Goal: Task Accomplishment & Management: Use online tool/utility

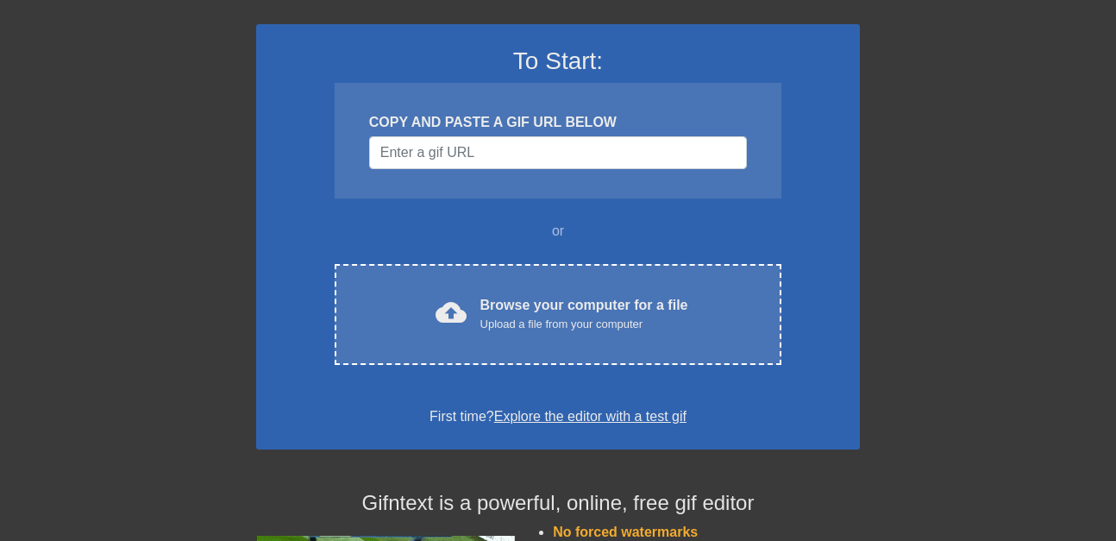
scroll to position [109, 0]
drag, startPoint x: 557, startPoint y: 170, endPoint x: 556, endPoint y: 158, distance: 12.1
click at [558, 164] on div "COPY AND PASTE A GIF URL BELOW" at bounding box center [557, 140] width 447 height 116
click at [555, 154] on input "Username" at bounding box center [558, 151] width 378 height 33
paste input "[URL][DOMAIN_NAME]"
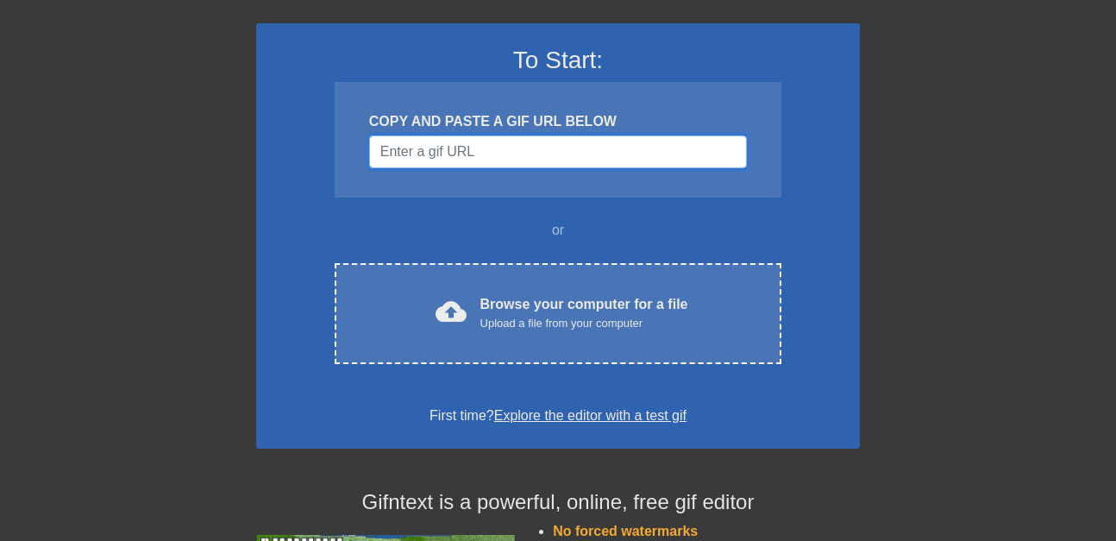
type input "[URL][DOMAIN_NAME]"
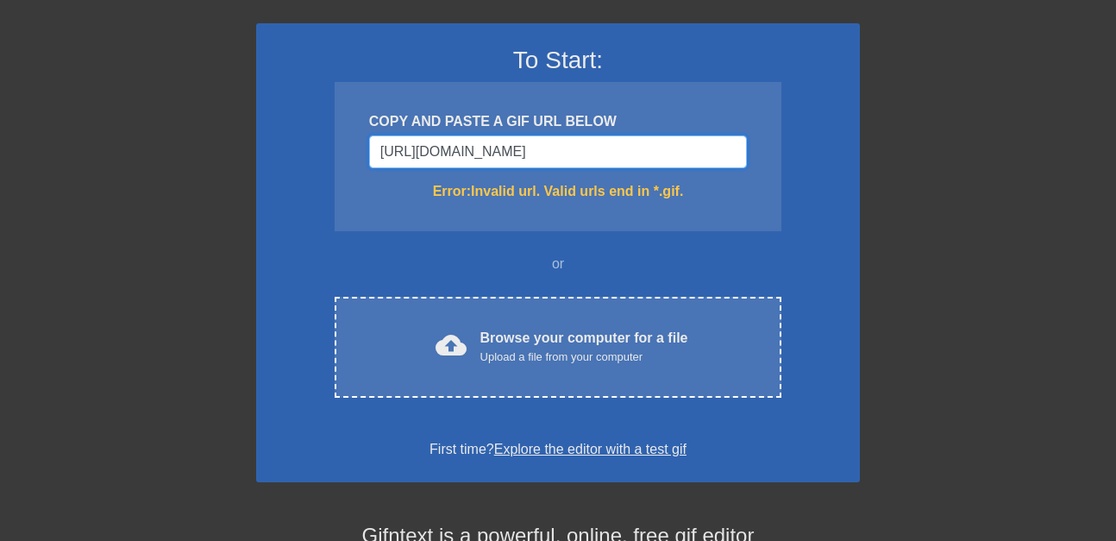
scroll to position [109, 0]
drag, startPoint x: 539, startPoint y: 152, endPoint x: 135, endPoint y: 147, distance: 403.5
click at [134, 145] on div "November: Investigating new gif presets! To Start: COPY AND PASTE A GIF URL BEL…" at bounding box center [558, 398] width 1116 height 878
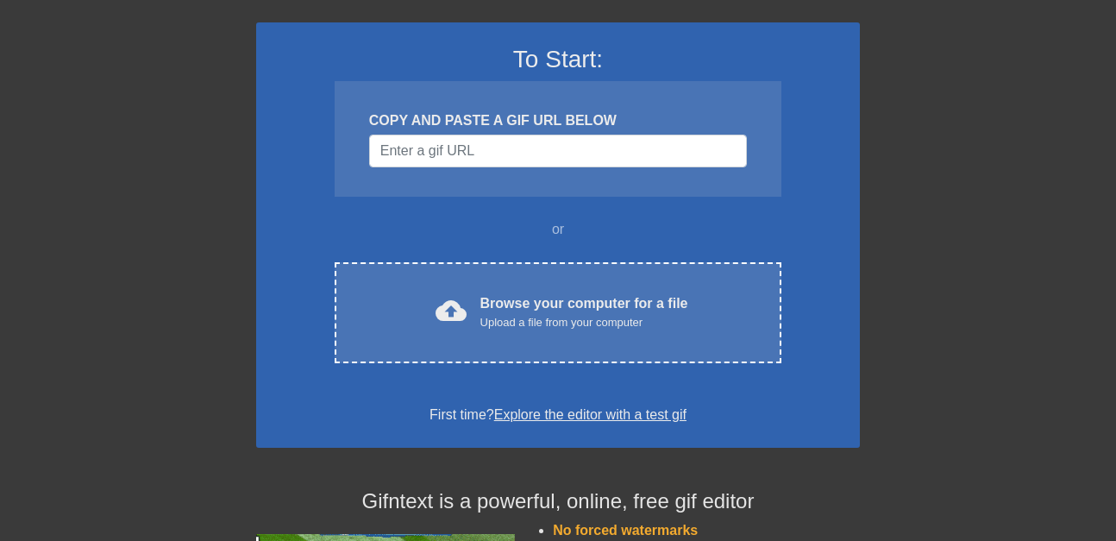
drag, startPoint x: 925, startPoint y: 150, endPoint x: 654, endPoint y: 10, distance: 304.6
click at [917, 143] on div at bounding box center [1009, 217] width 259 height 517
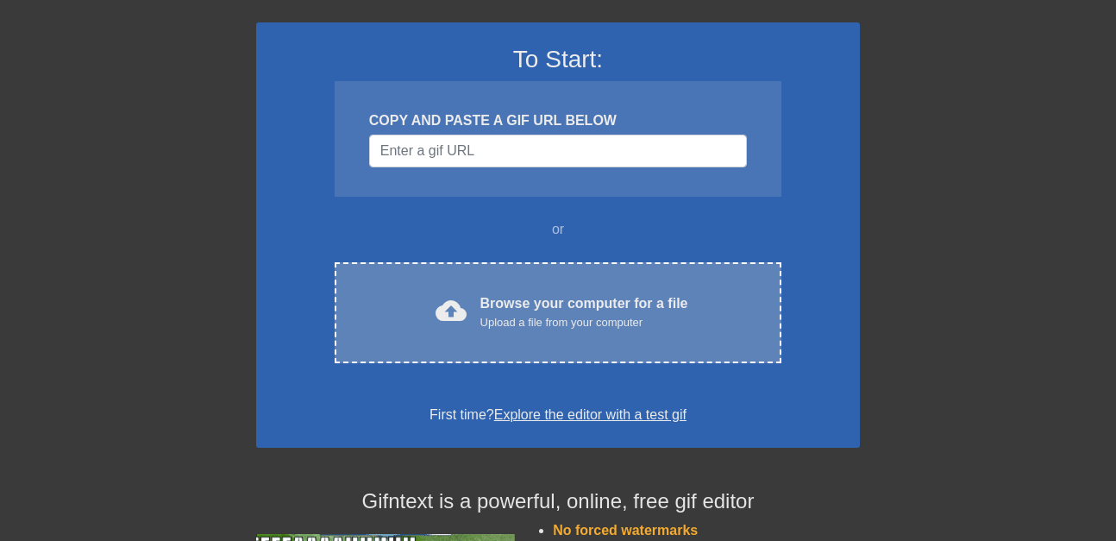
drag, startPoint x: 878, startPoint y: 312, endPoint x: 632, endPoint y: 305, distance: 246.7
click at [876, 312] on div "November: Investigating new gif presets! To Start: COPY AND PASTE A GIF URL BEL…" at bounding box center [558, 381] width 1116 height 844
click at [627, 305] on div "Browse your computer for a file Upload a file from your computer" at bounding box center [584, 312] width 208 height 38
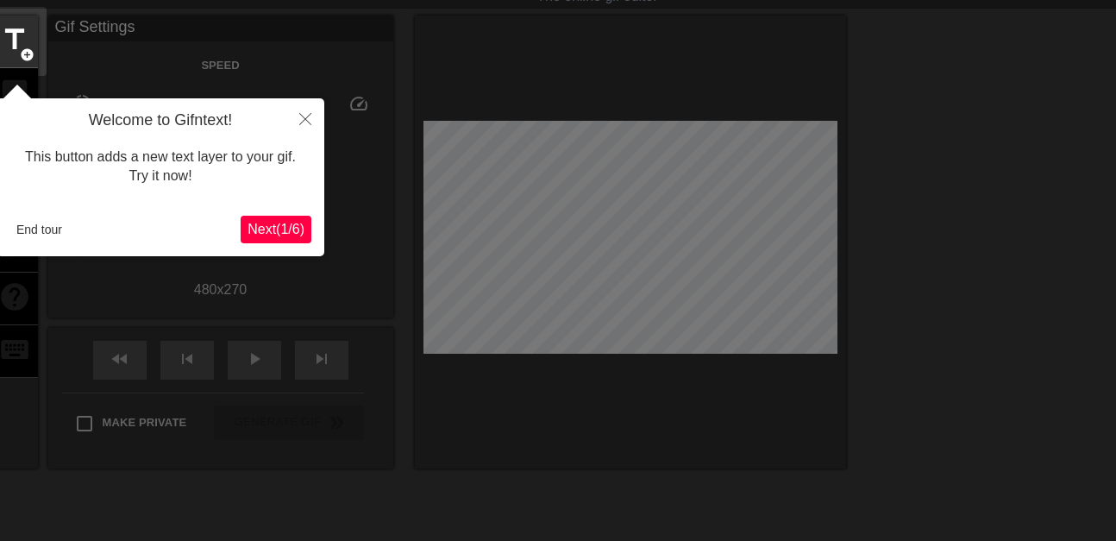
scroll to position [42, 0]
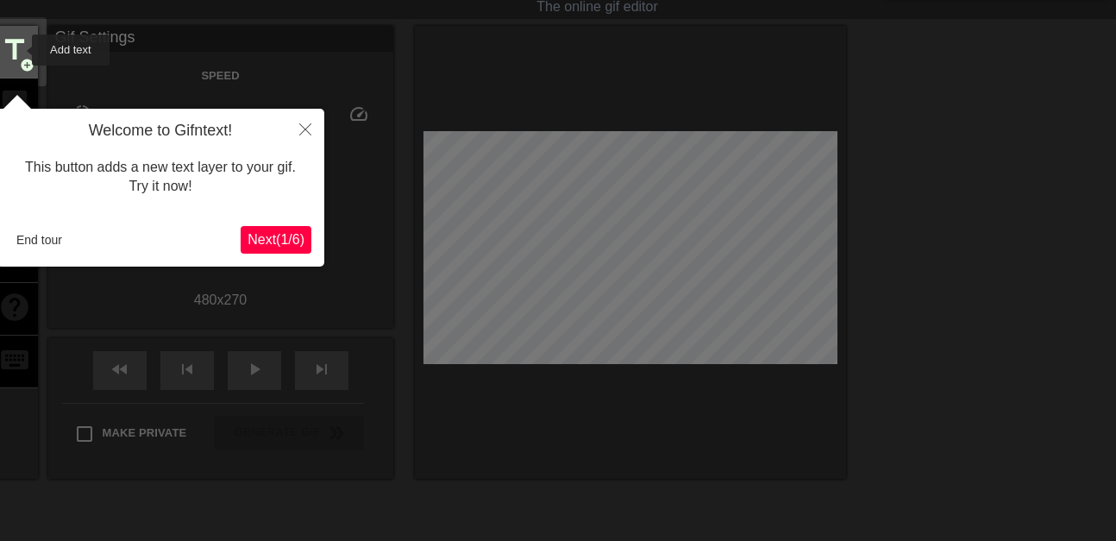
click at [21, 50] on span "title" at bounding box center [14, 50] width 33 height 33
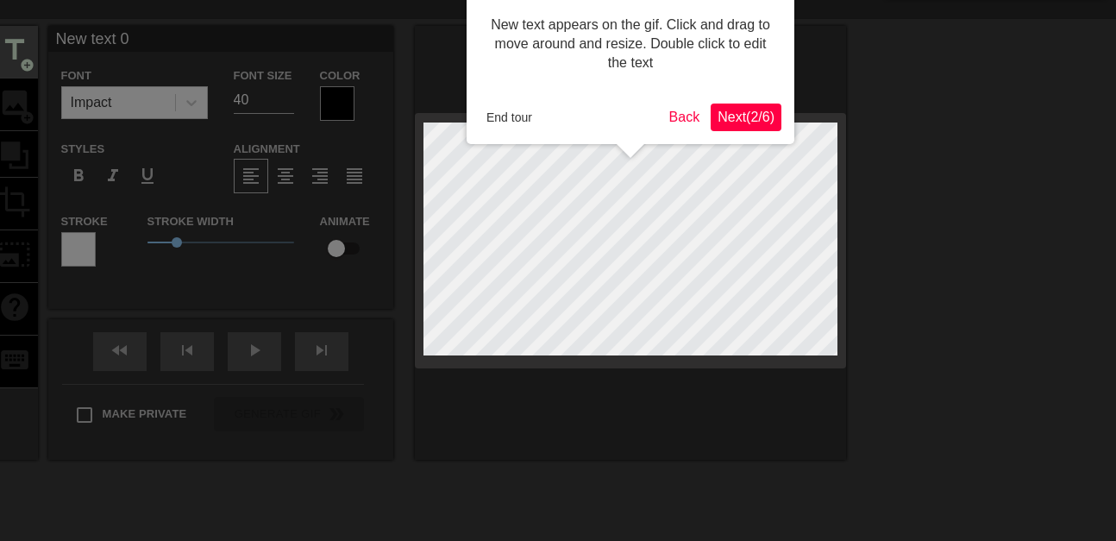
scroll to position [0, 0]
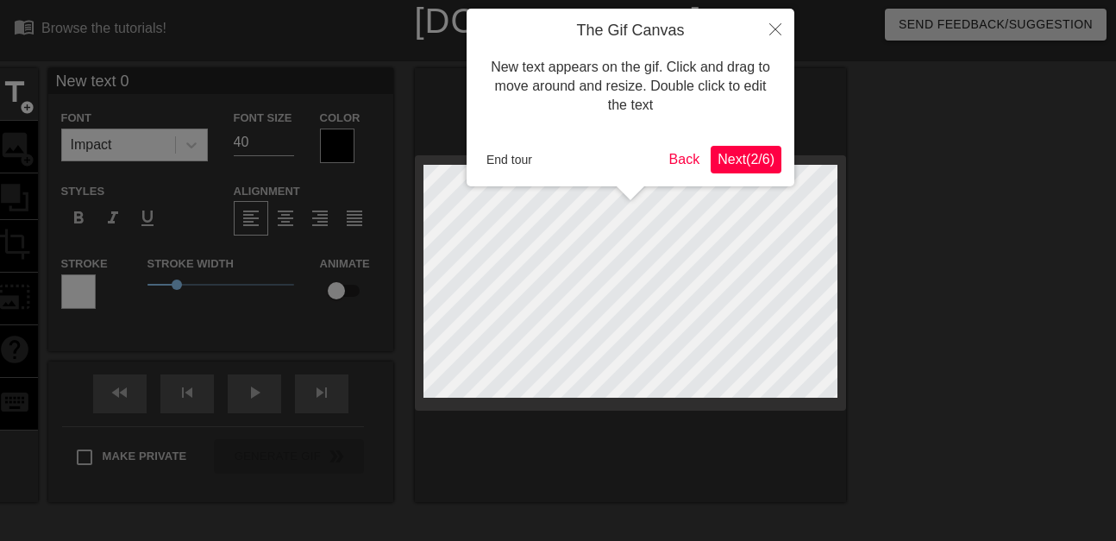
click at [735, 153] on span "Next ( 2 / 6 )" at bounding box center [745, 159] width 57 height 15
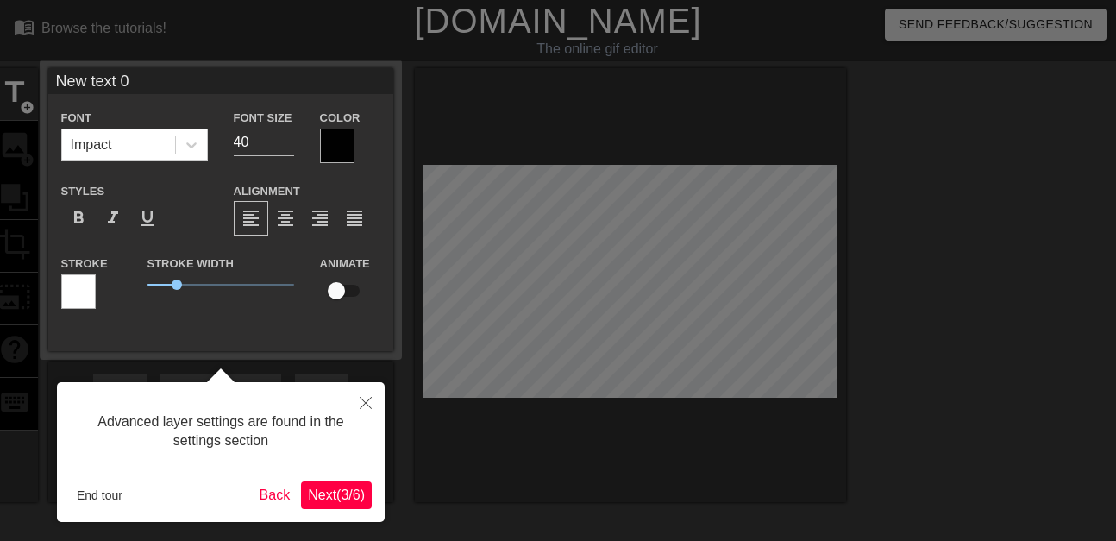
scroll to position [42, 0]
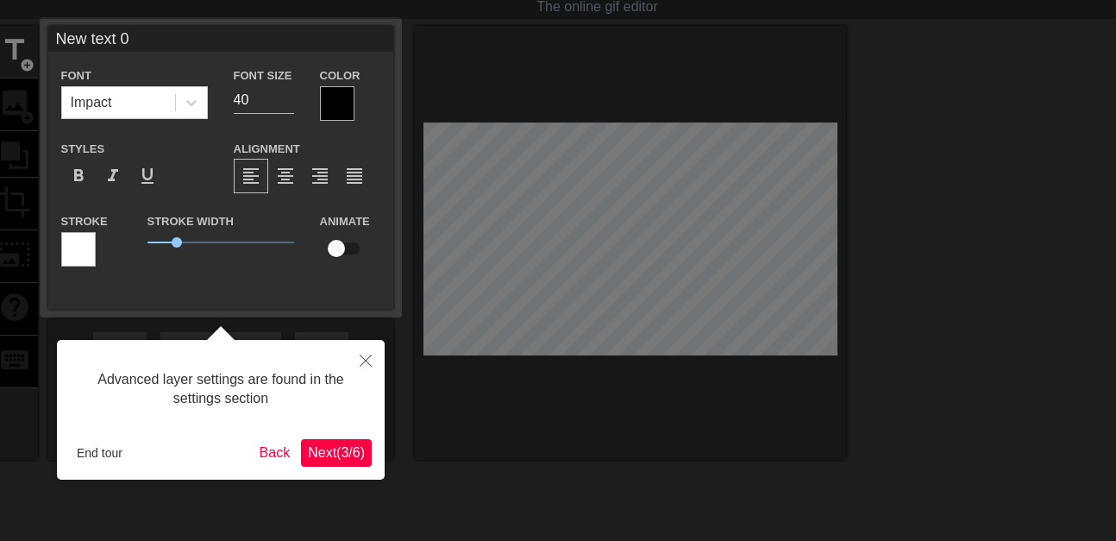
click at [333, 458] on span "Next ( 3 / 6 )" at bounding box center [336, 452] width 57 height 15
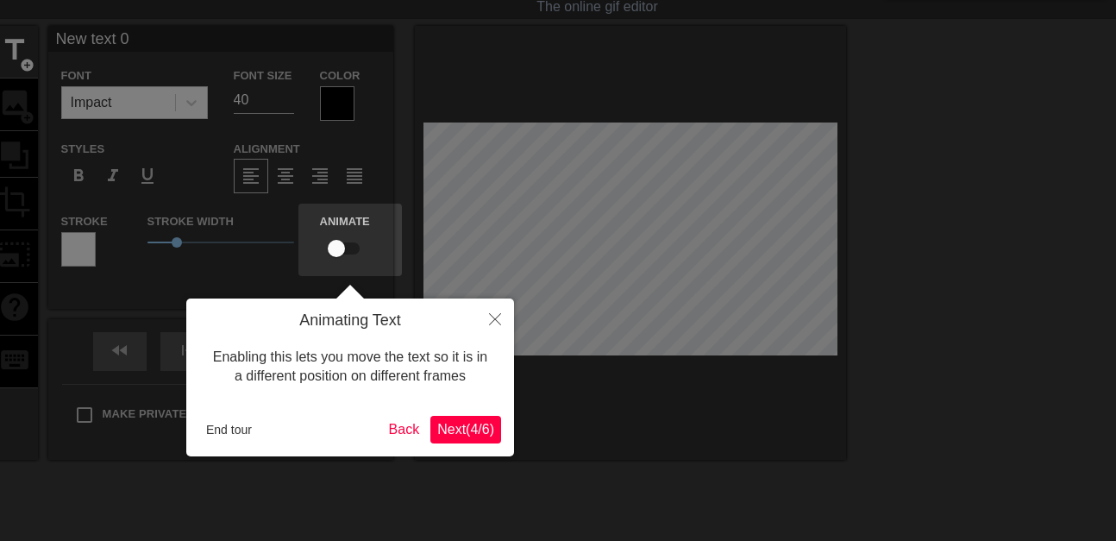
scroll to position [0, 0]
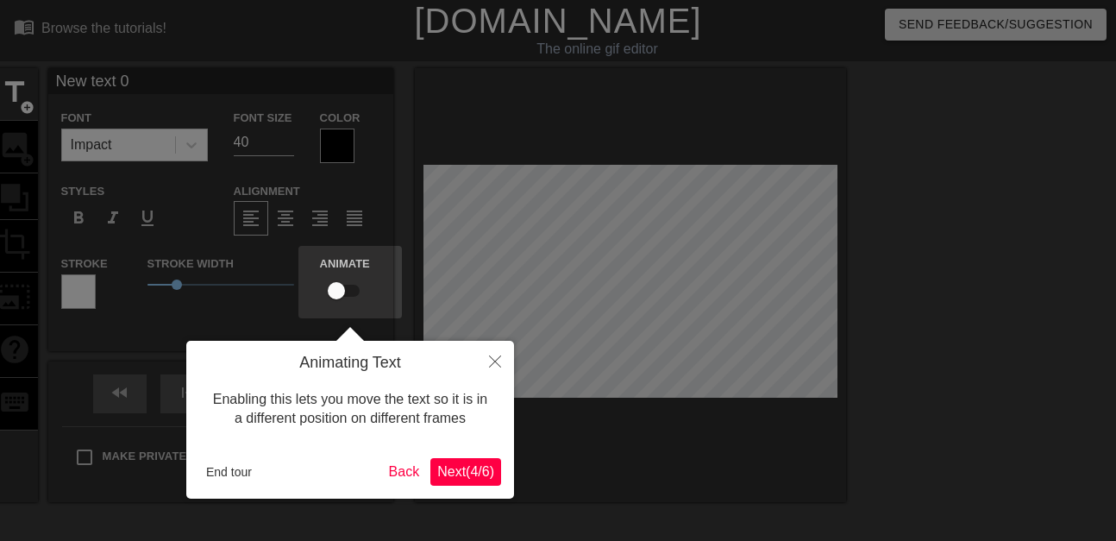
click at [453, 476] on span "Next ( 4 / 6 )" at bounding box center [465, 471] width 57 height 15
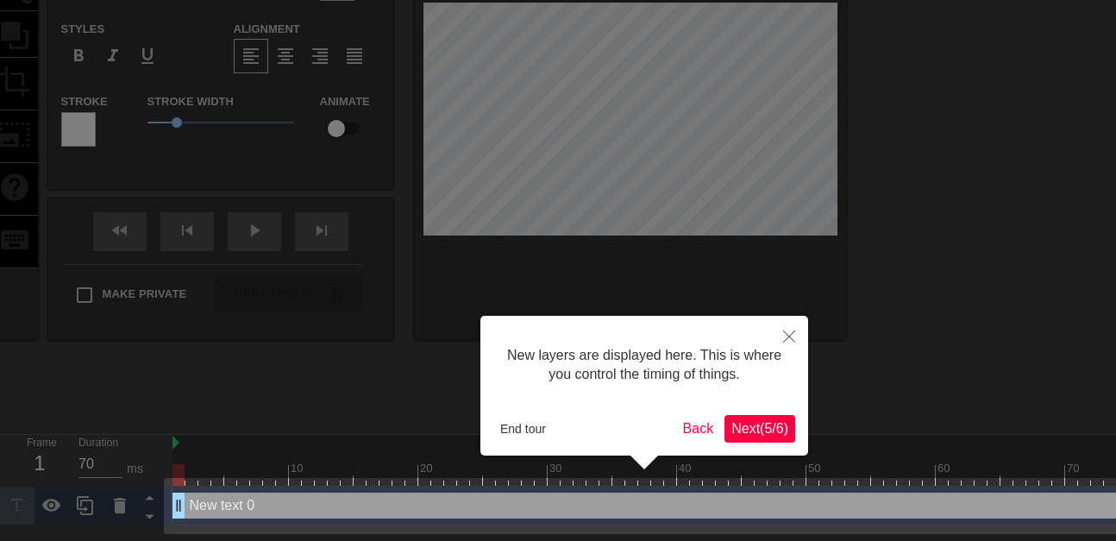
click at [772, 435] on button "Next ( 5 / 6 )" at bounding box center [759, 429] width 71 height 28
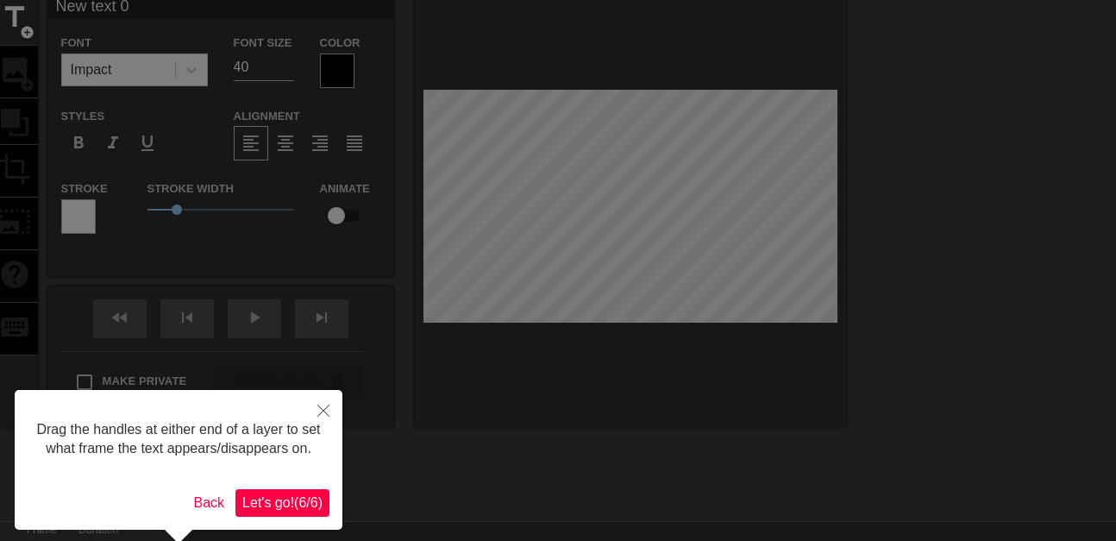
scroll to position [79, 0]
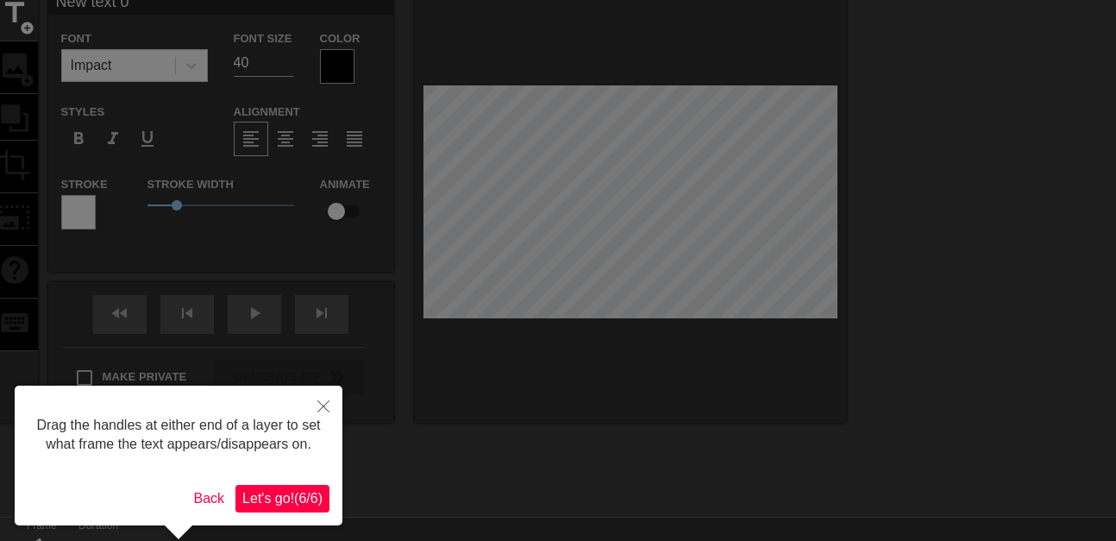
click at [271, 505] on span "Let's go! ( 6 / 6 )" at bounding box center [282, 498] width 80 height 15
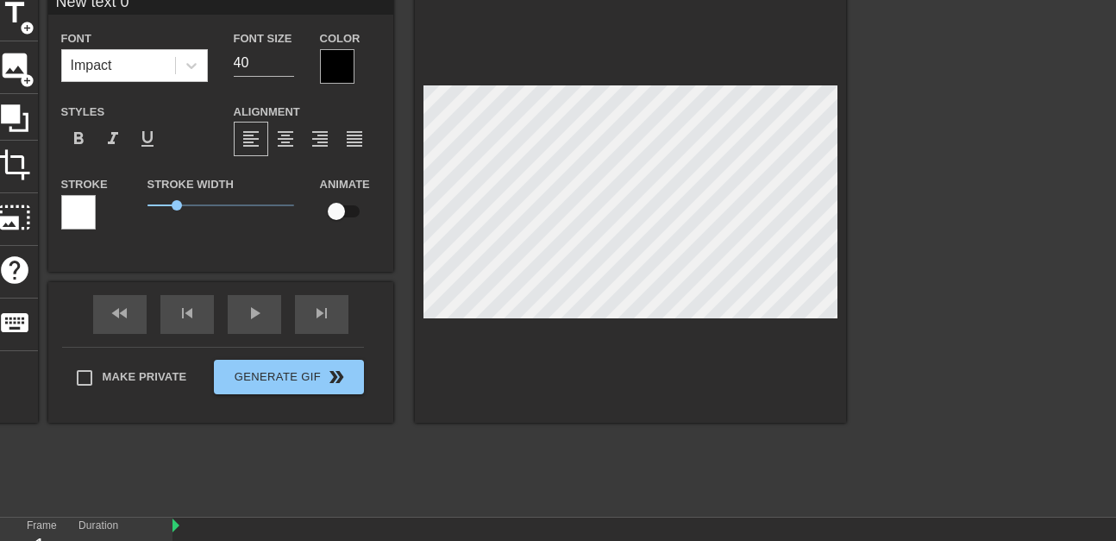
type input "Newtext 0"
type textarea "Newtext 0"
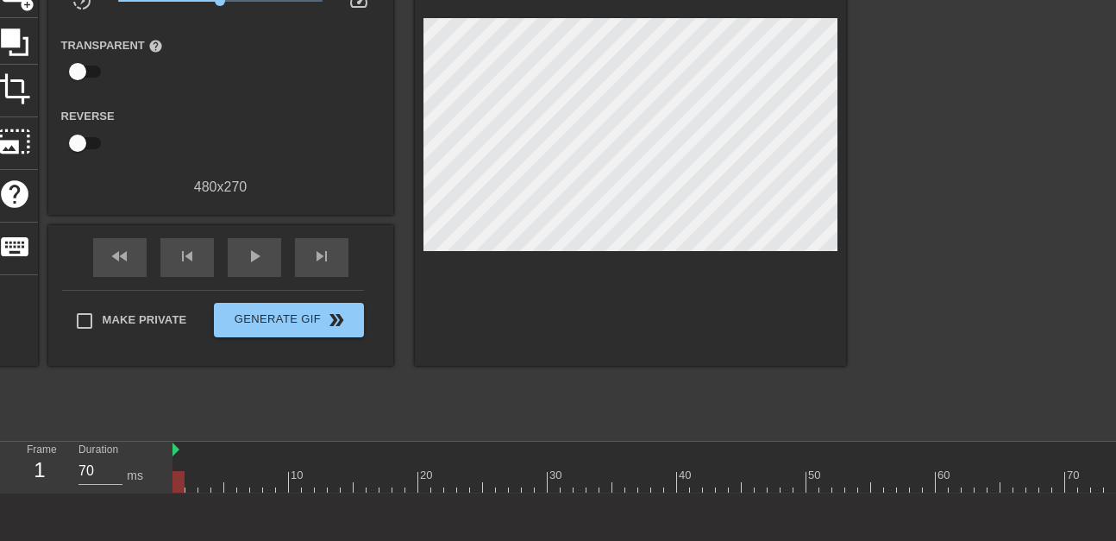
scroll to position [159, 0]
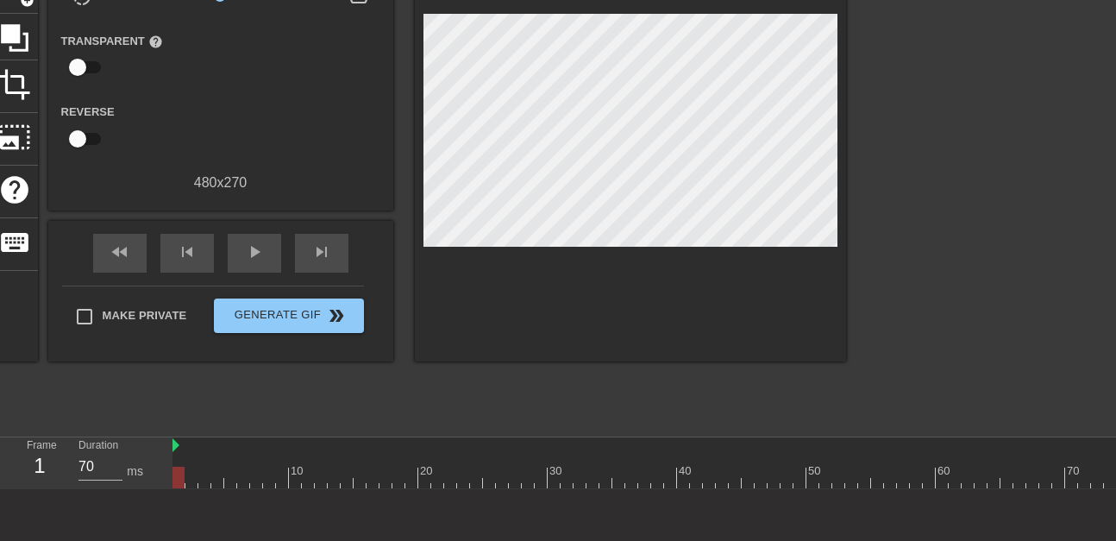
drag, startPoint x: 200, startPoint y: 455, endPoint x: 125, endPoint y: 475, distance: 77.6
click at [117, 476] on div "Frame 1 Duration 70 ms 10 20 30 40 50 60 70 80 90 100 110 120 130 140 150" at bounding box center [558, 463] width 1116 height 52
drag, startPoint x: 230, startPoint y: 476, endPoint x: 553, endPoint y: 486, distance: 322.6
click at [0, 481] on div "Frame 1 Duration 70 ms 10 20 30 40 50 60 70 80 90 100 110 120 130 140 150" at bounding box center [558, 463] width 1116 height 52
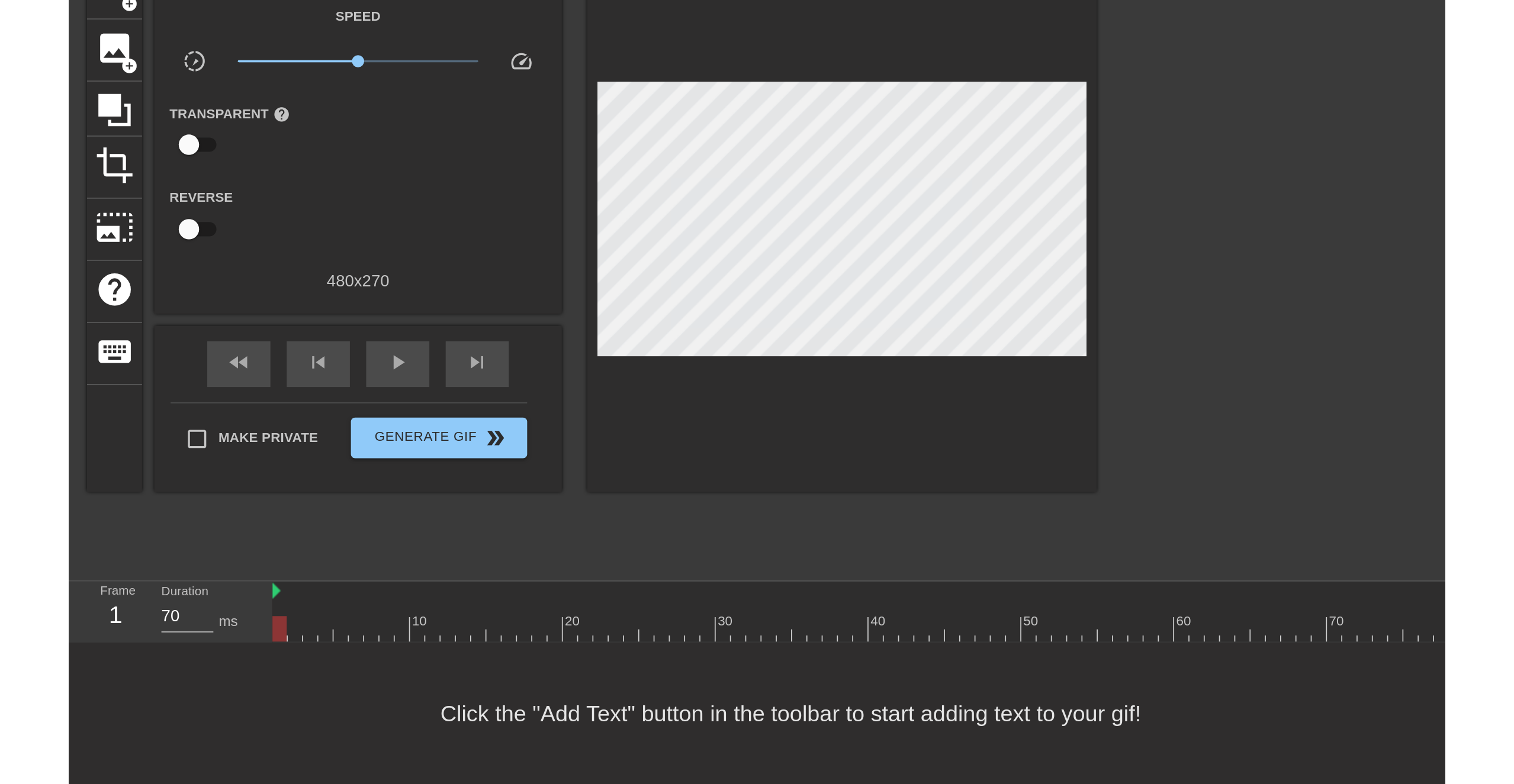
scroll to position [0, 0]
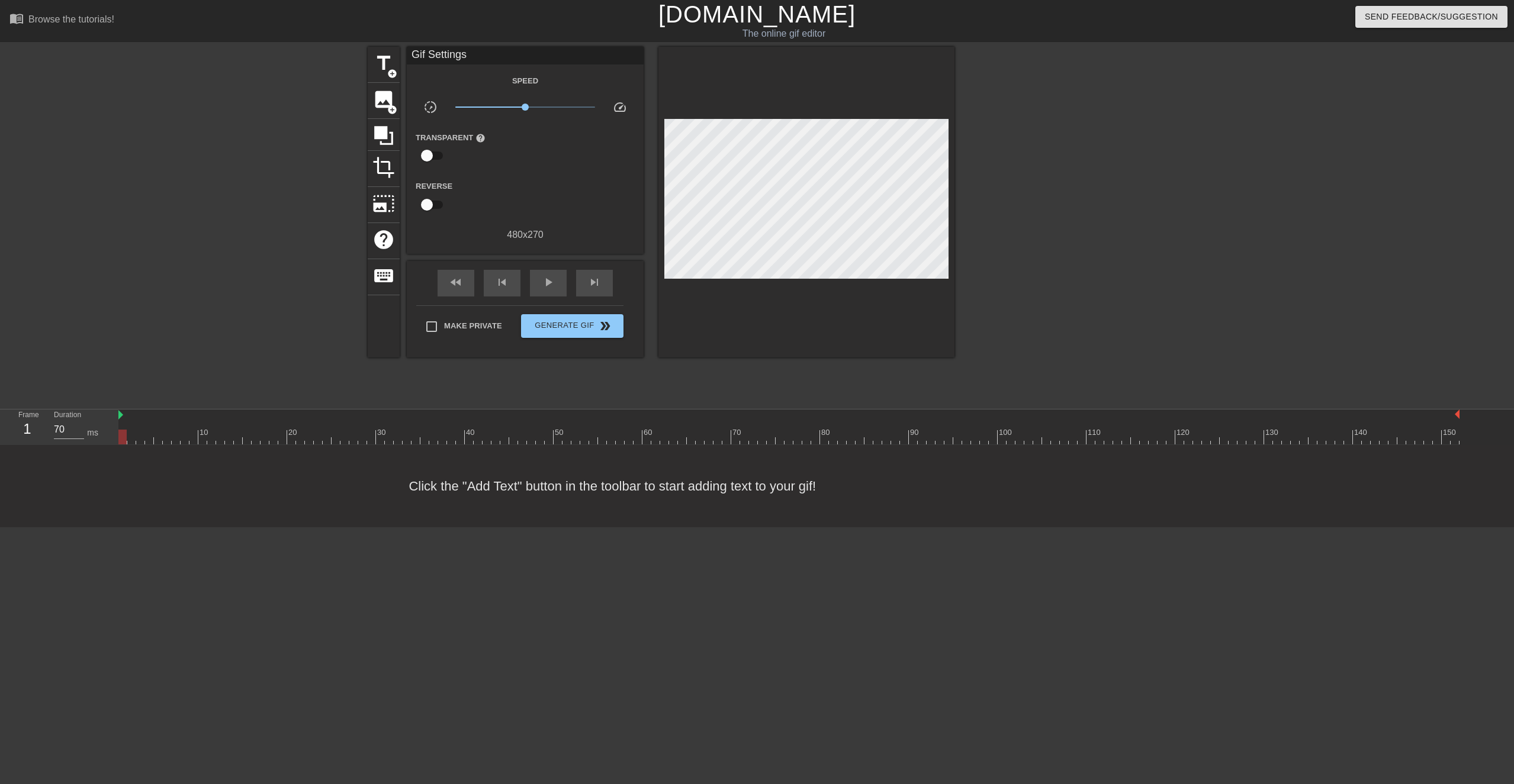
drag, startPoint x: 1036, startPoint y: 275, endPoint x: 964, endPoint y: 263, distance: 73.0
click at [766, 275] on div at bounding box center [1057, 224] width 178 height 355
drag, startPoint x: 139, startPoint y: 423, endPoint x: 63, endPoint y: 465, distance: 86.8
click at [69, 371] on div "menu_book Browse the tutorials! [DOMAIN_NAME] The online gif editor Send Feedba…" at bounding box center [757, 264] width 1514 height 527
drag, startPoint x: 177, startPoint y: 439, endPoint x: 9, endPoint y: 528, distance: 190.1
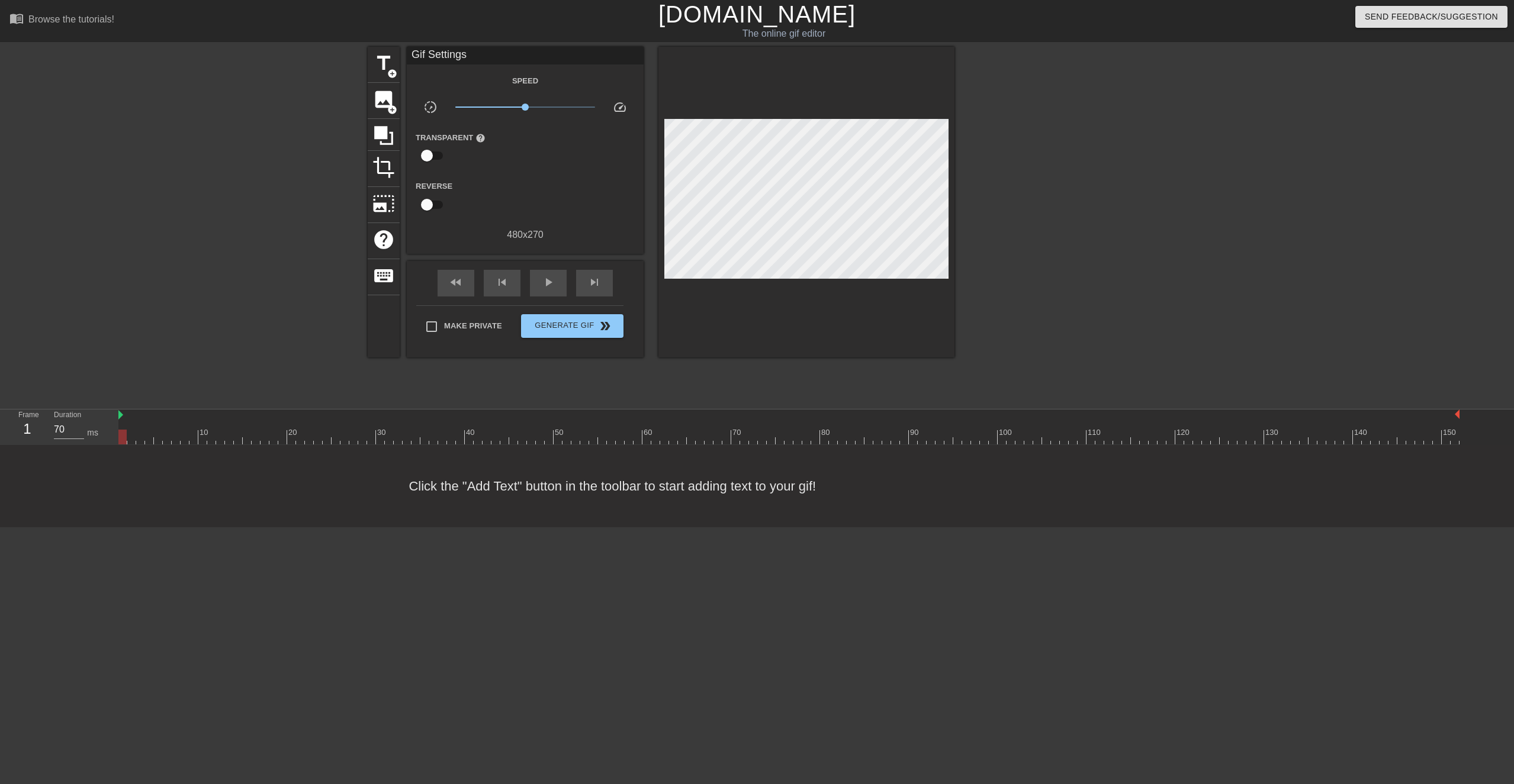
click at [0, 371] on div "menu_book Browse the tutorials! [DOMAIN_NAME] The online gif editor Send Feedba…" at bounding box center [757, 264] width 1514 height 527
click at [766, 185] on div at bounding box center [1057, 224] width 178 height 355
drag, startPoint x: 125, startPoint y: 437, endPoint x: 23, endPoint y: 442, distance: 102.1
click at [24, 371] on div "Frame 1 Duration 70 ms 10 20 30 40 50 60 70 80 90 100 110 120 130 140 150" at bounding box center [757, 428] width 1514 height 36
click at [453, 284] on span "fast_rewind" at bounding box center [455, 282] width 14 height 14
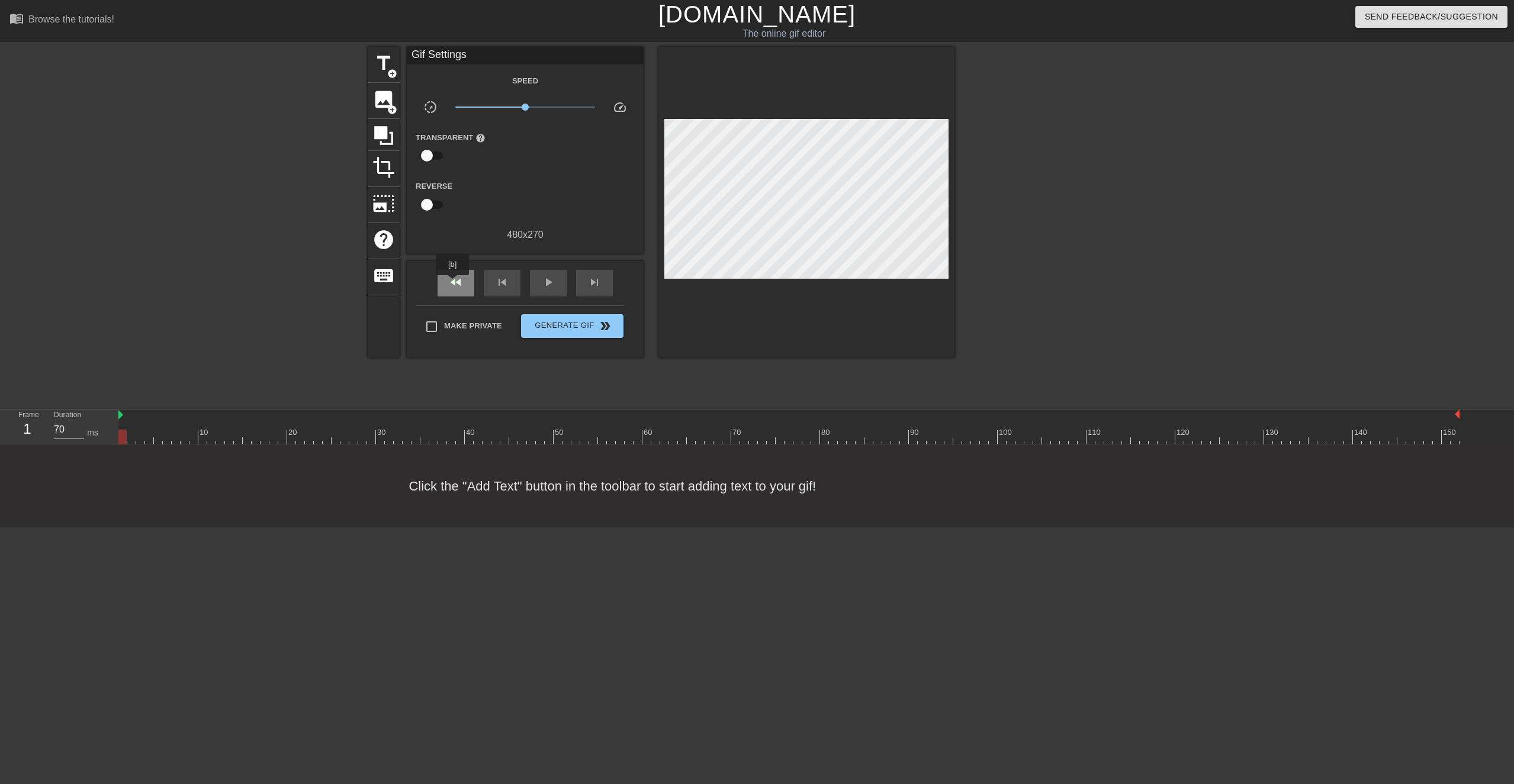
click at [453, 284] on span "fast_rewind" at bounding box center [455, 282] width 14 height 14
click at [532, 235] on div "480 x 270" at bounding box center [525, 235] width 237 height 14
click at [245, 315] on div "title add_circle image add_circle crop photo_size_select_large help keyboard Gi…" at bounding box center [757, 224] width 1514 height 355
drag, startPoint x: 157, startPoint y: 438, endPoint x: 1, endPoint y: 491, distance: 164.8
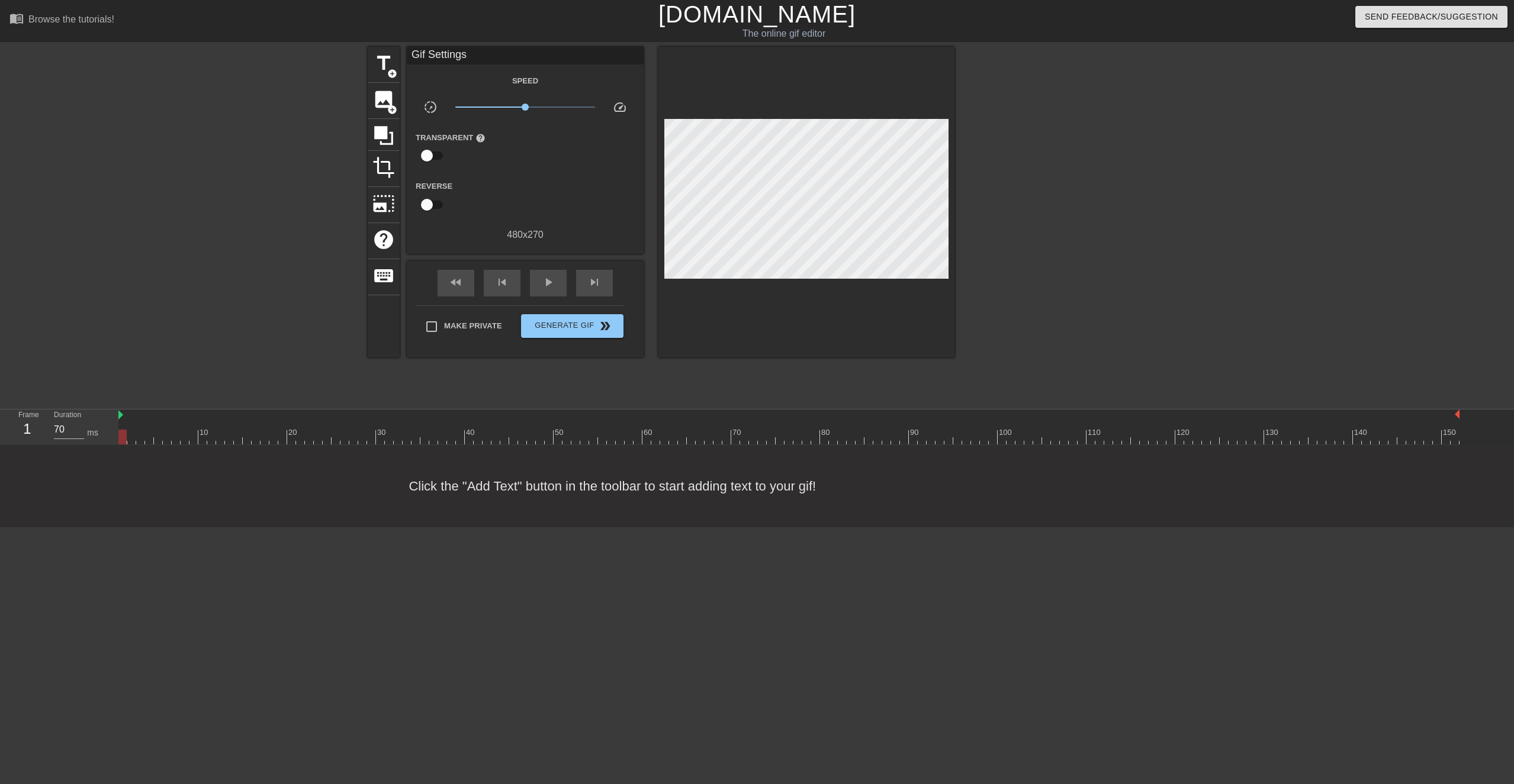
click at [0, 371] on html "menu_book Browse the tutorials! [DOMAIN_NAME] The online gif editor Send Feedba…" at bounding box center [757, 264] width 1514 height 527
type input "60"
drag, startPoint x: 124, startPoint y: 421, endPoint x: 582, endPoint y: 469, distance: 460.5
click at [580, 371] on div "menu_book Browse the tutorials! [DOMAIN_NAME] The online gif editor Send Feedba…" at bounding box center [757, 264] width 1514 height 527
click at [390, 75] on span "add_circle" at bounding box center [392, 73] width 10 height 10
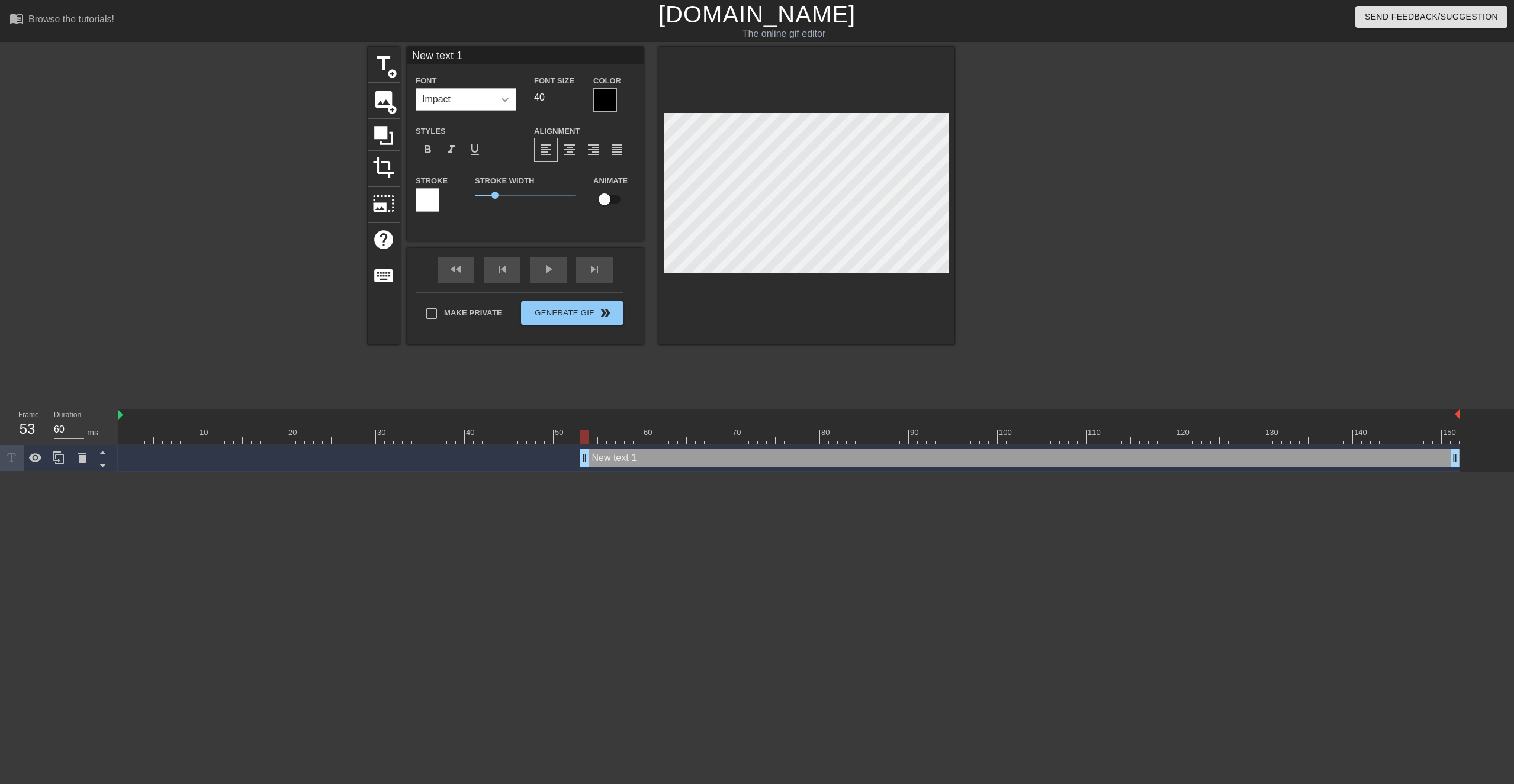
click at [504, 101] on icon at bounding box center [505, 100] width 7 height 4
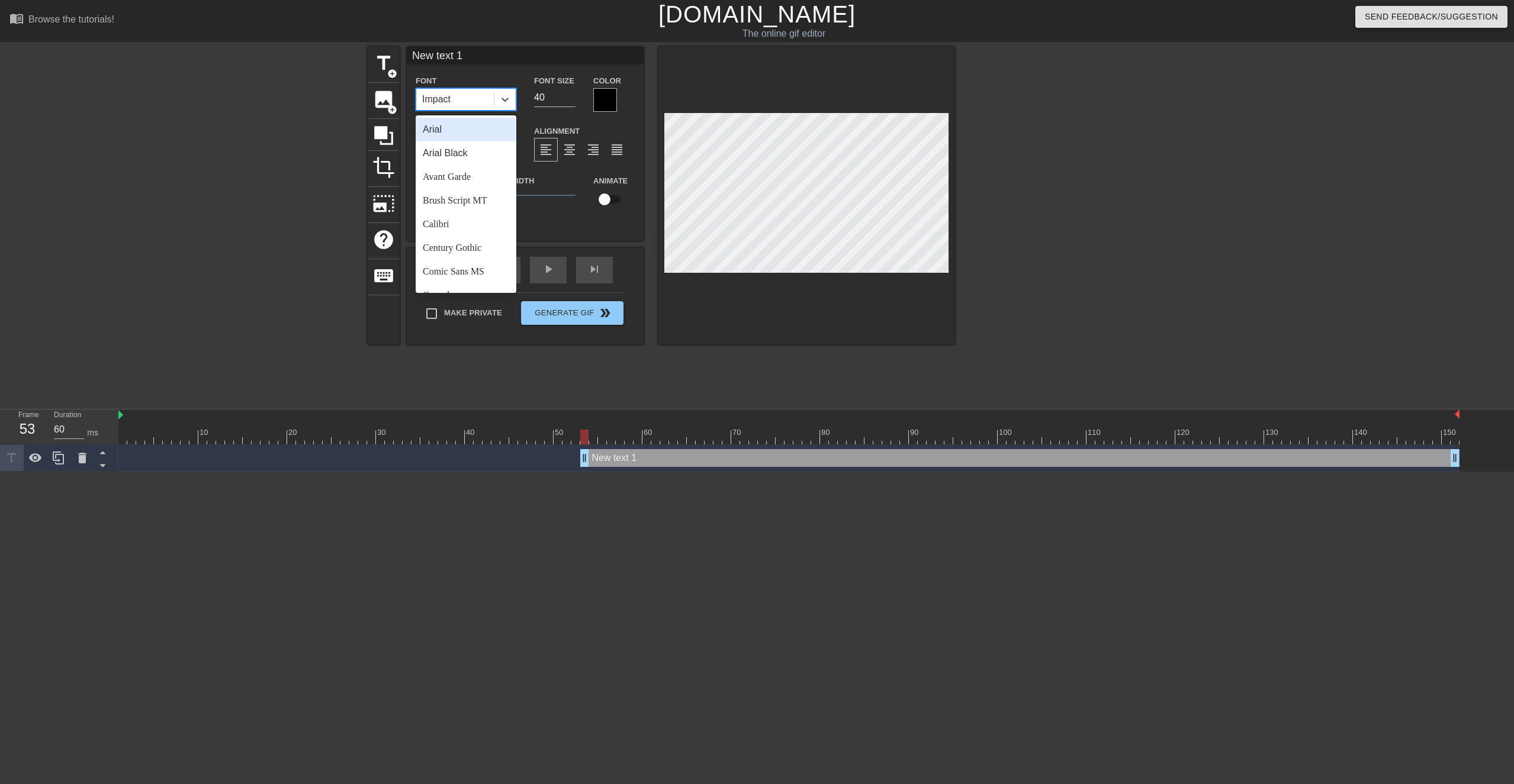
click at [455, 131] on div "Arial" at bounding box center [466, 130] width 101 height 23
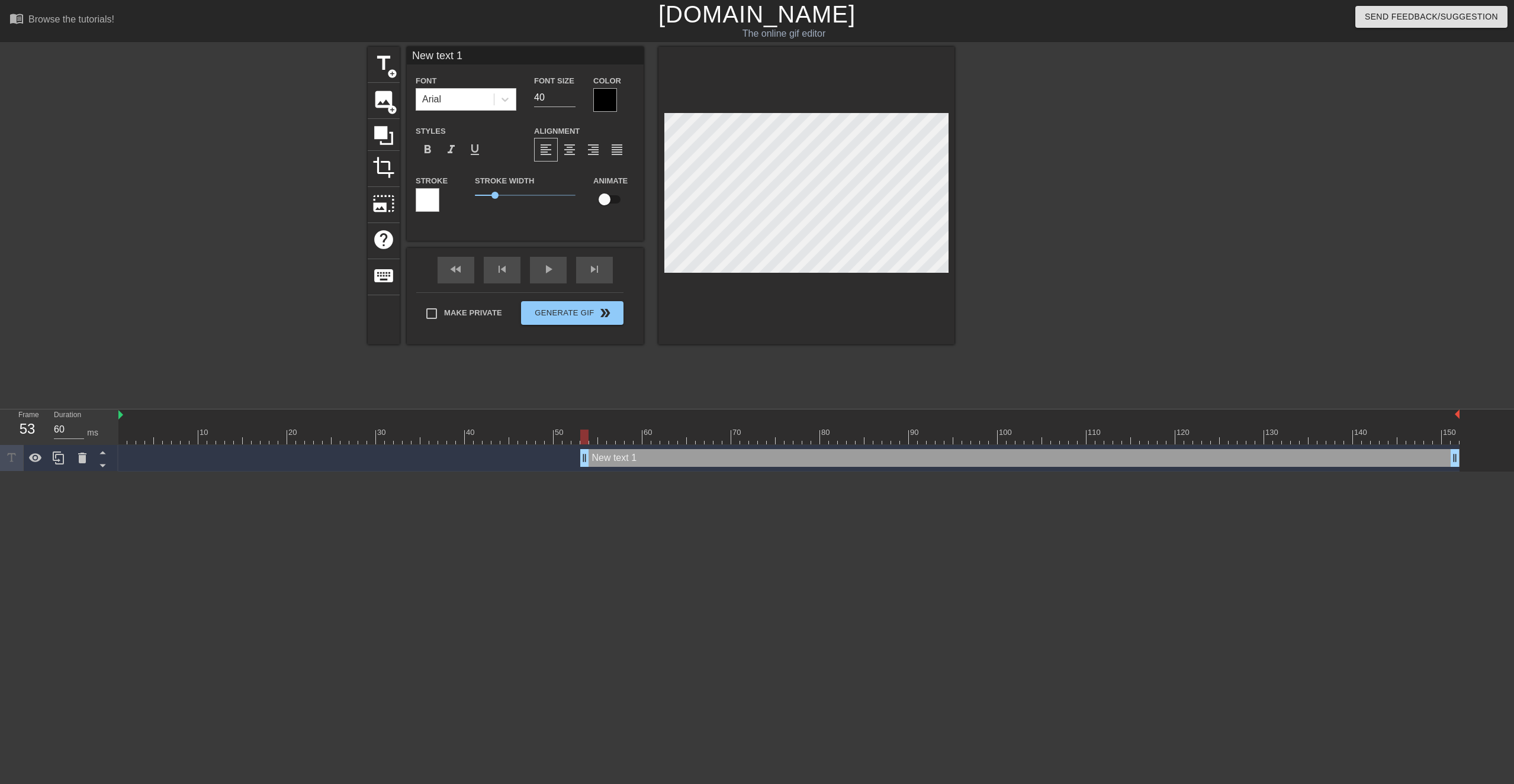
scroll to position [0, 2]
type input "I"
type textarea "I"
type input "I"
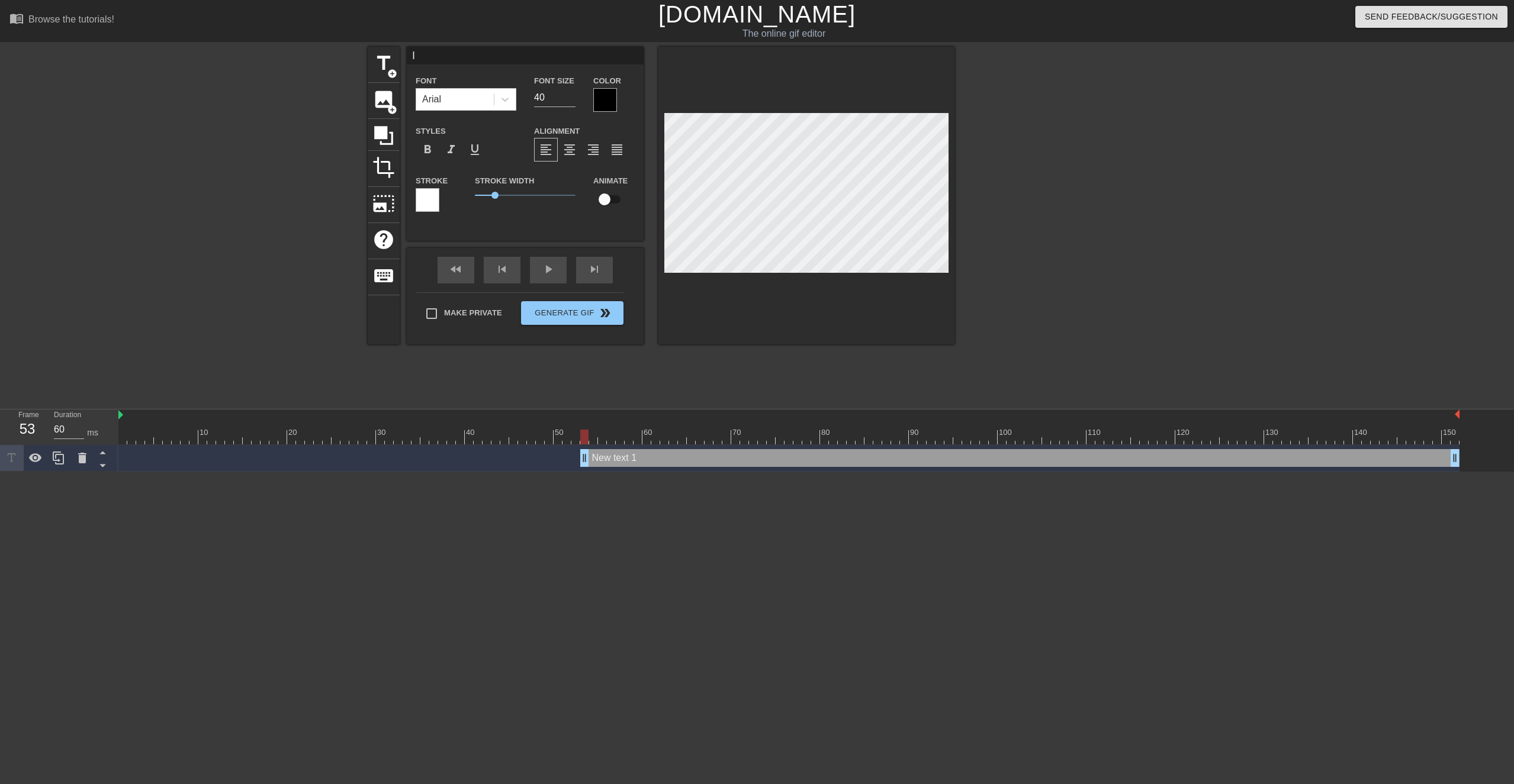
type textarea "I"
type input "I G"
type textarea "I G"
type input "I GO"
type textarea "I GO"
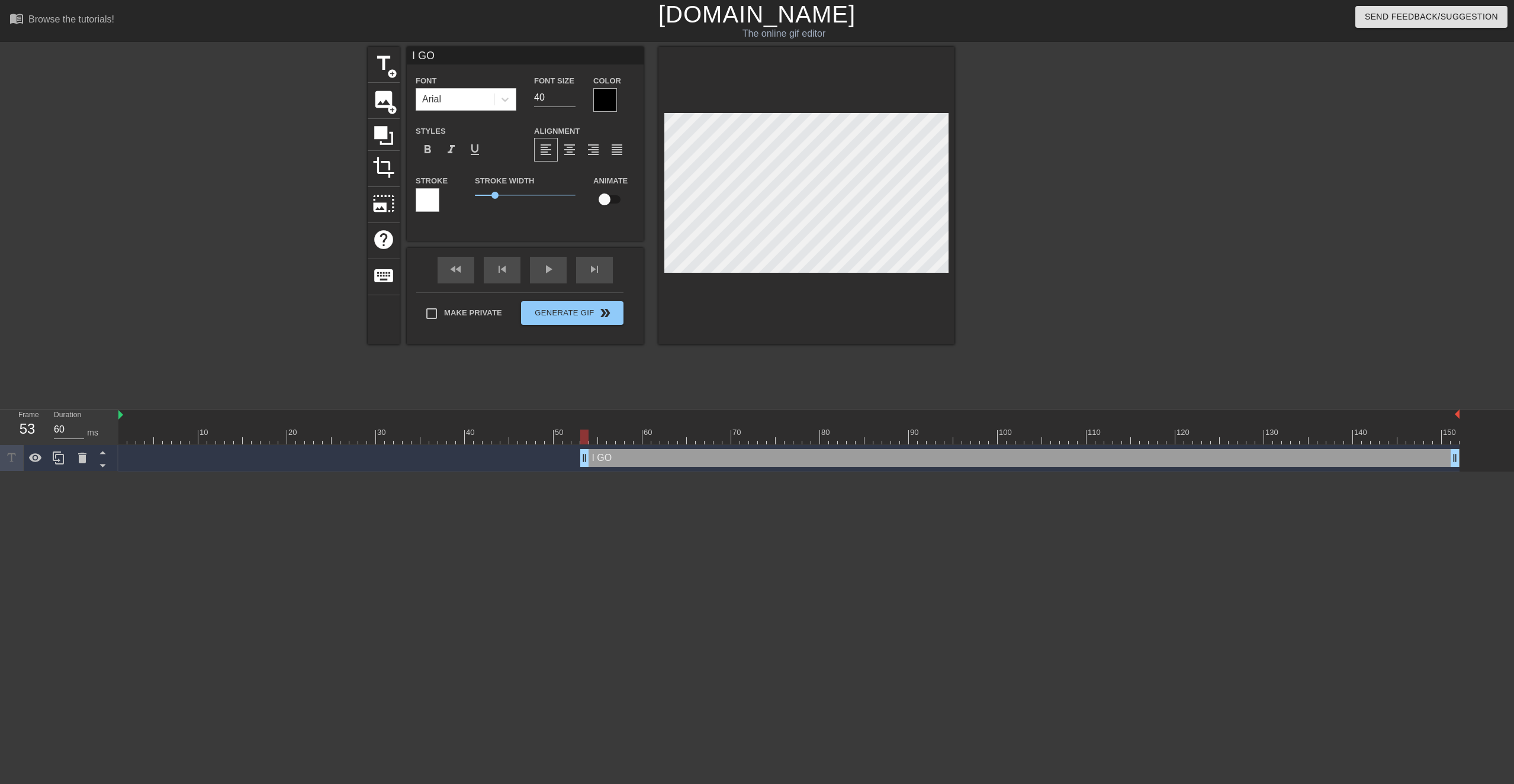
type input "I GOT"
type textarea "I GOT"
type input "I GOT"
type textarea "I GOT"
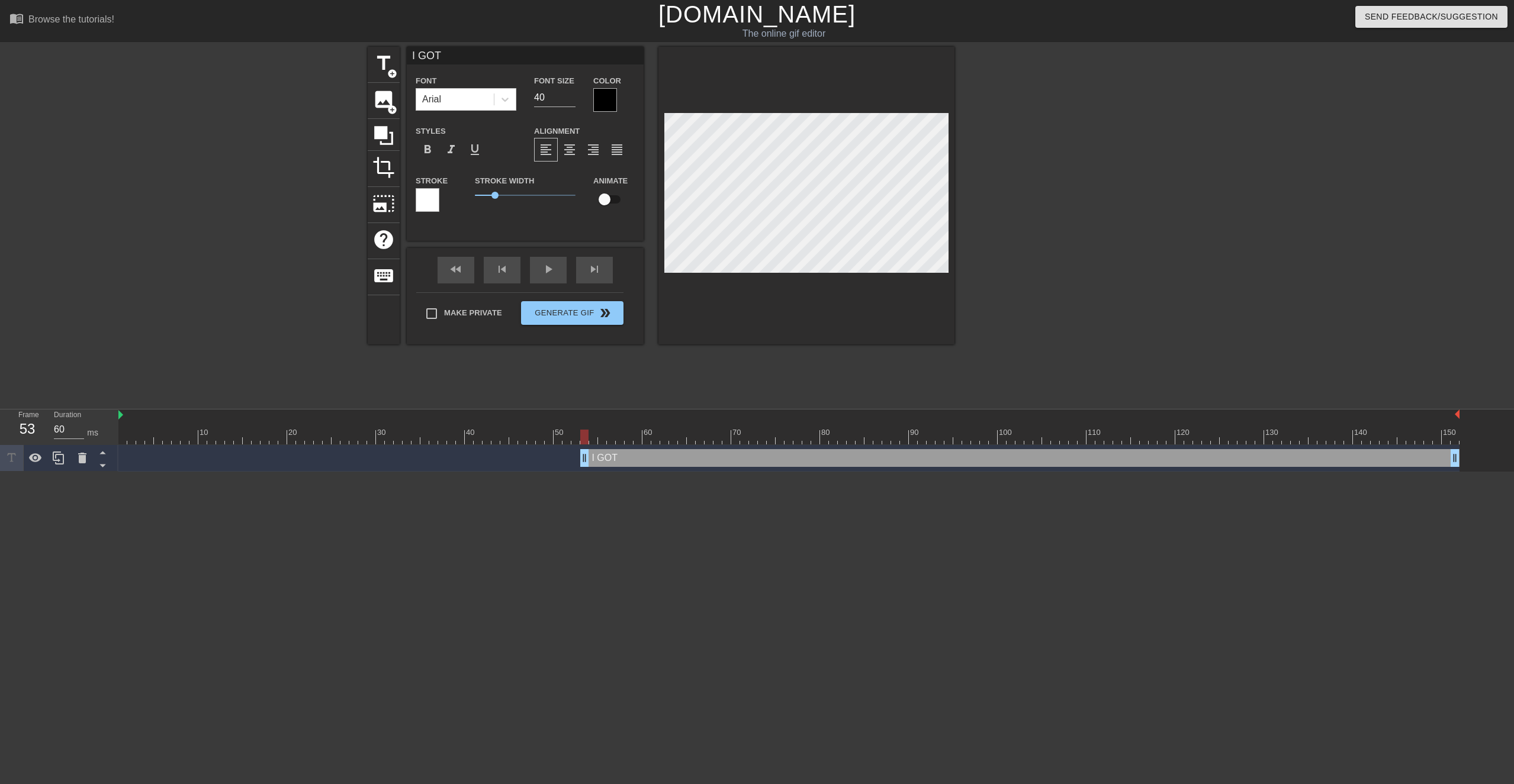
type input "I GOT I"
type textarea "I GOT I"
type input "I GOT IT"
type textarea "I GOT IT!"
type input "I GOT IT!~"
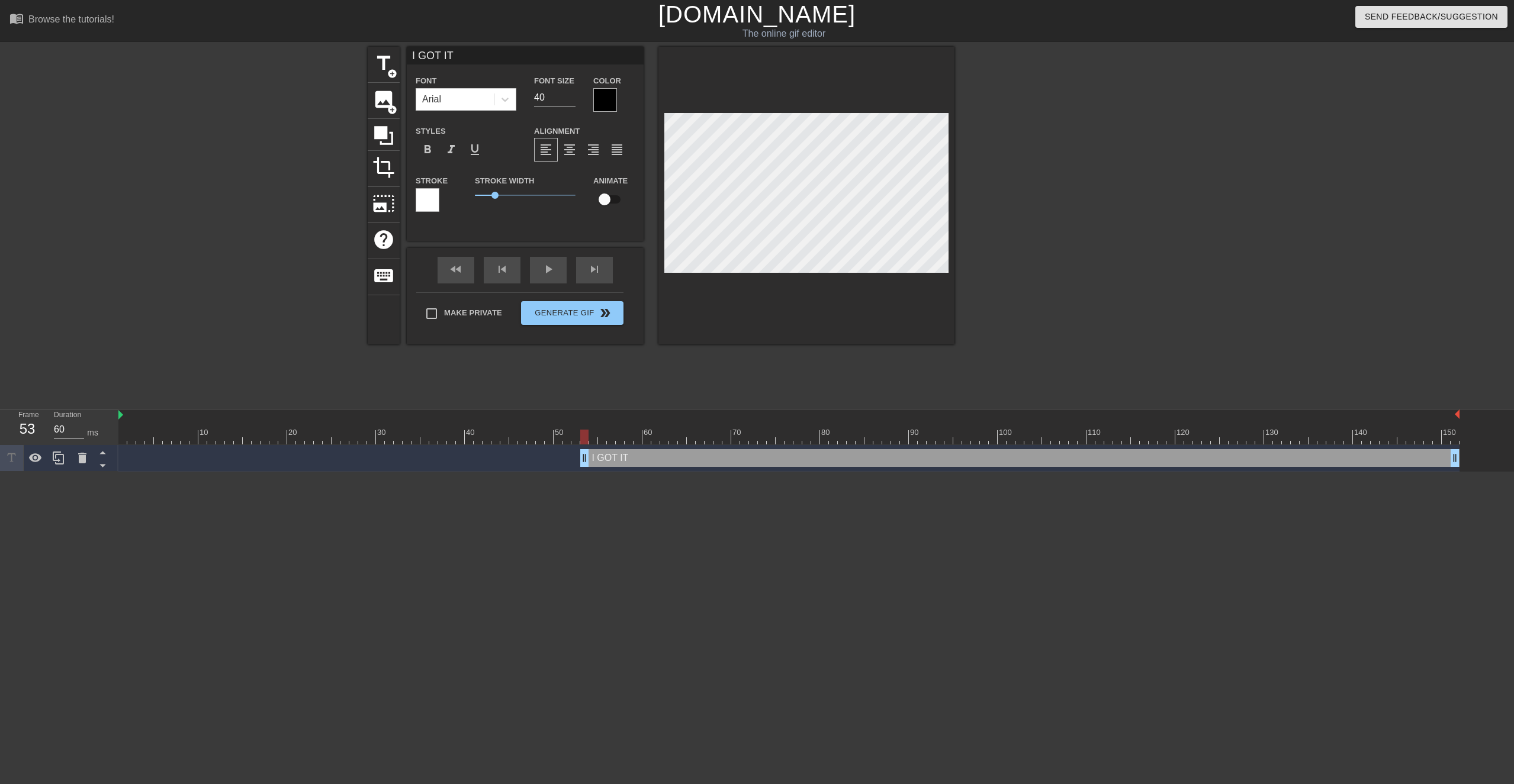
type textarea "I GOT IT!~"
type input "I GOT IT!"
type textarea "I GOT IT!"
drag, startPoint x: 595, startPoint y: 436, endPoint x: 789, endPoint y: 447, distance: 194.3
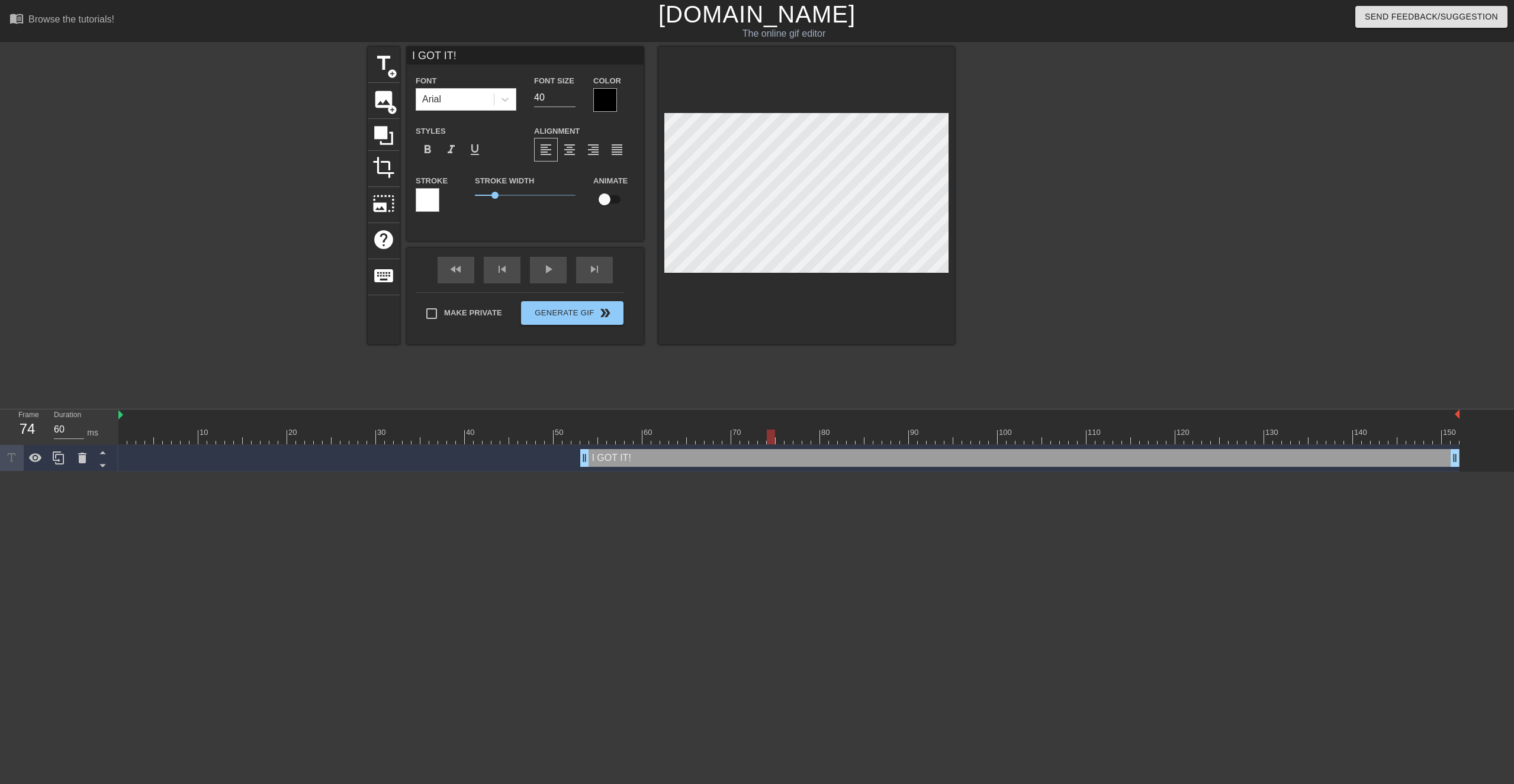
click at [766, 371] on div at bounding box center [789, 437] width 1342 height 15
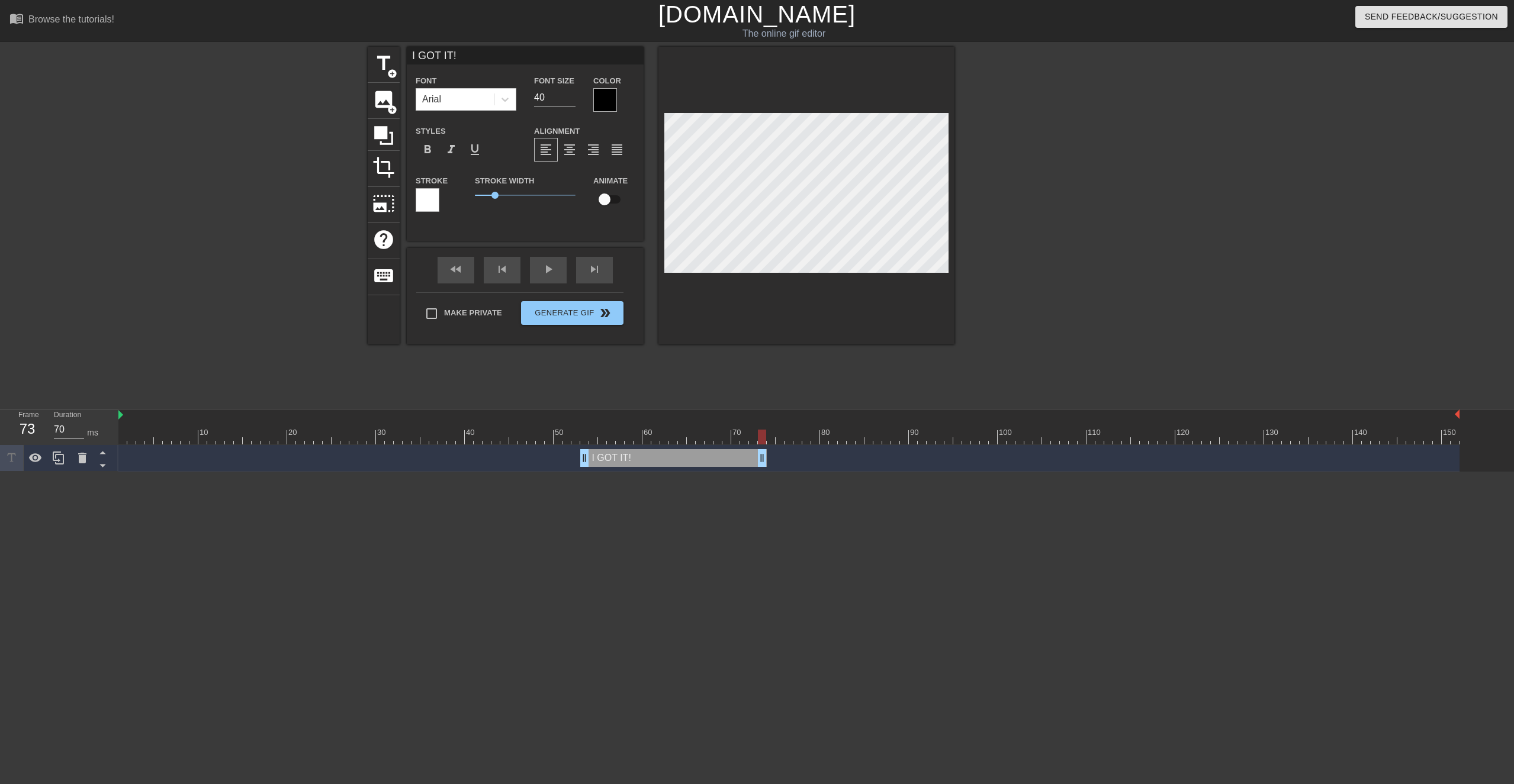
drag, startPoint x: 1456, startPoint y: 458, endPoint x: 767, endPoint y: 477, distance: 689.3
click at [766, 371] on html "menu_book Browse the tutorials! [DOMAIN_NAME] The online gif editor Send Feedba…" at bounding box center [757, 235] width 1514 height 472
drag, startPoint x: 773, startPoint y: 456, endPoint x: 767, endPoint y: 456, distance: 6.0
drag, startPoint x: 599, startPoint y: 419, endPoint x: 581, endPoint y: 420, distance: 18.0
click at [583, 371] on div "10 20 30 40 50 60 70 80 90 100 110 120 130 140 150" at bounding box center [789, 427] width 1342 height 35
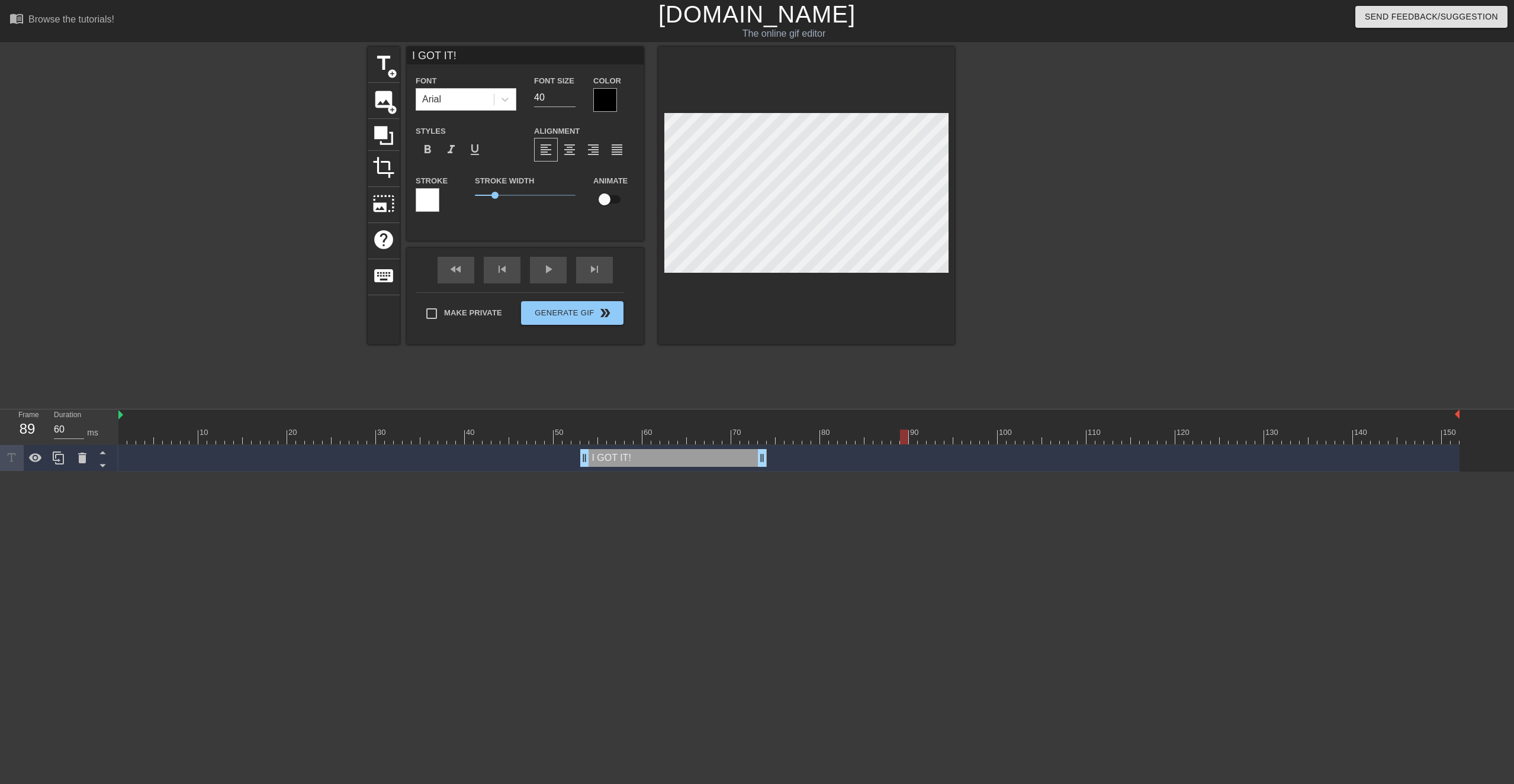
type input "70"
drag, startPoint x: 586, startPoint y: 419, endPoint x: 835, endPoint y: 441, distance: 250.0
click at [766, 371] on div "10 20 30 40 50 60 70 80 90 100 110 120 130 140 150" at bounding box center [789, 427] width 1342 height 35
click at [384, 71] on span "title" at bounding box center [383, 63] width 23 height 23
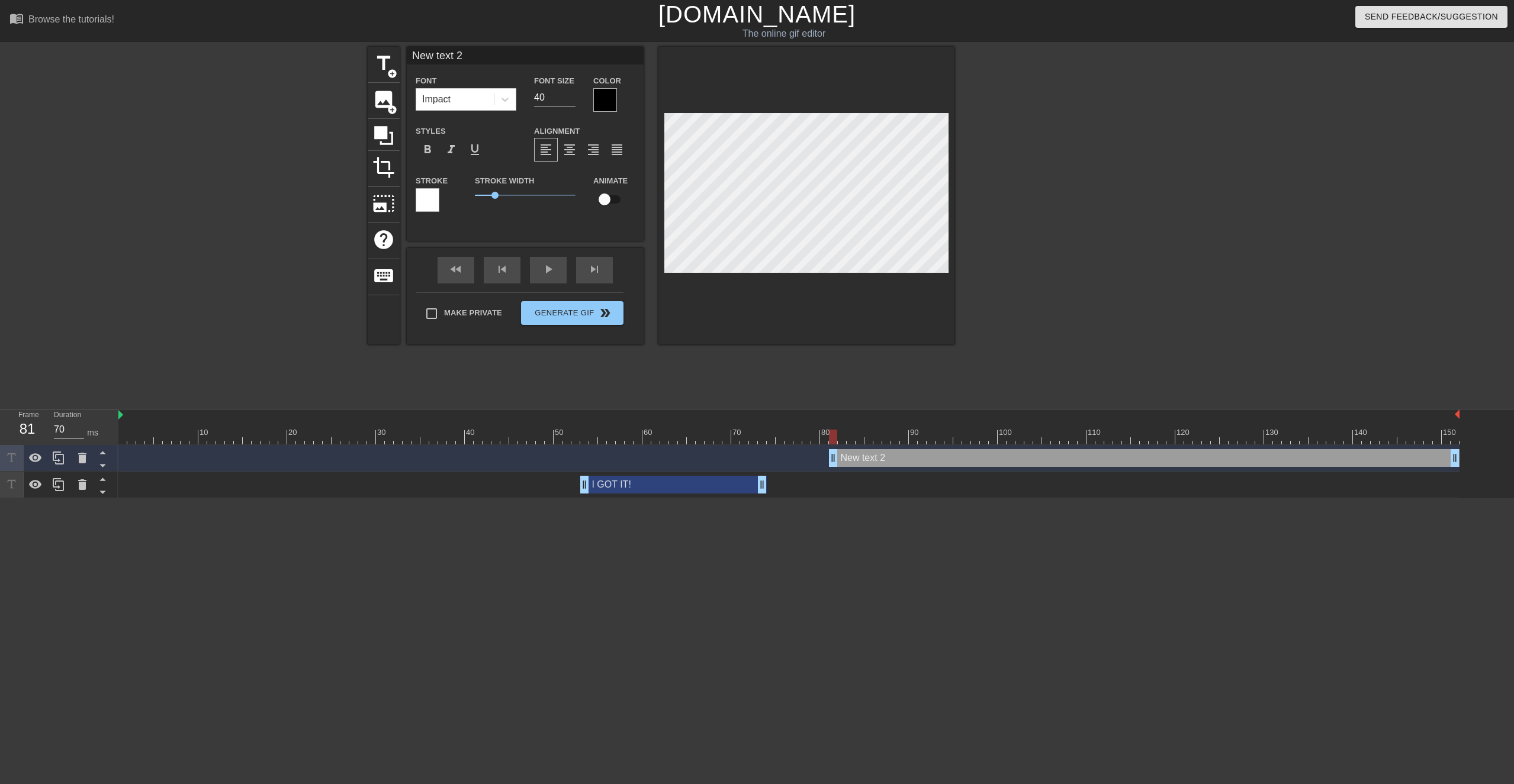
scroll to position [0, 1]
type input "I"
type textarea "I"
type input "I"
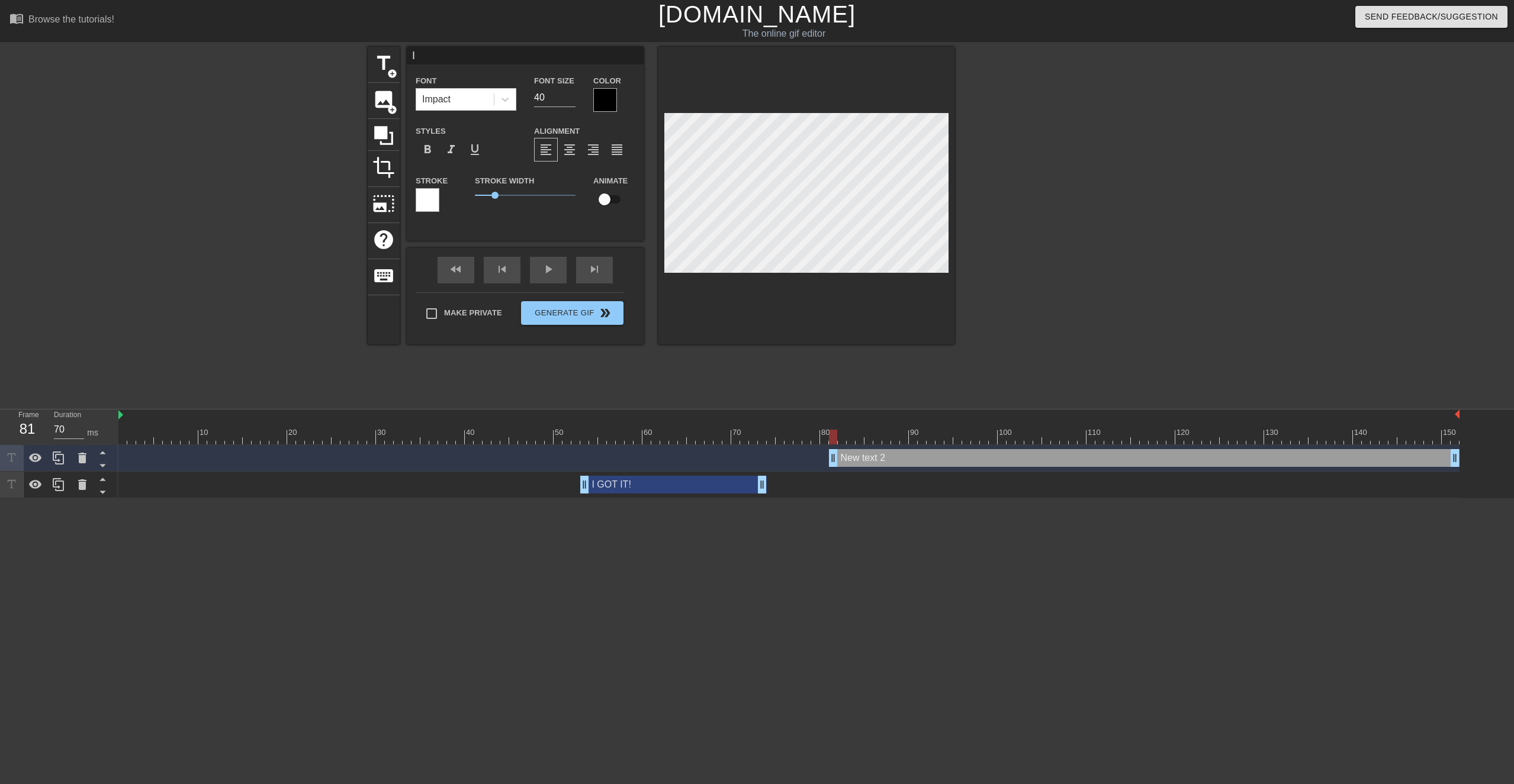
type textarea "I"
type input "I G"
type textarea "I G"
type input "I GO"
type textarea "I GO"
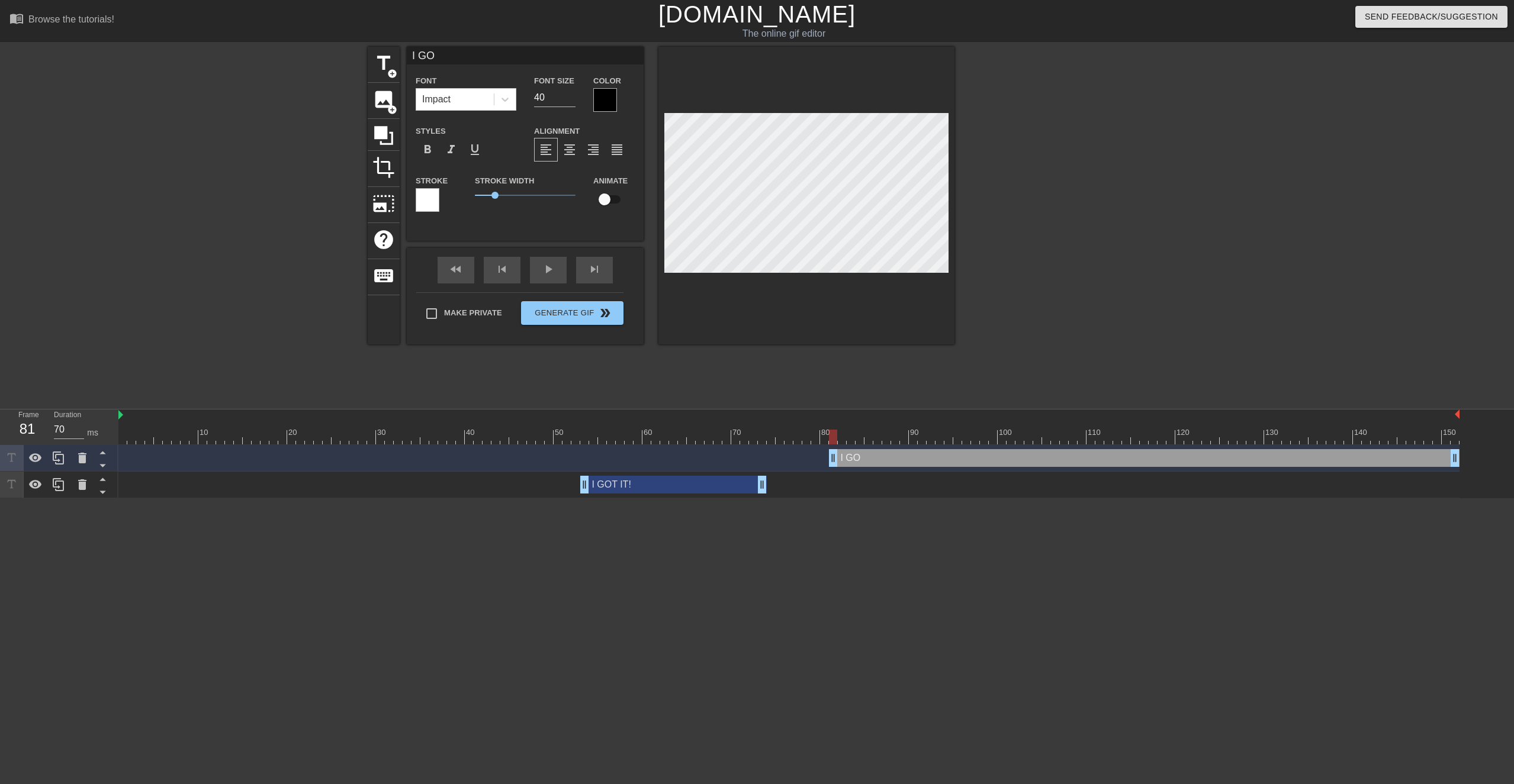
type input "I GOT"
type textarea "I GOT"
type input "I GOT"
type textarea "I GOT"
type input "I GOT I"
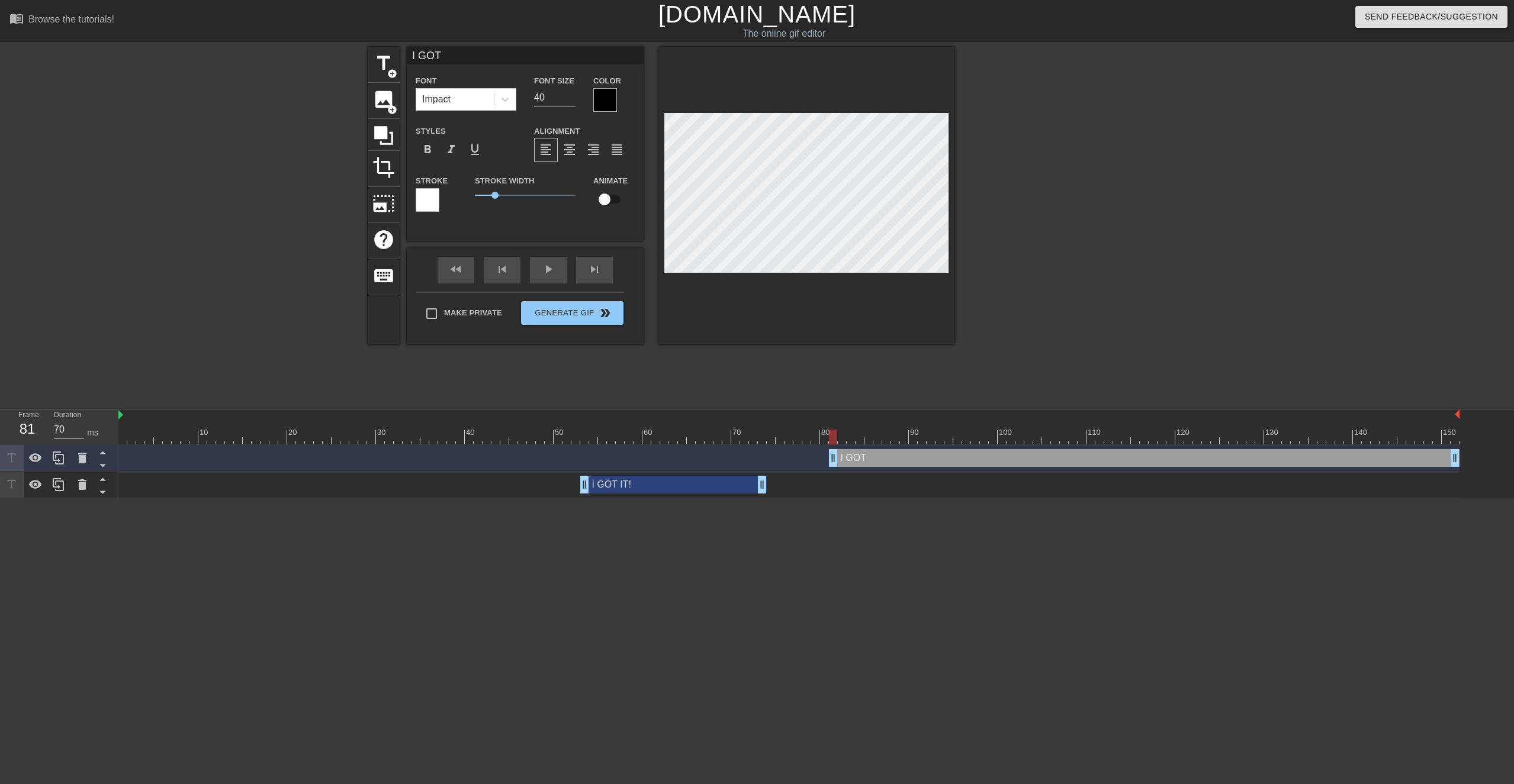
type textarea "I GOT I"
type input "I GOT IT"
type textarea "I GOT IT"
type input "I GOT IT!"
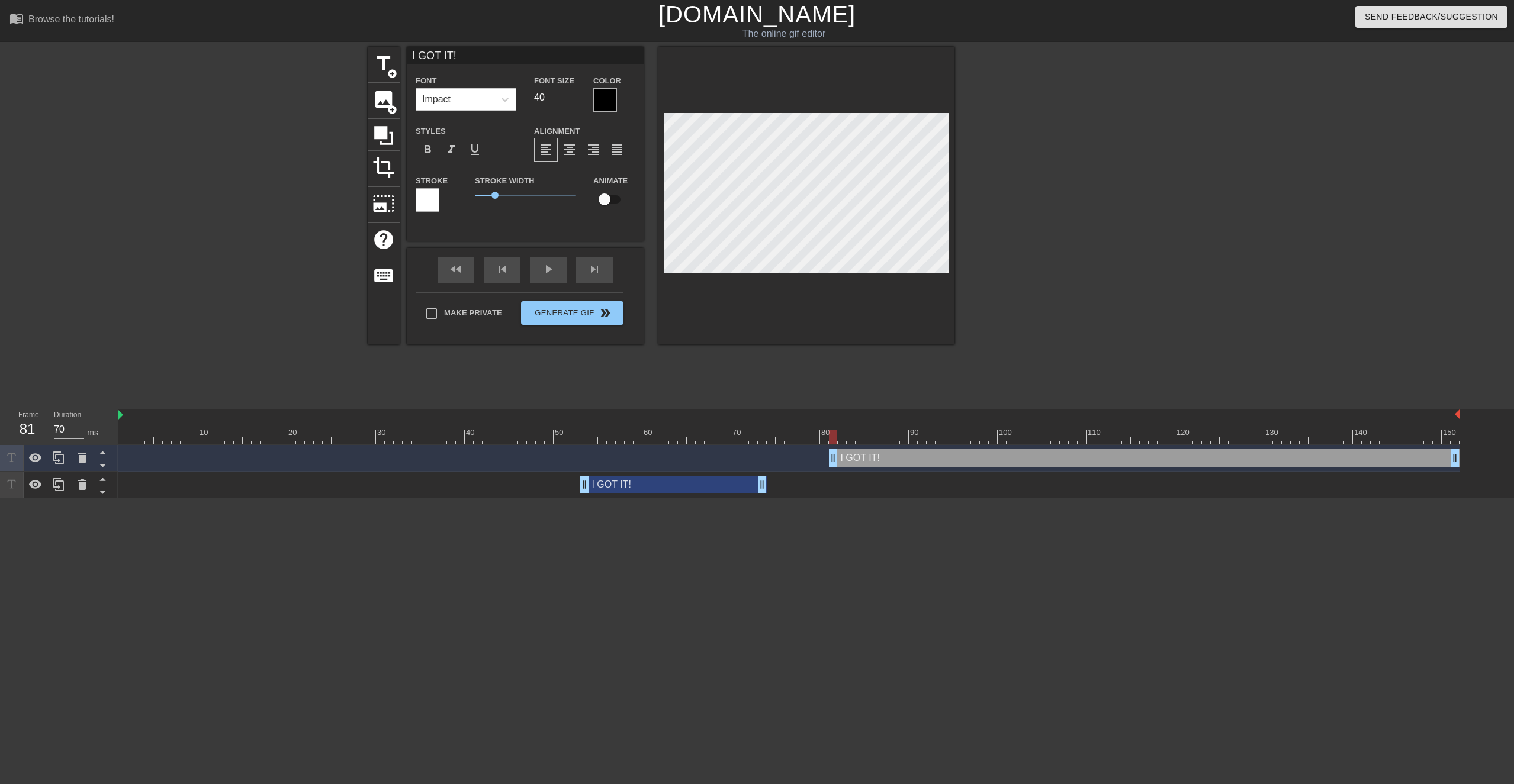
type textarea "I GOT IT!"
drag, startPoint x: 835, startPoint y: 433, endPoint x: 912, endPoint y: 415, distance: 79.1
click at [766, 371] on div "10 20 30 40 50 60 70 80 90 100 110 120 130 140 150" at bounding box center [789, 428] width 1342 height 36
drag, startPoint x: 835, startPoint y: 435, endPoint x: 925, endPoint y: 439, distance: 90.1
click at [766, 371] on div at bounding box center [789, 437] width 1342 height 15
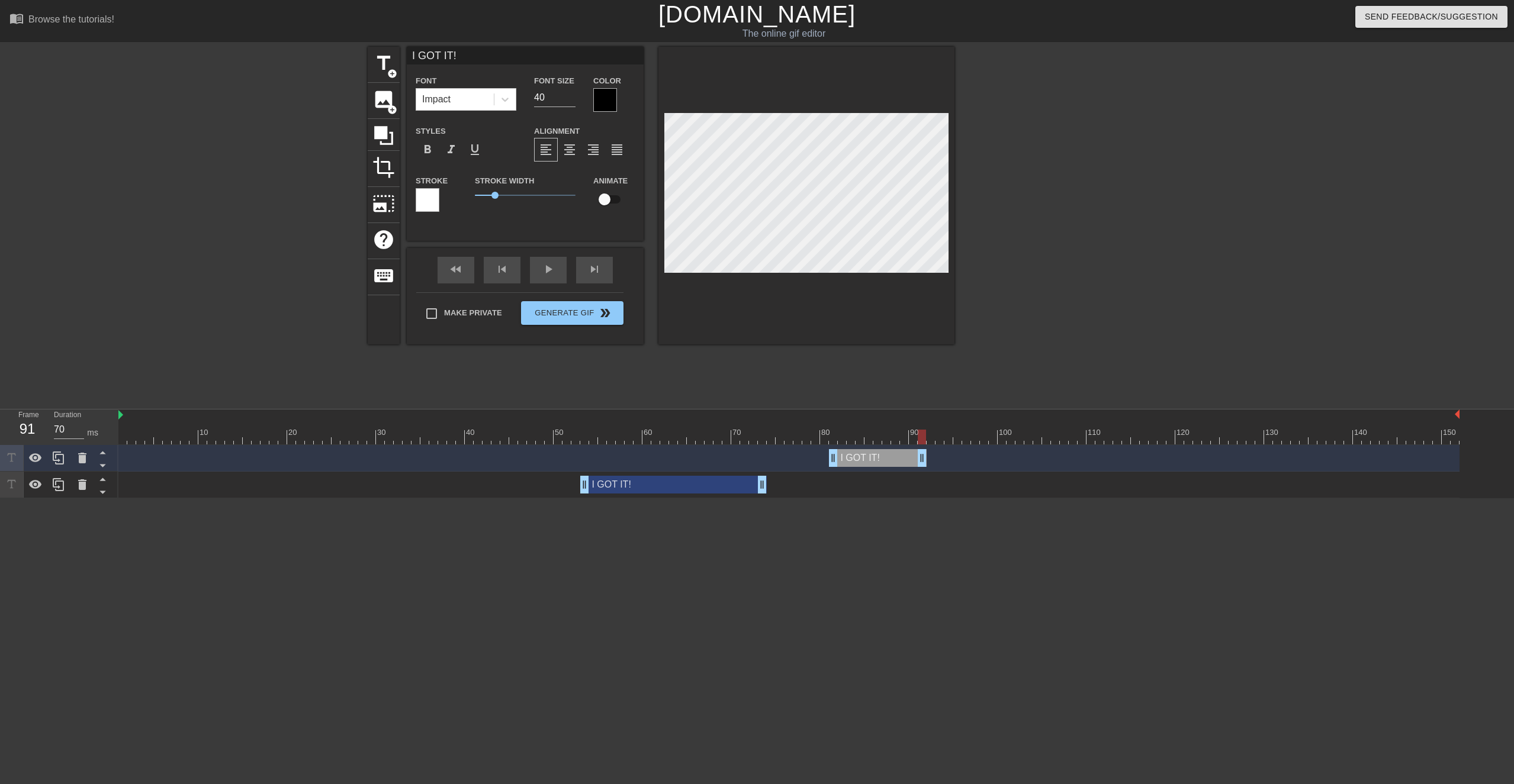
drag, startPoint x: 1455, startPoint y: 457, endPoint x: 925, endPoint y: 483, distance: 530.6
click at [766, 371] on div "I GOT IT! drag_handle drag_handle I GOT IT! drag_handle drag_handle" at bounding box center [816, 472] width 1396 height 54
drag, startPoint x: 841, startPoint y: 418, endPoint x: 832, endPoint y: 426, distance: 12.0
click at [766, 371] on div "10 20 30 40 50 60 70 80 90 100 110 120 130 140 150" at bounding box center [789, 427] width 1342 height 35
click at [766, 371] on div at bounding box center [833, 429] width 9 height 15
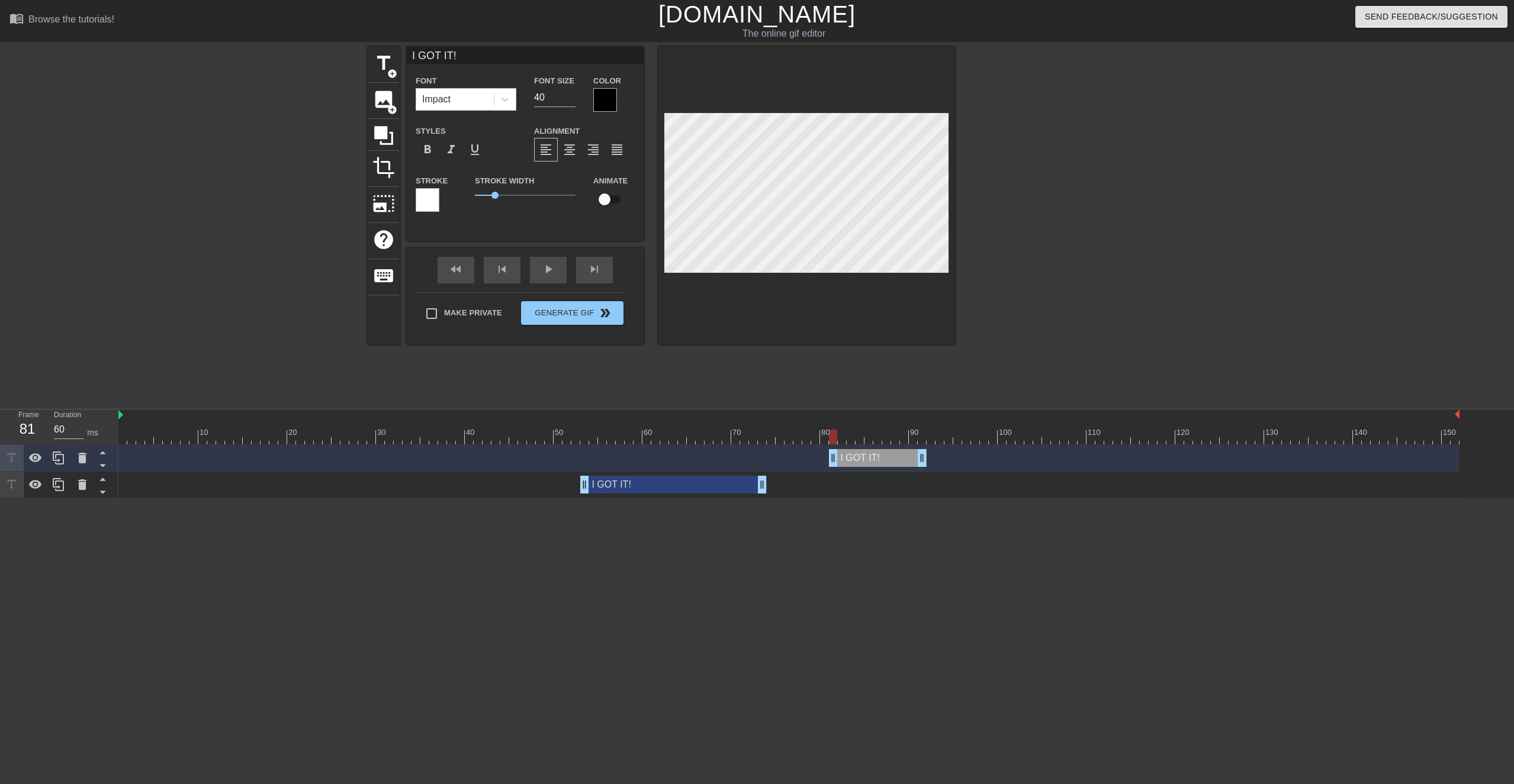
drag, startPoint x: 835, startPoint y: 417, endPoint x: 846, endPoint y: 423, distance: 12.5
click at [766, 371] on div "10 20 30 40 50 60 70 80 90 100 110 120 130 140 150" at bounding box center [789, 427] width 1342 height 35
drag, startPoint x: 832, startPoint y: 416, endPoint x: 659, endPoint y: 421, distance: 173.1
click at [766, 371] on div "10 20 30 40 50 60 70 80 90 100 110 120 130 140 150" at bounding box center [789, 427] width 1342 height 35
drag, startPoint x: 549, startPoint y: 417, endPoint x: 539, endPoint y: 420, distance: 10.4
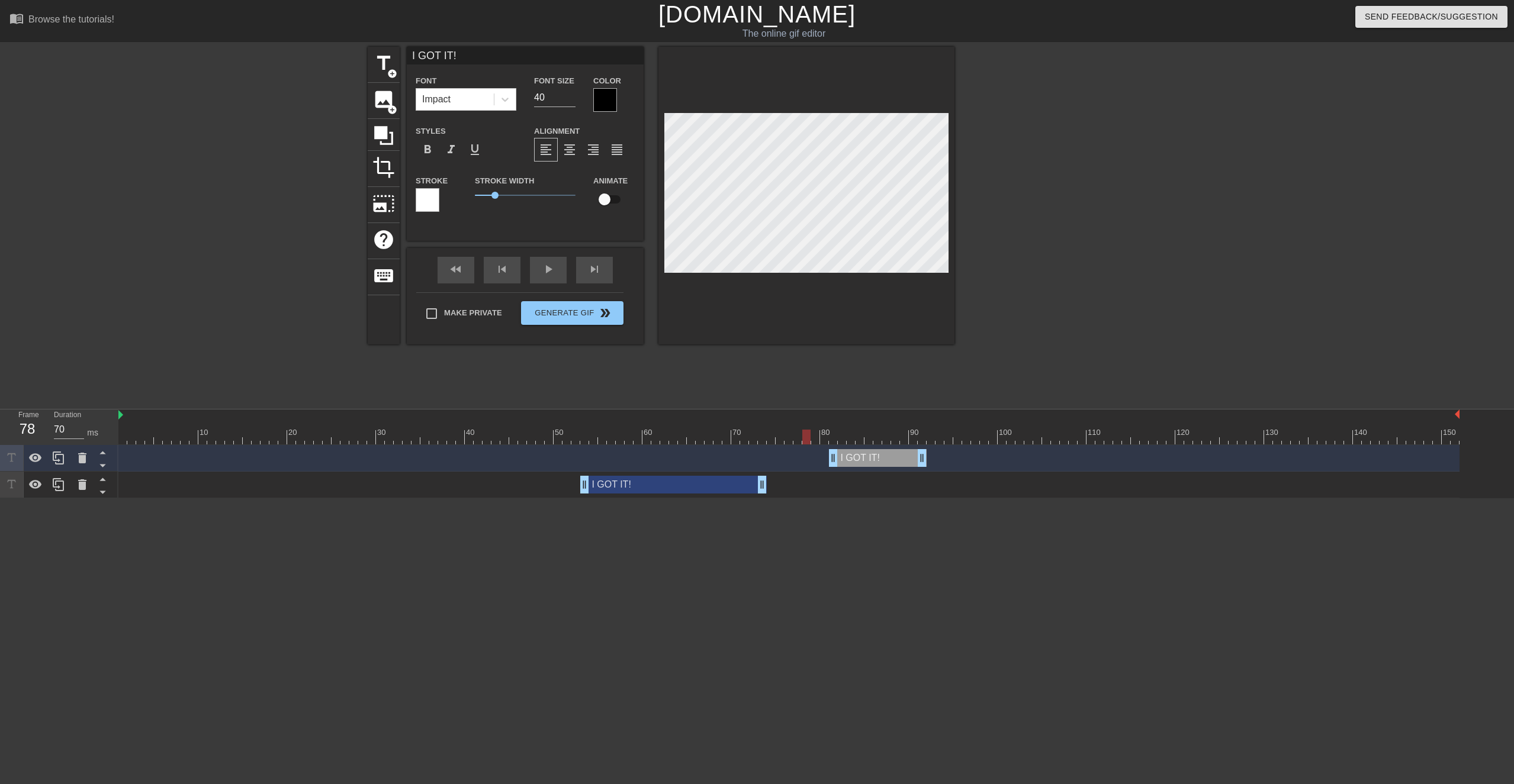
click at [544, 371] on div at bounding box center [789, 415] width 1342 height 12
type input "60"
drag, startPoint x: 557, startPoint y: 424, endPoint x: 1015, endPoint y: 443, distance: 458.4
click at [766, 371] on div "10 20 30 40 50 60 70 80 90 100 110 120 130 140 150" at bounding box center [789, 427] width 1342 height 35
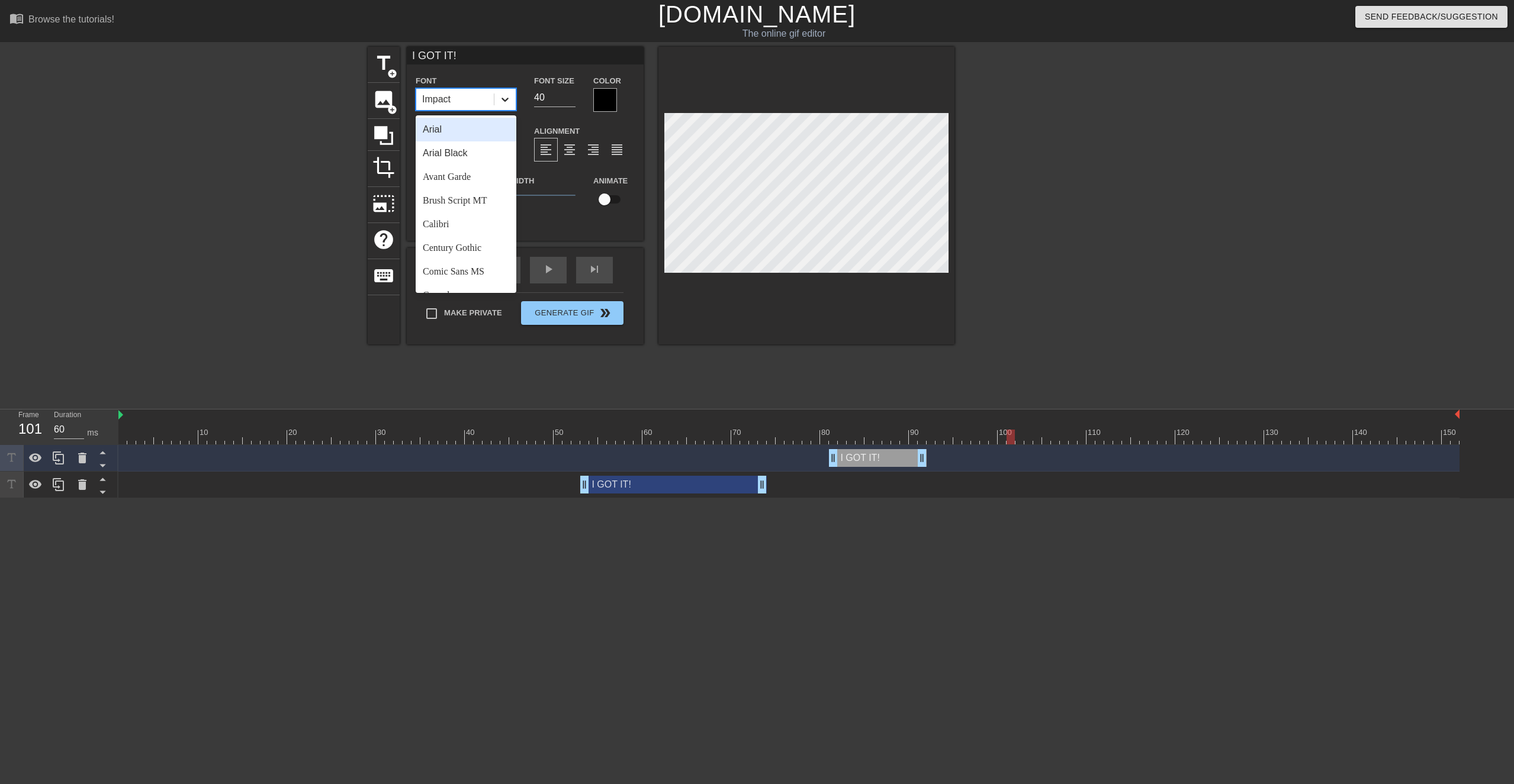
click at [499, 101] on icon at bounding box center [505, 99] width 12 height 12
click at [460, 222] on div "Calibri" at bounding box center [466, 224] width 101 height 23
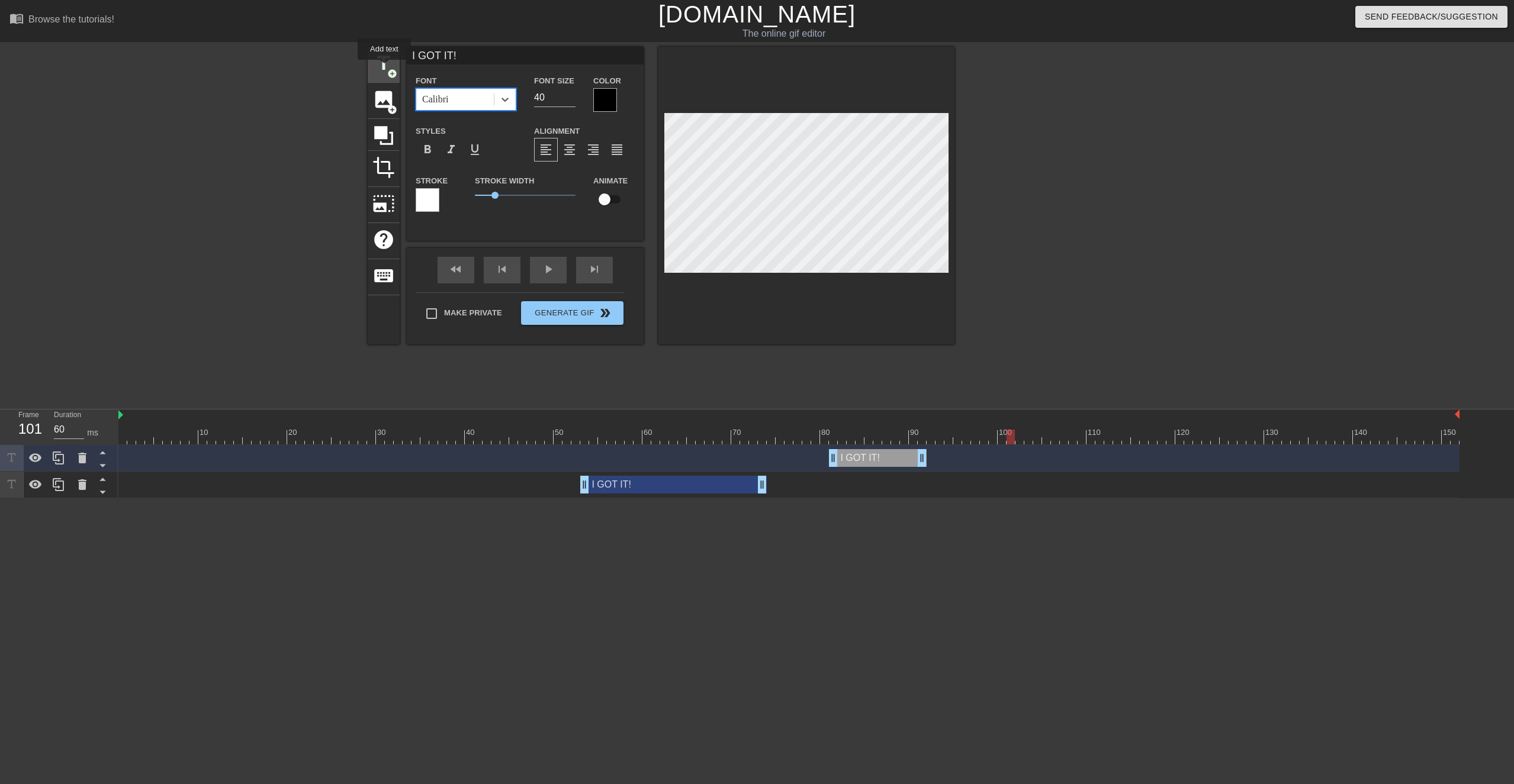
click at [385, 68] on span "title" at bounding box center [383, 63] width 23 height 23
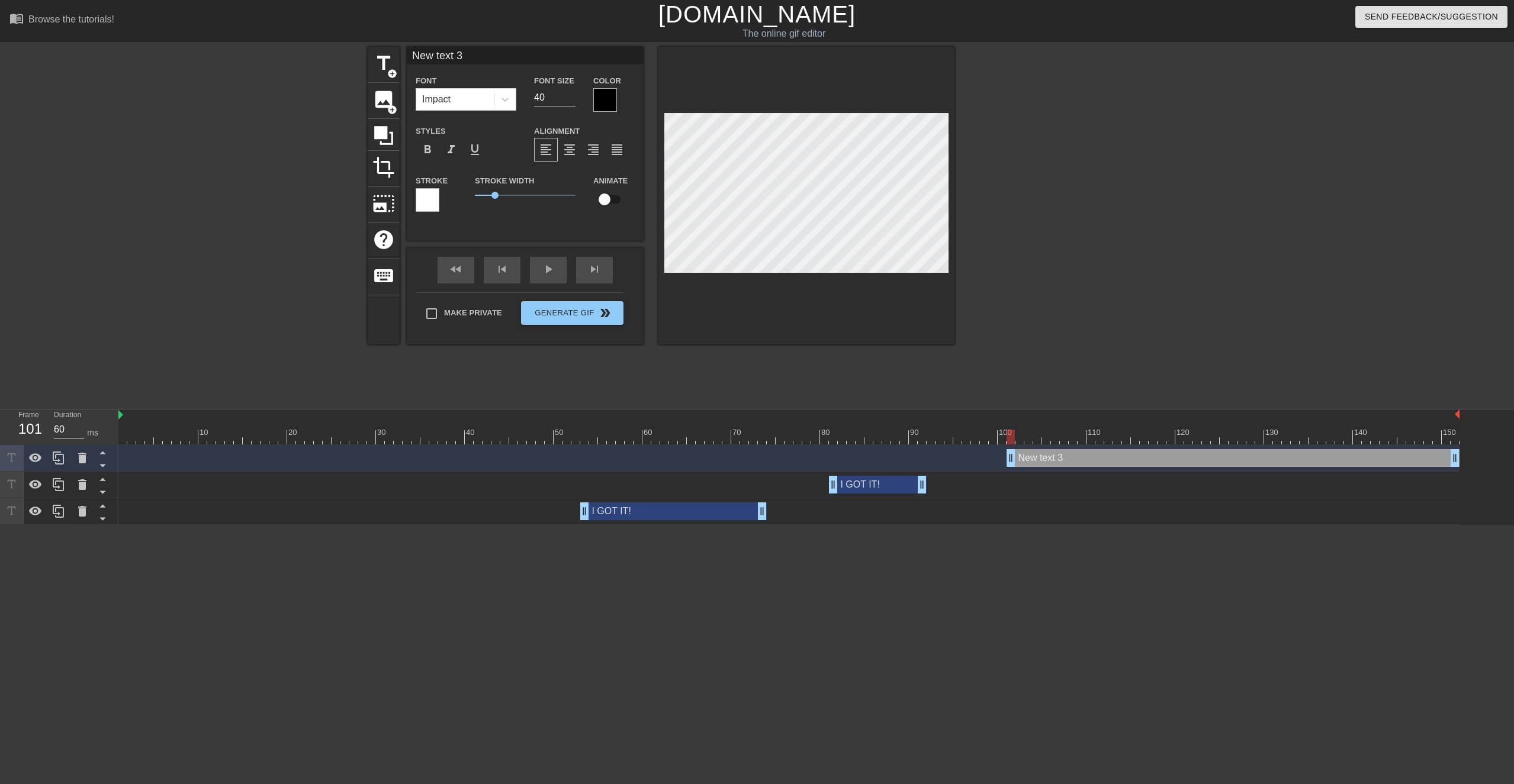
scroll to position [0, 1]
type input "I"
type textarea "I"
type input "I"
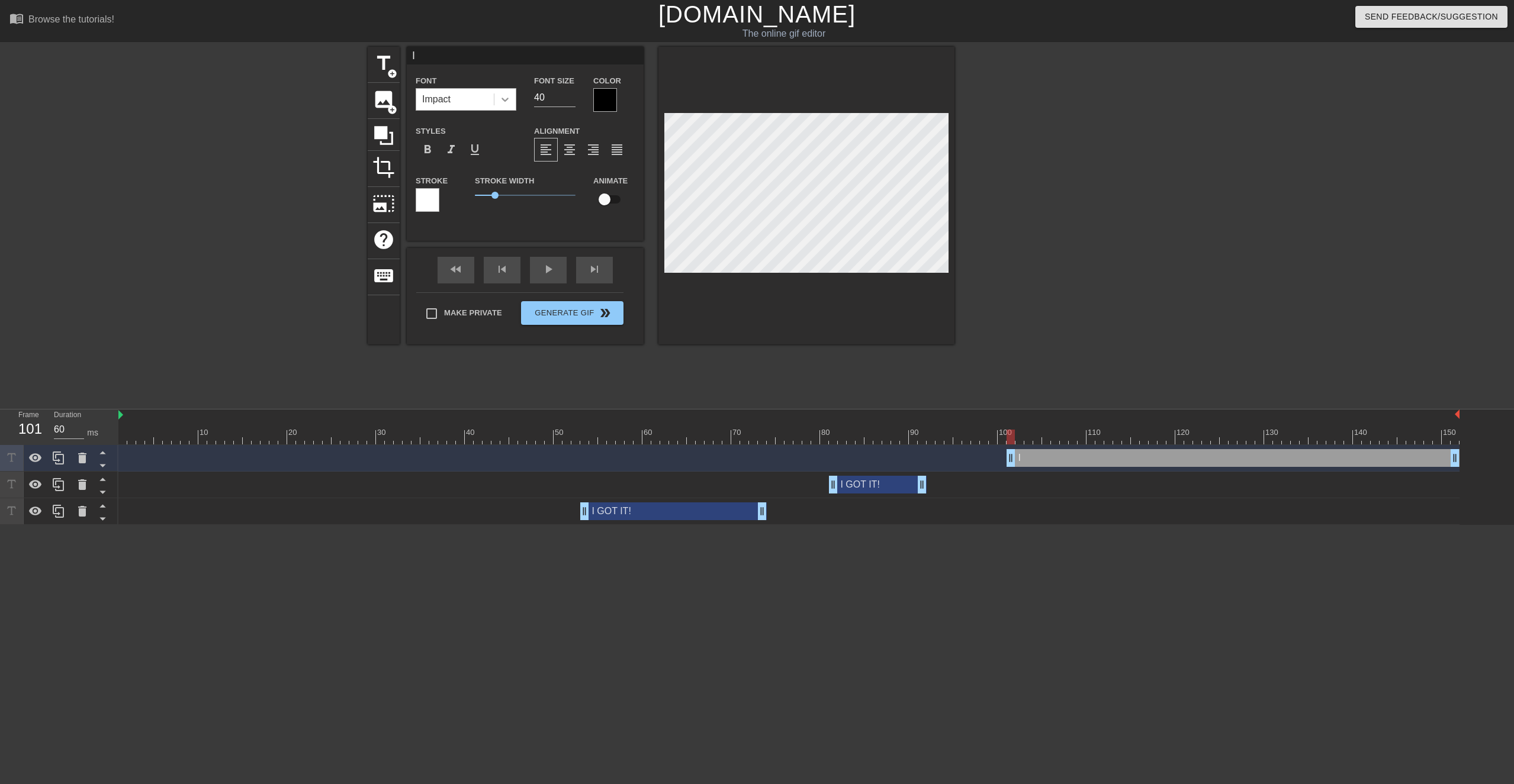
type textarea "I"
type input "I G"
type textarea "I G"
type input "I GO"
type textarea "I GO"
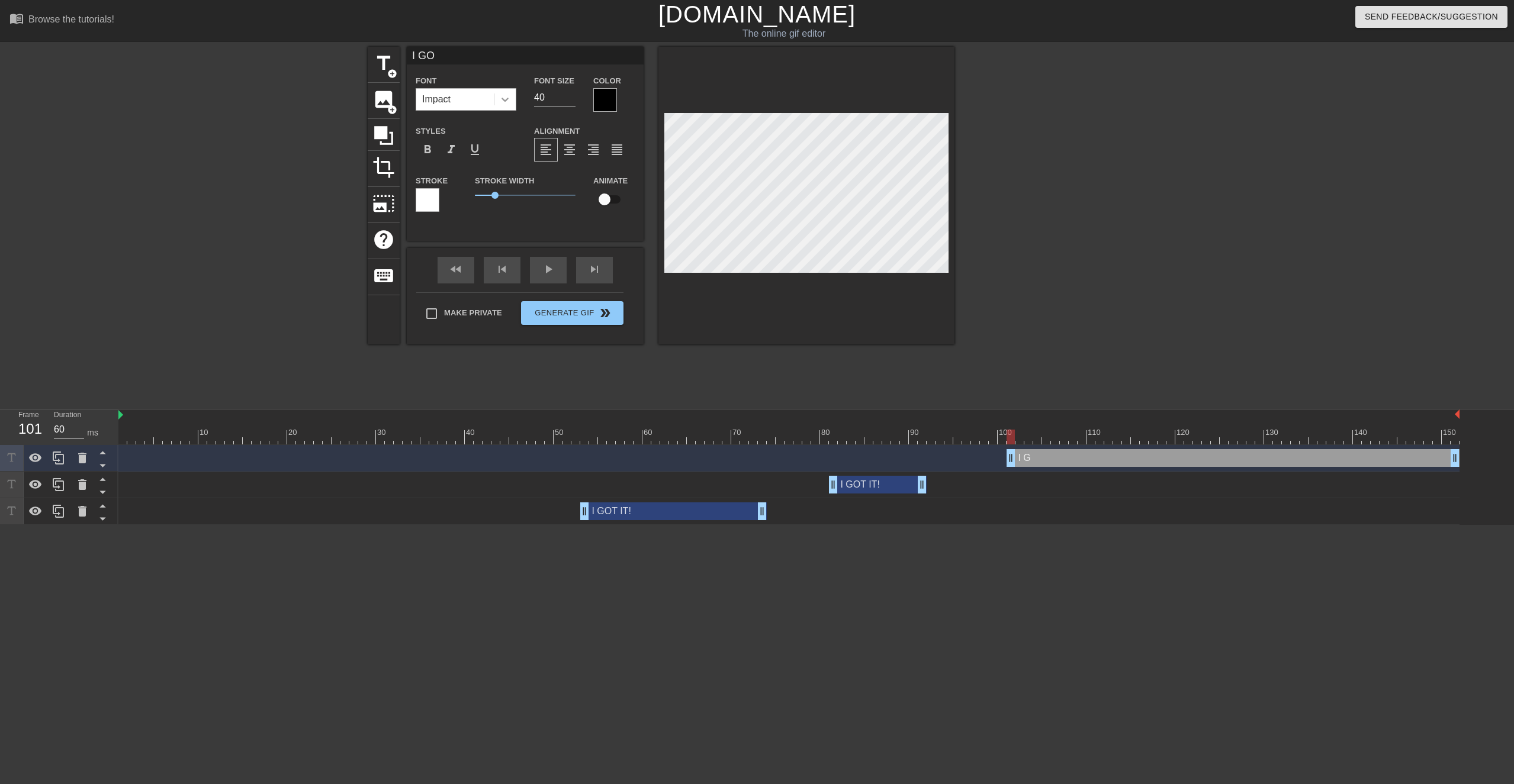
type input "I GOT"
type textarea "I GOT"
type input "I GOT"
type textarea "I GOT"
type input "I GOT I"
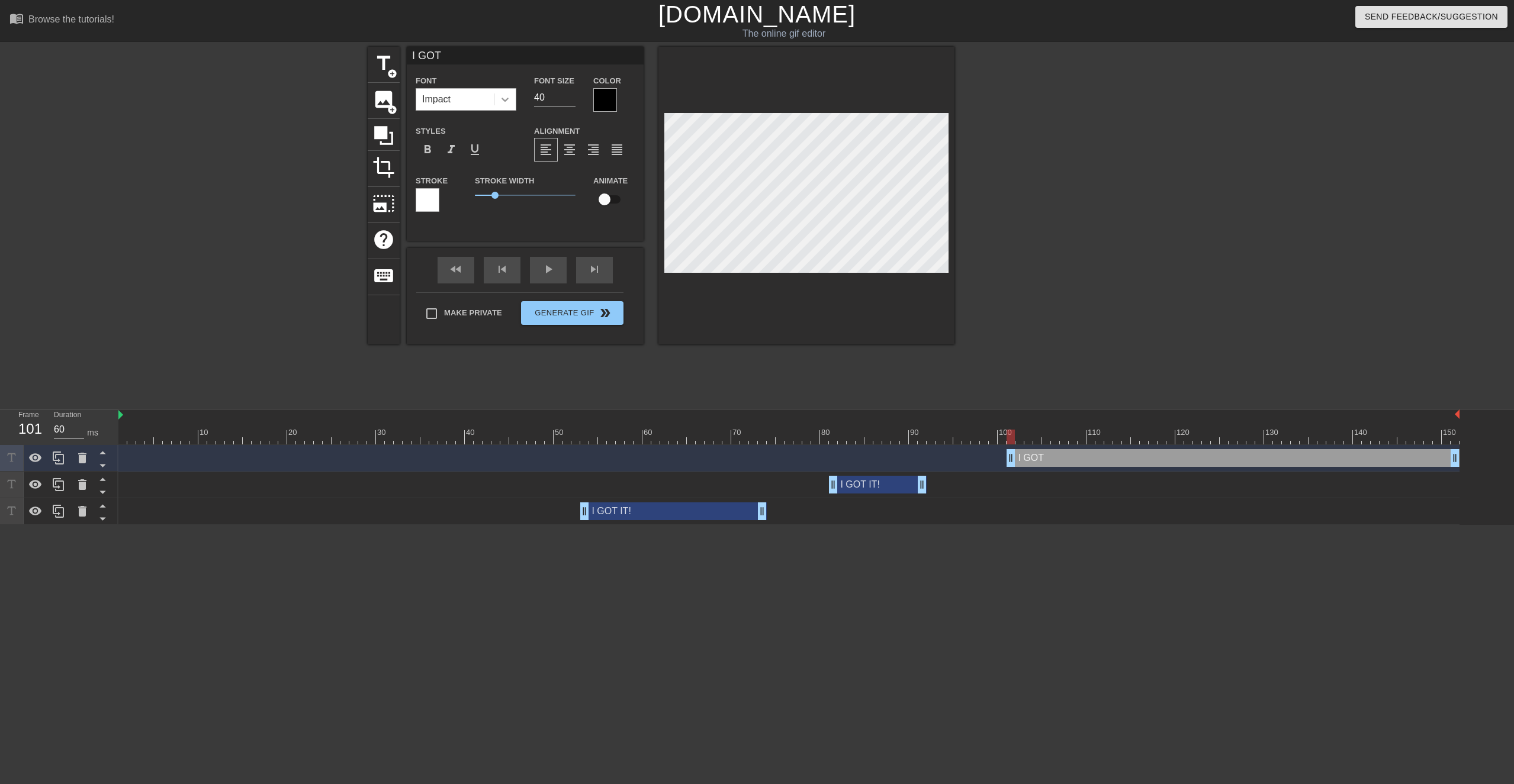
type textarea "I GOT I"
type input "I GOT IT"
type textarea "I GOT IT"
type input "I GOT IT!"
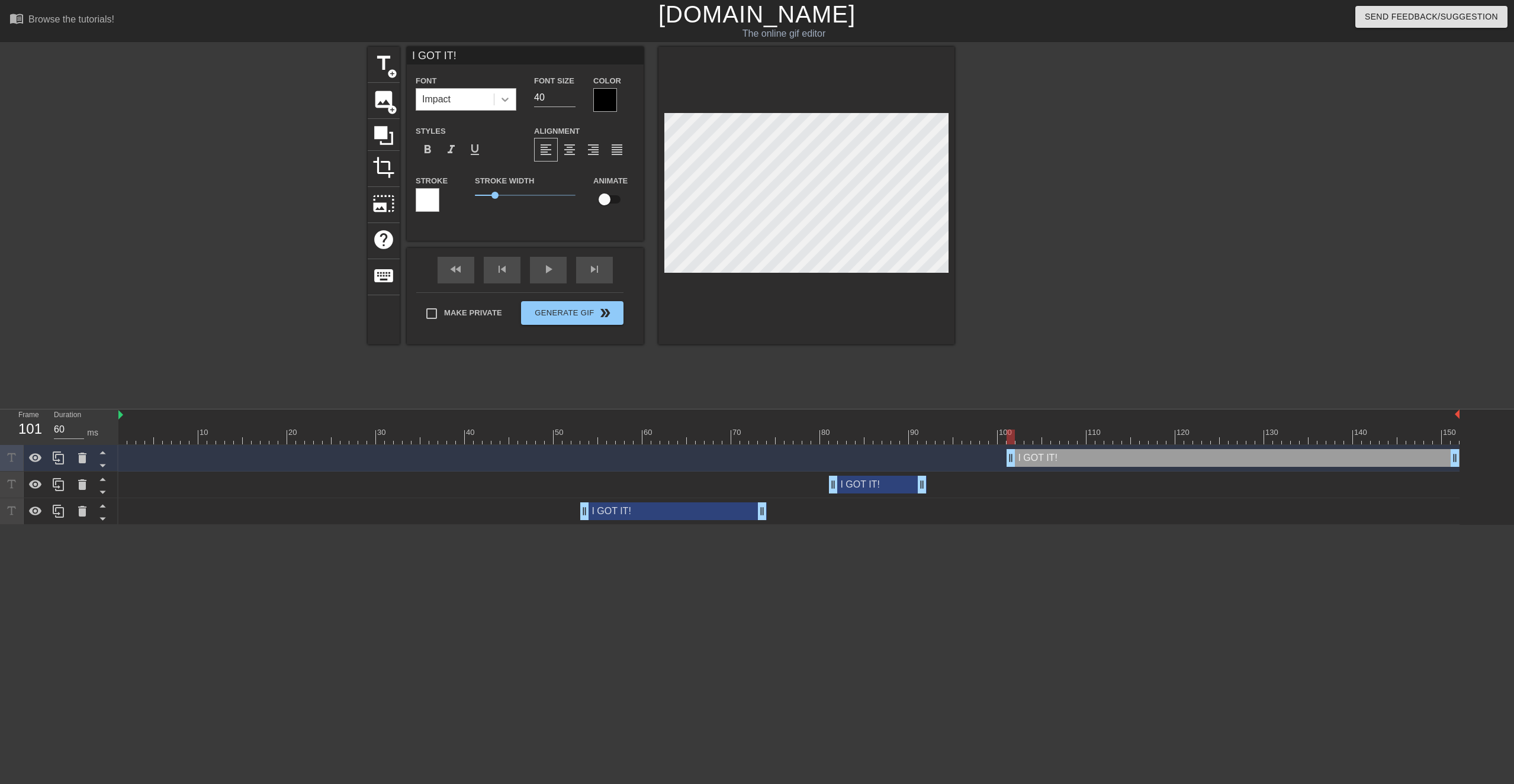
type textarea "I GOT IT!"
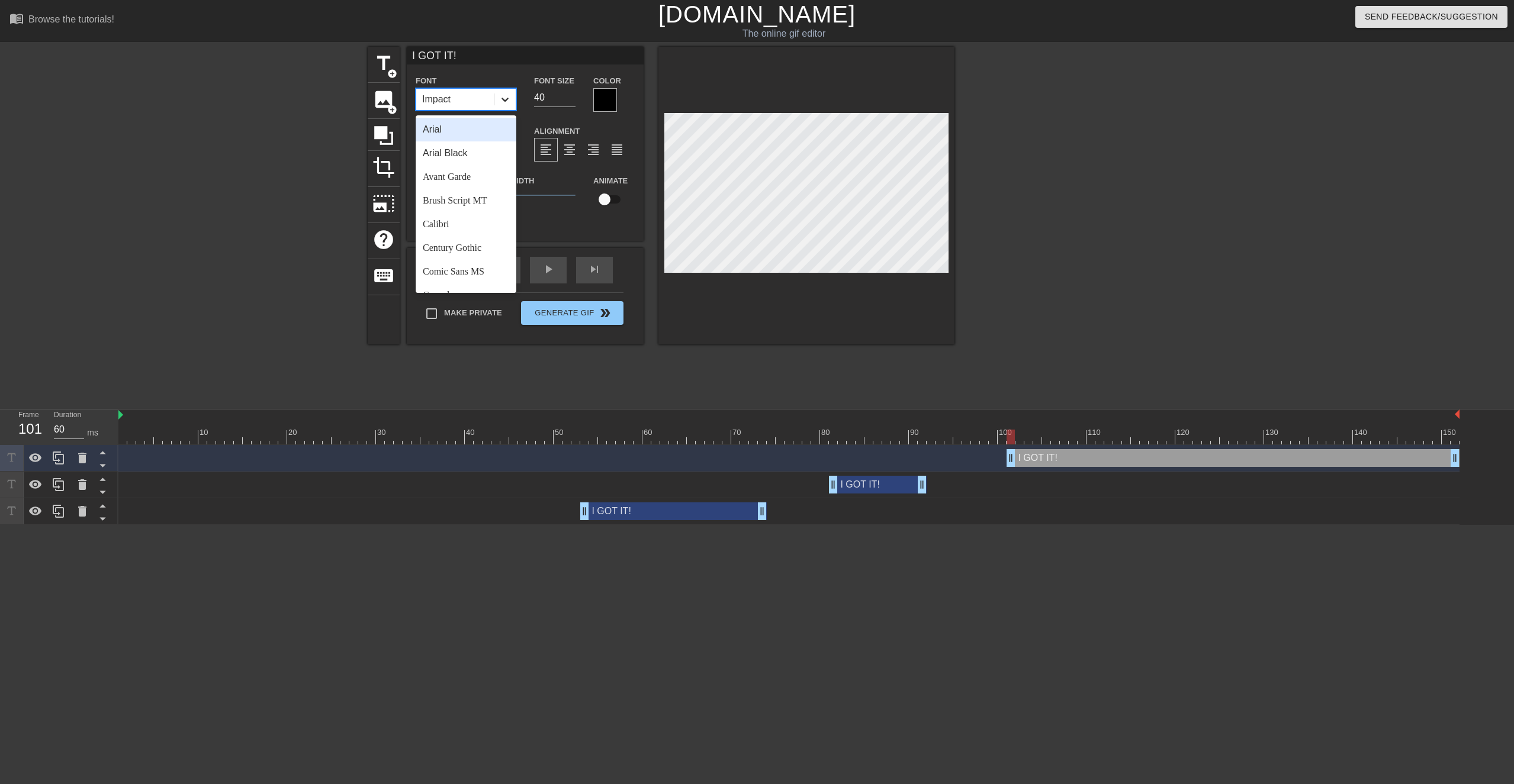
click at [499, 101] on icon at bounding box center [505, 99] width 12 height 12
click at [454, 227] on div "Calibri" at bounding box center [466, 224] width 101 height 23
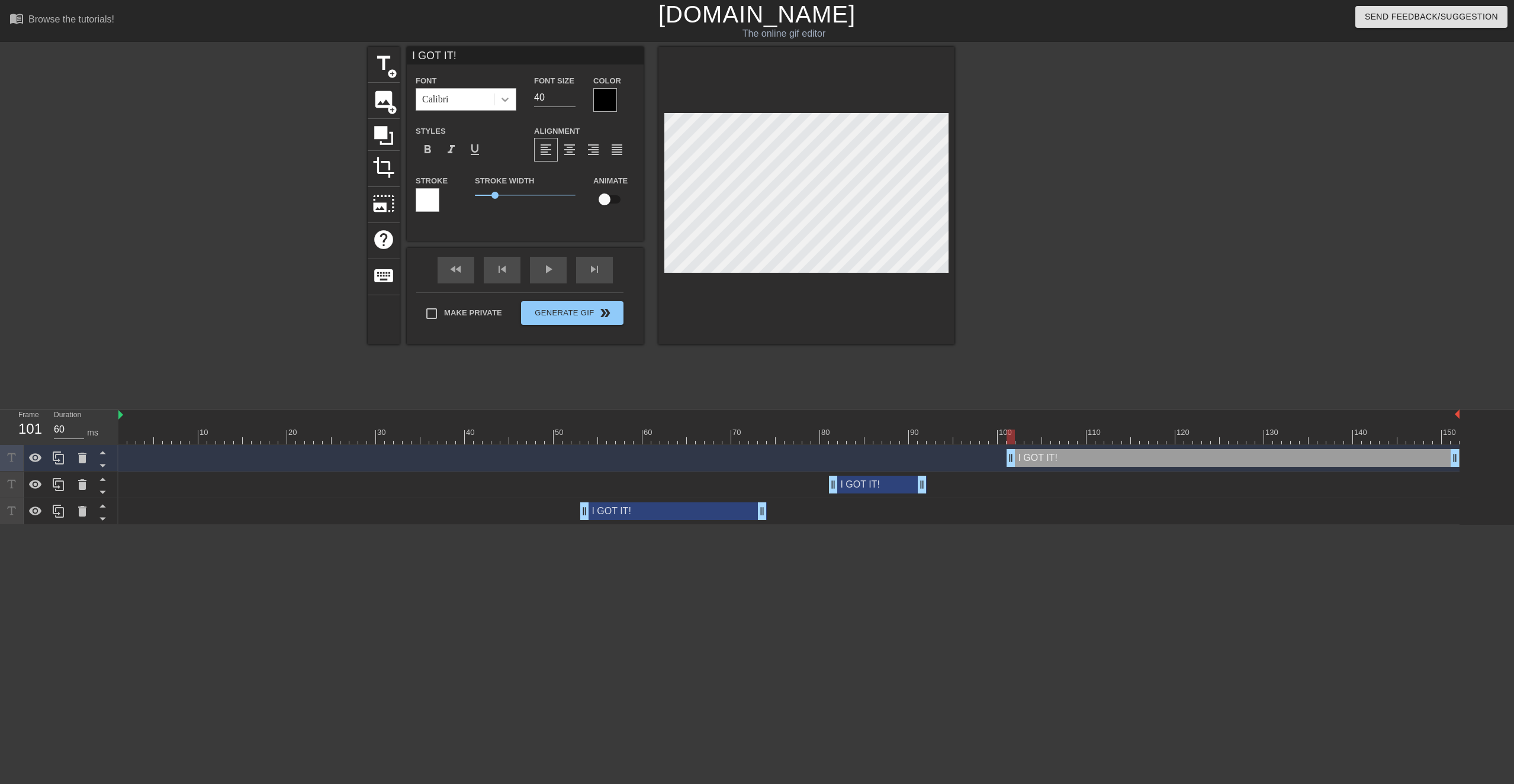
click at [504, 101] on icon at bounding box center [505, 99] width 12 height 12
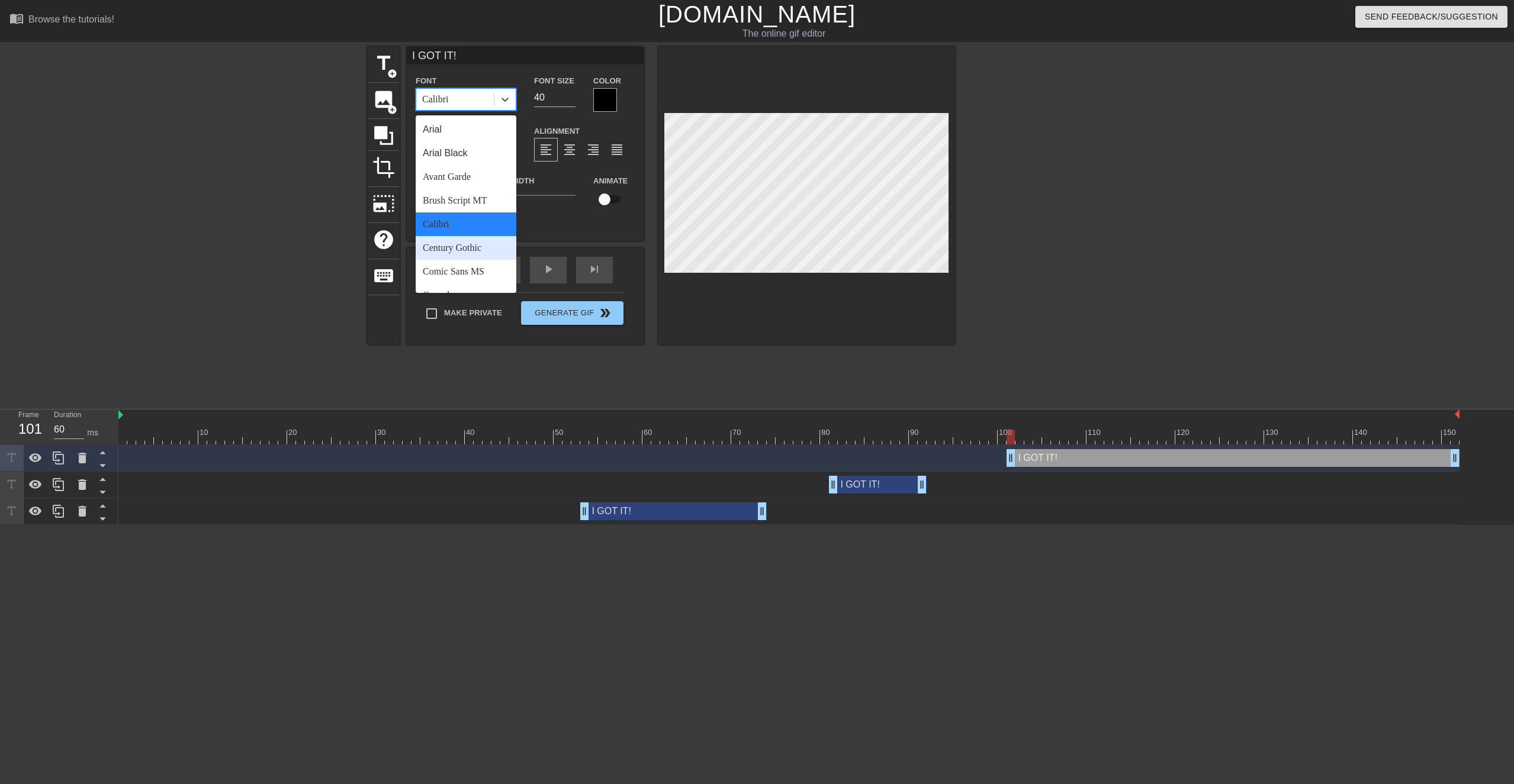
click at [471, 247] on div "Century Gothic" at bounding box center [466, 248] width 101 height 23
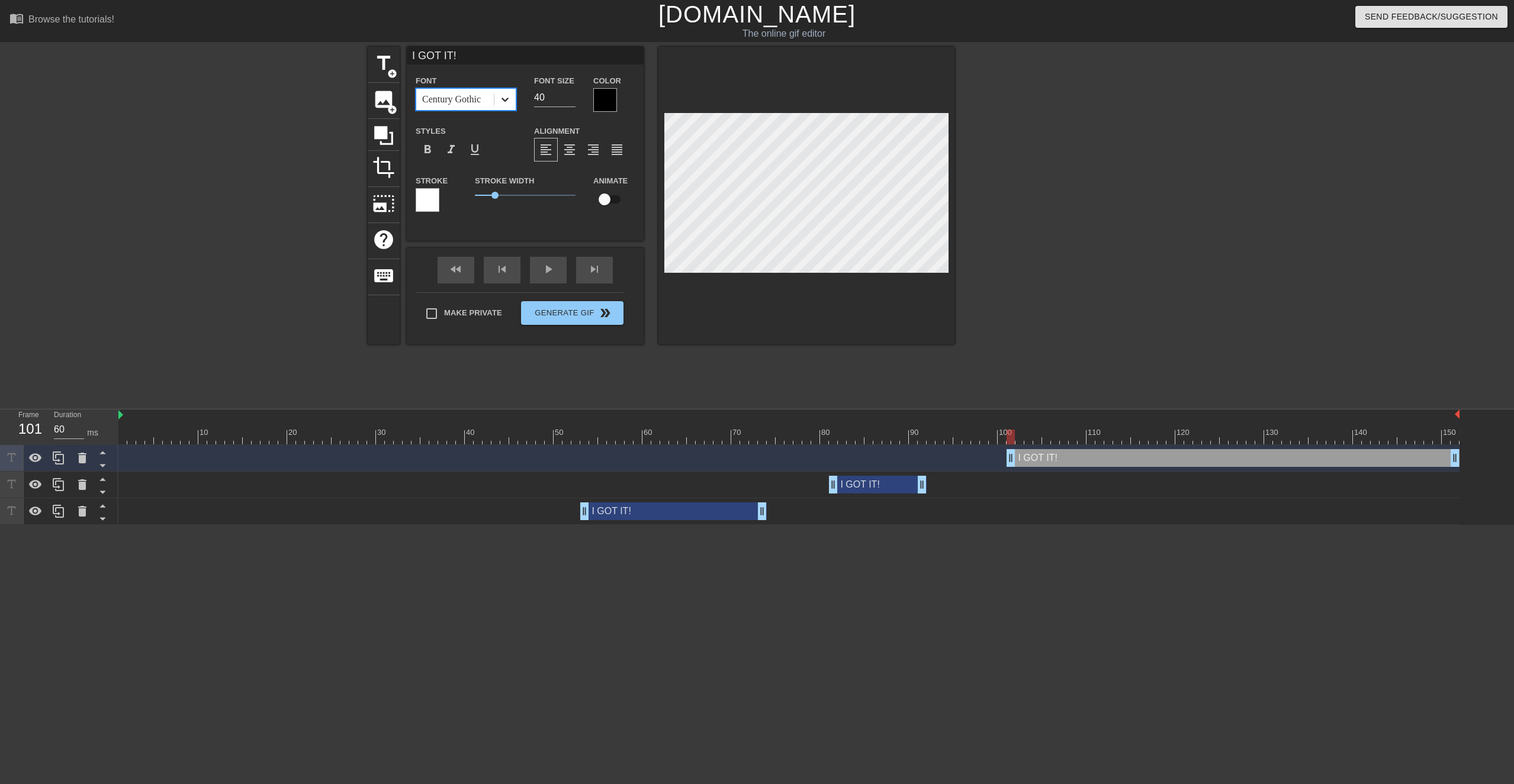
click at [506, 100] on icon at bounding box center [505, 100] width 7 height 4
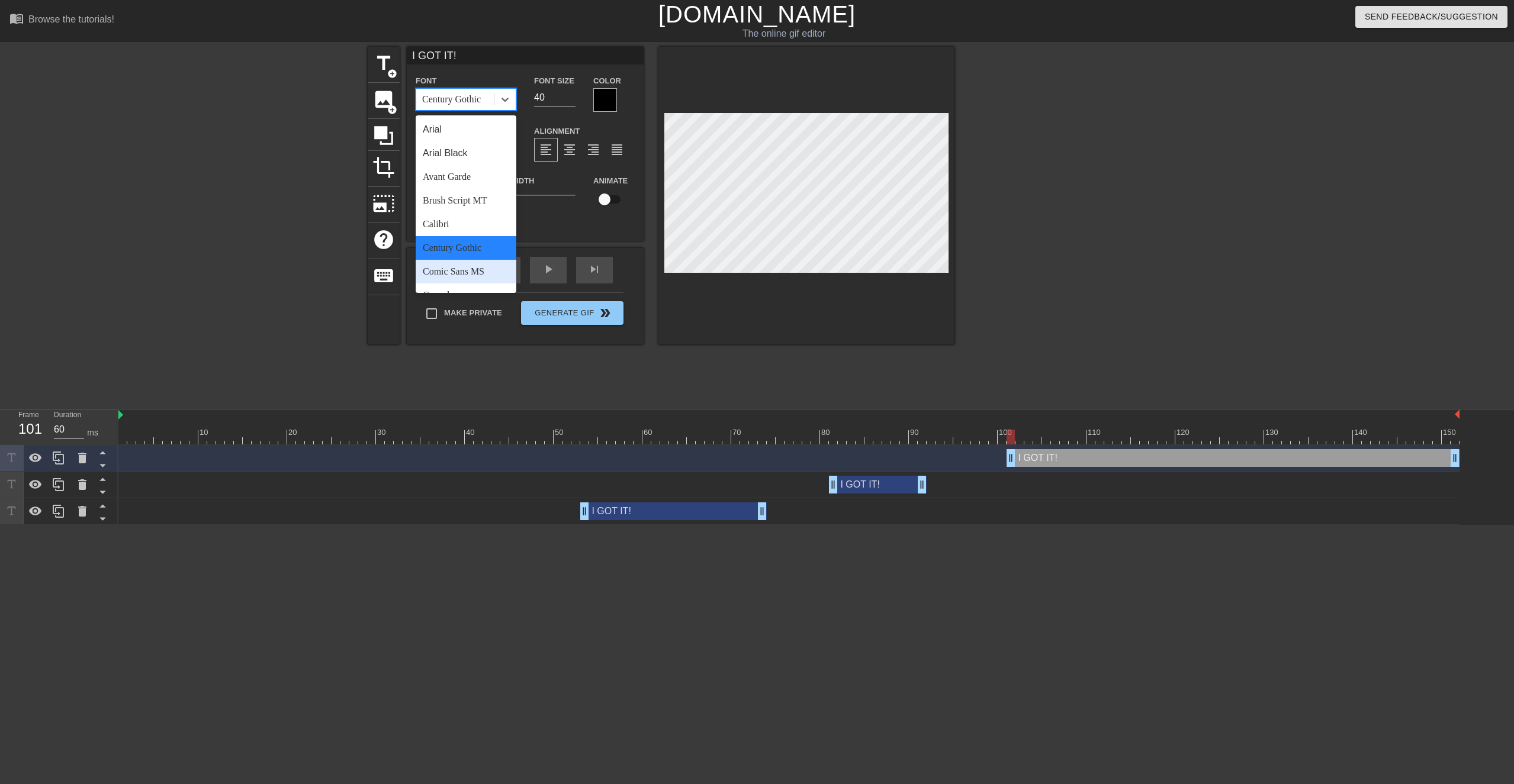
click at [469, 271] on div "Comic Sans MS" at bounding box center [466, 271] width 101 height 23
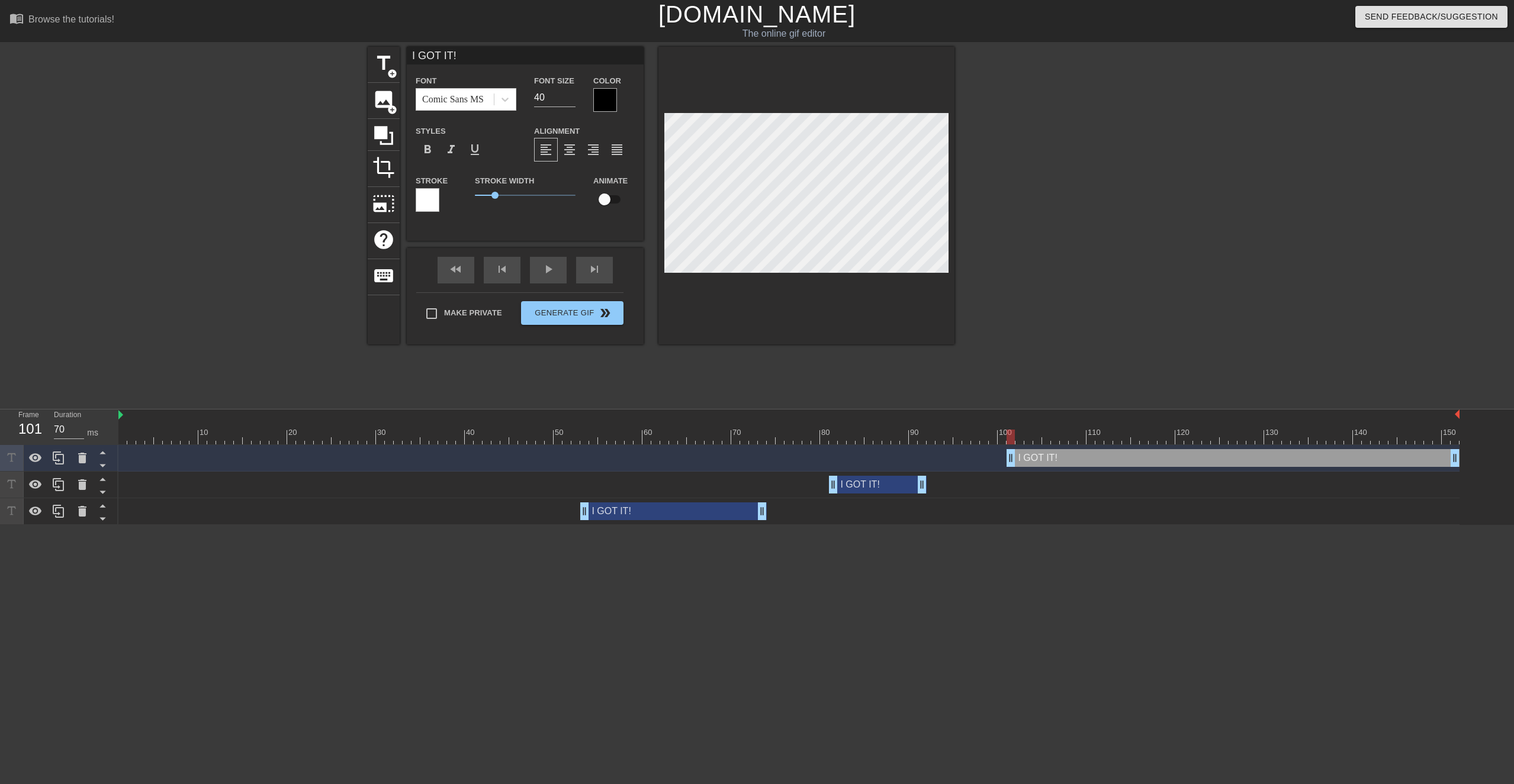
click at [564, 371] on div at bounding box center [565, 433] width 2 height 12
drag, startPoint x: 575, startPoint y: 426, endPoint x: 871, endPoint y: 444, distance: 296.5
click at [766, 371] on div "10 20 30 40 50 60 70 80 90 100 110 120 130 140 150 I GOT IT! drag_handle drag_h…" at bounding box center [816, 468] width 1396 height 115
click at [766, 371] on div "I GOT IT! drag_handle drag_handle" at bounding box center [878, 485] width 98 height 18
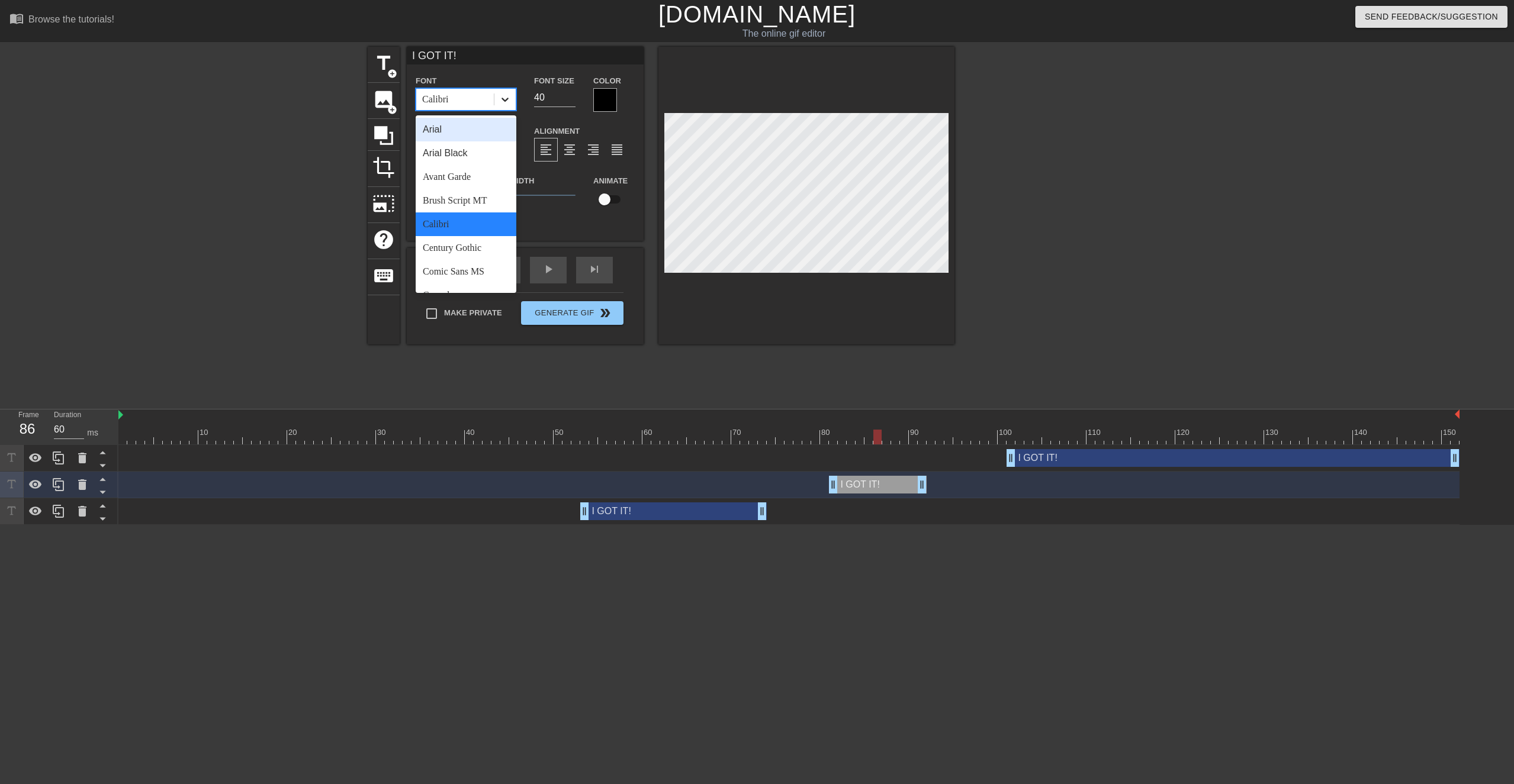
click at [507, 102] on icon at bounding box center [505, 99] width 12 height 12
click at [436, 184] on div "Impact" at bounding box center [466, 181] width 101 height 23
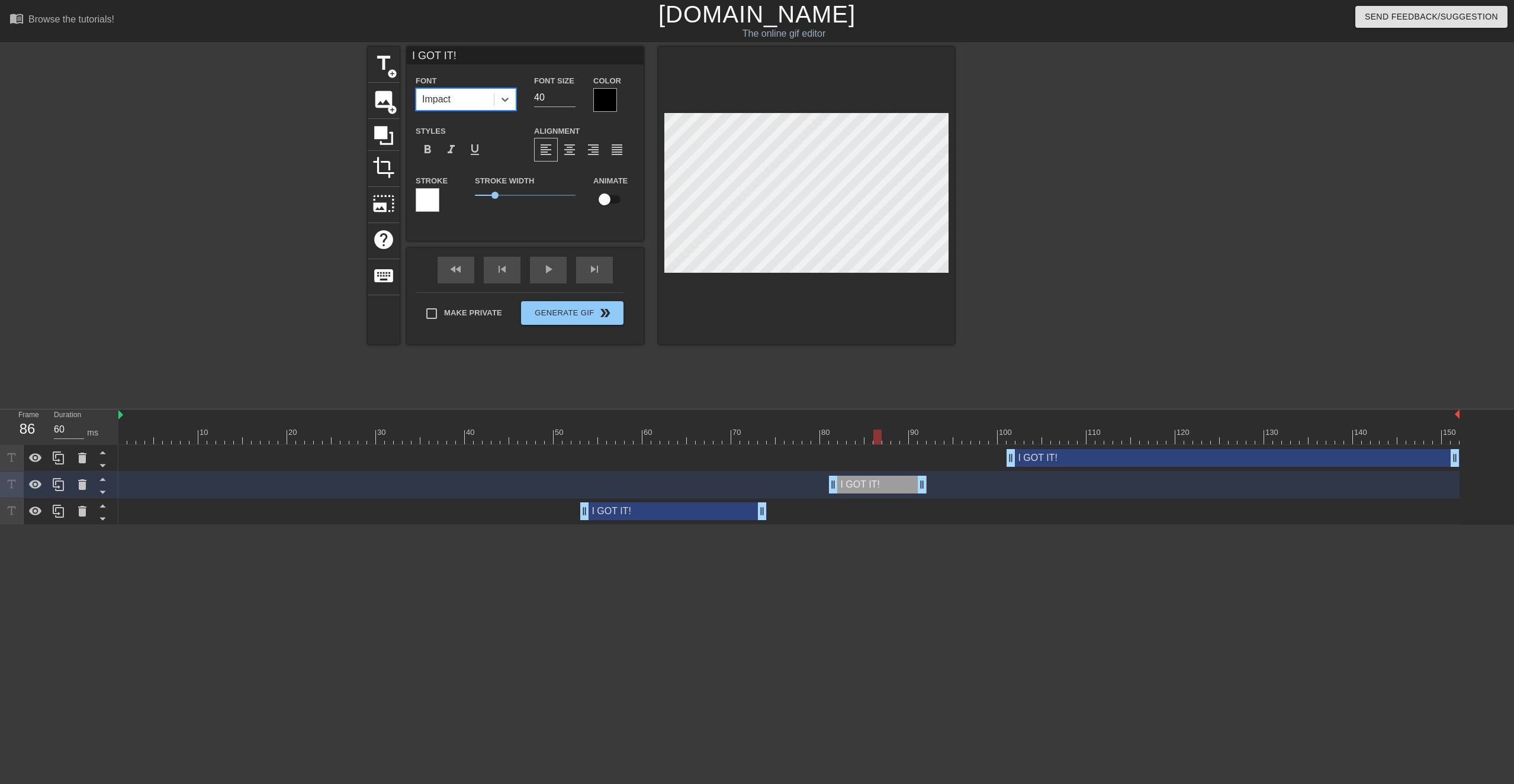
click at [766, 207] on div at bounding box center [1057, 224] width 178 height 355
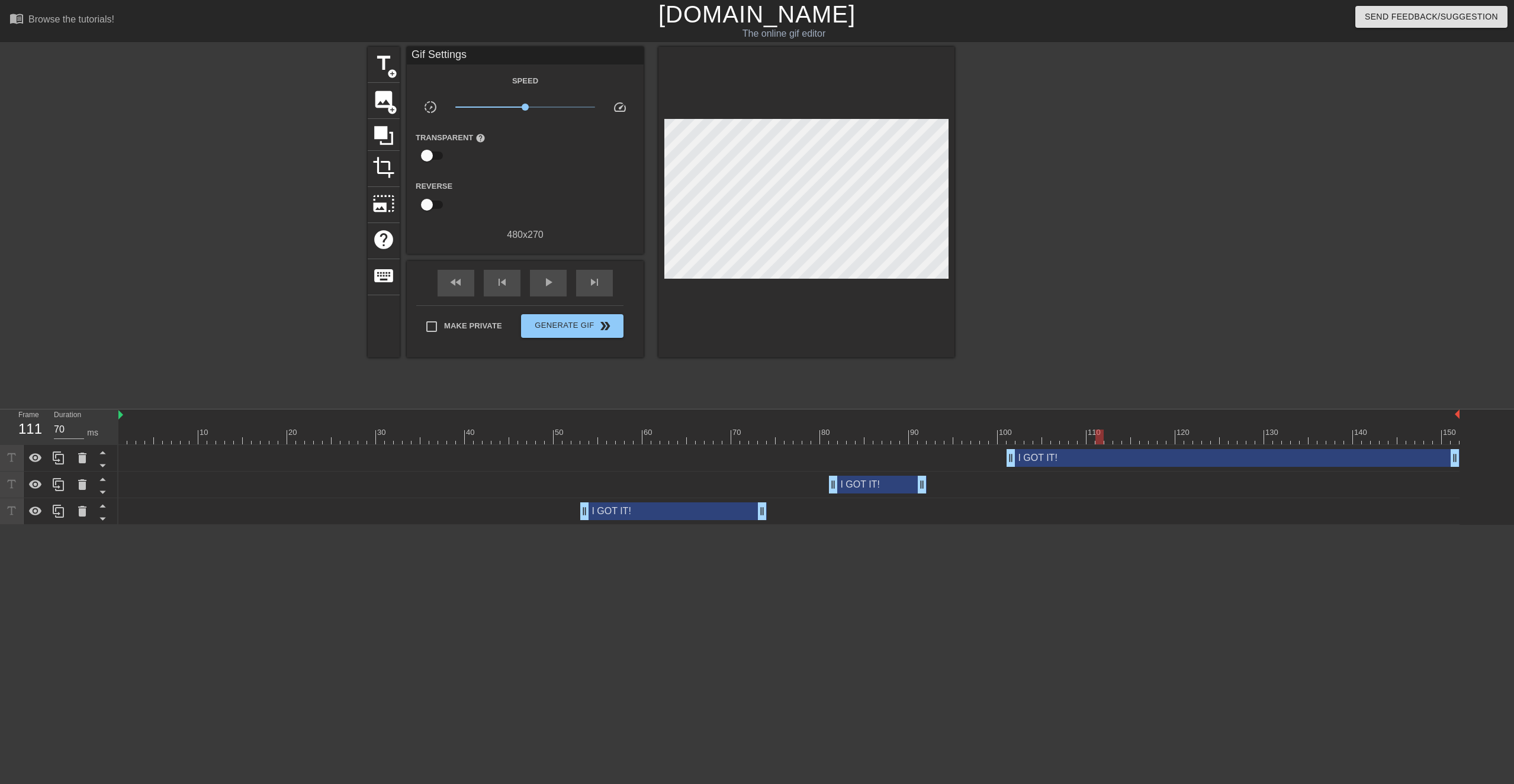
drag, startPoint x: 1010, startPoint y: 428, endPoint x: 1117, endPoint y: 440, distance: 107.7
click at [766, 371] on div "10 20 30 40 50 60 70 80 90 100 110 120 130 140 150" at bounding box center [789, 427] width 1342 height 35
drag, startPoint x: 1454, startPoint y: 456, endPoint x: 1098, endPoint y: 463, distance: 356.1
drag, startPoint x: 562, startPoint y: 435, endPoint x: 560, endPoint y: 424, distance: 11.2
click at [561, 371] on div at bounding box center [789, 437] width 1342 height 15
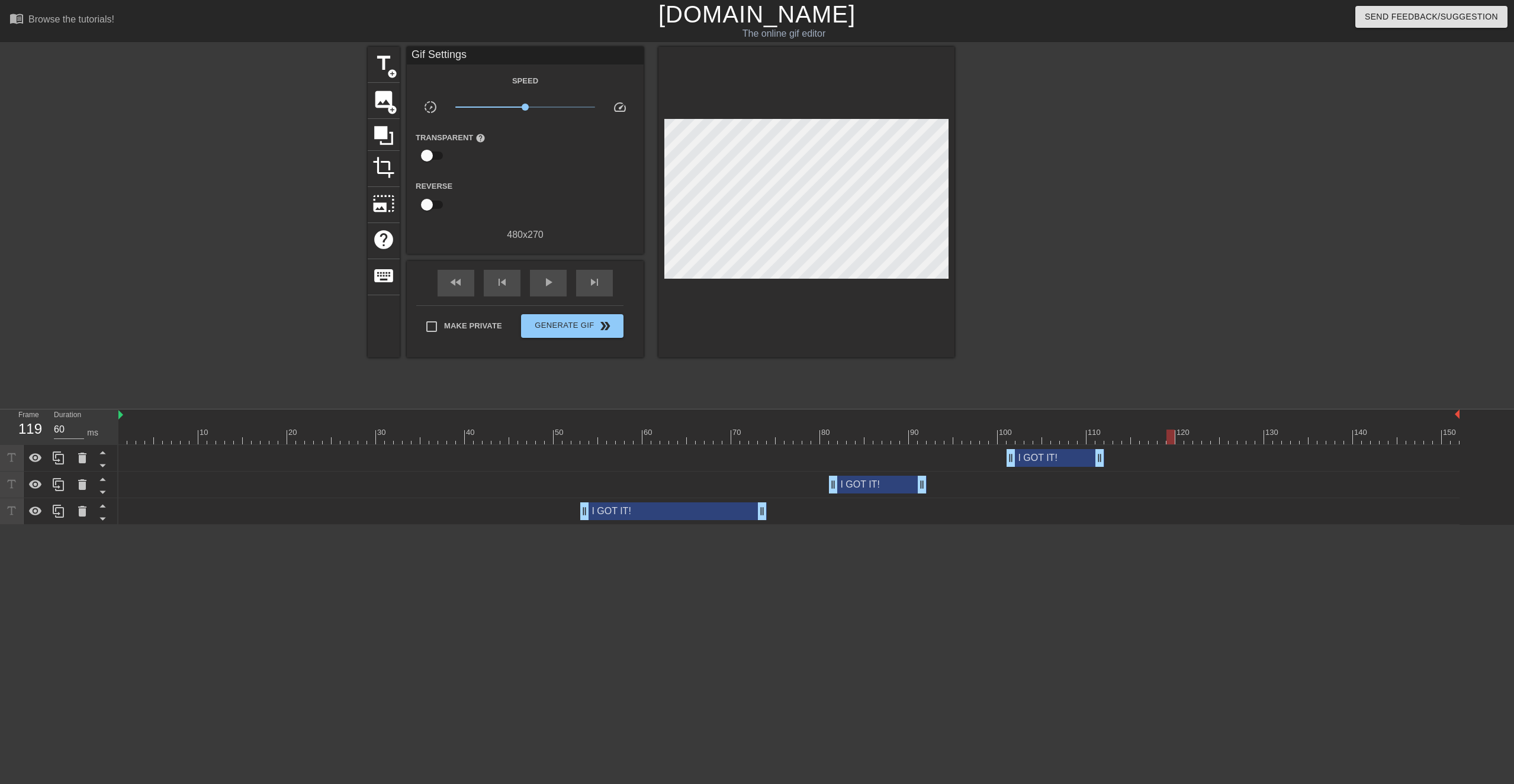
type input "70"
drag, startPoint x: 569, startPoint y: 425, endPoint x: 1164, endPoint y: 445, distance: 595.3
click at [766, 371] on div "10 20 30 40 50 60 70 80 90 100 110 120 130 140 150 I GOT IT! drag_handle drag_h…" at bounding box center [816, 468] width 1396 height 115
click at [392, 71] on span "add_circle" at bounding box center [392, 73] width 10 height 10
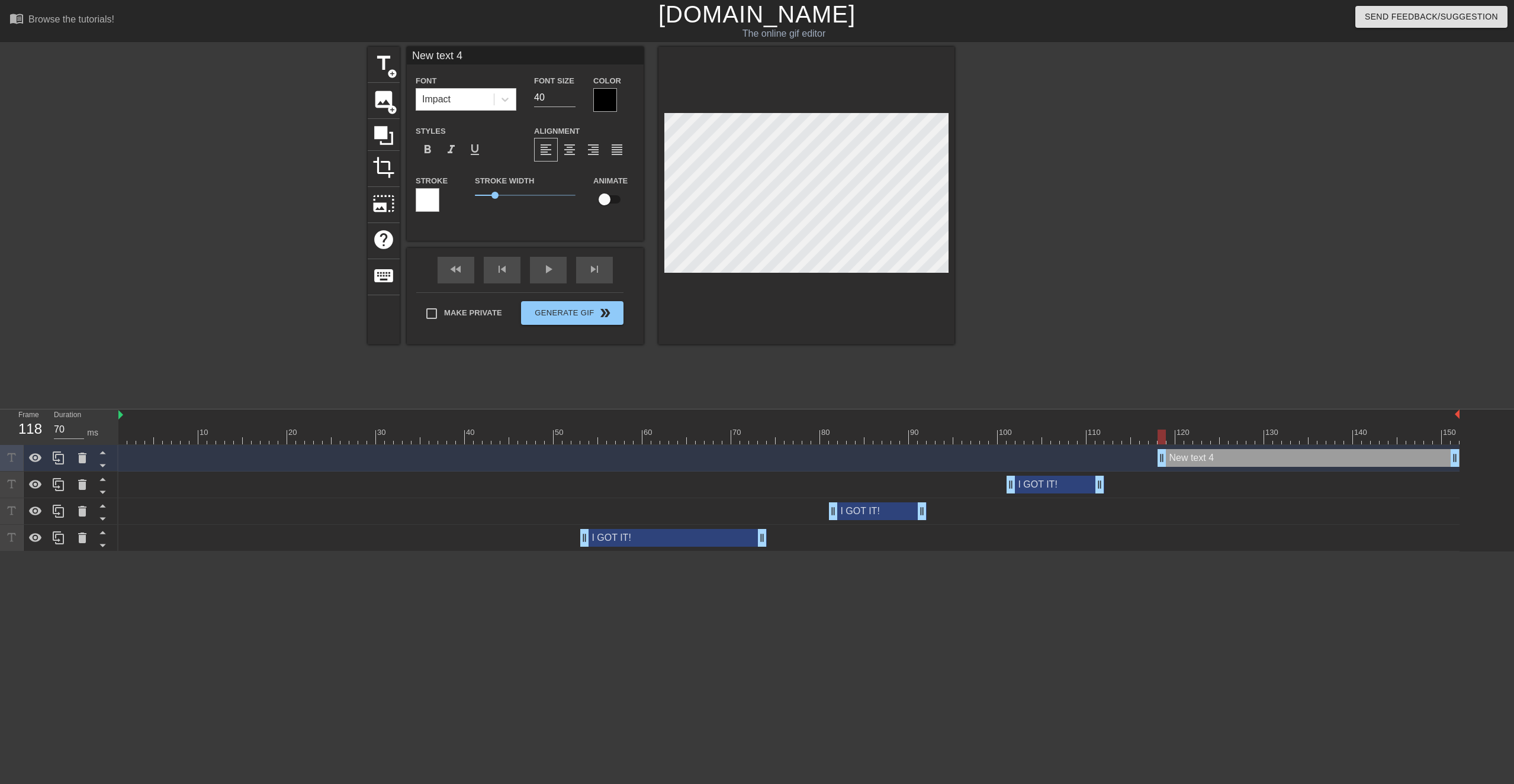
scroll to position [0, 2]
type input "I"
type textarea "I"
type input "I"
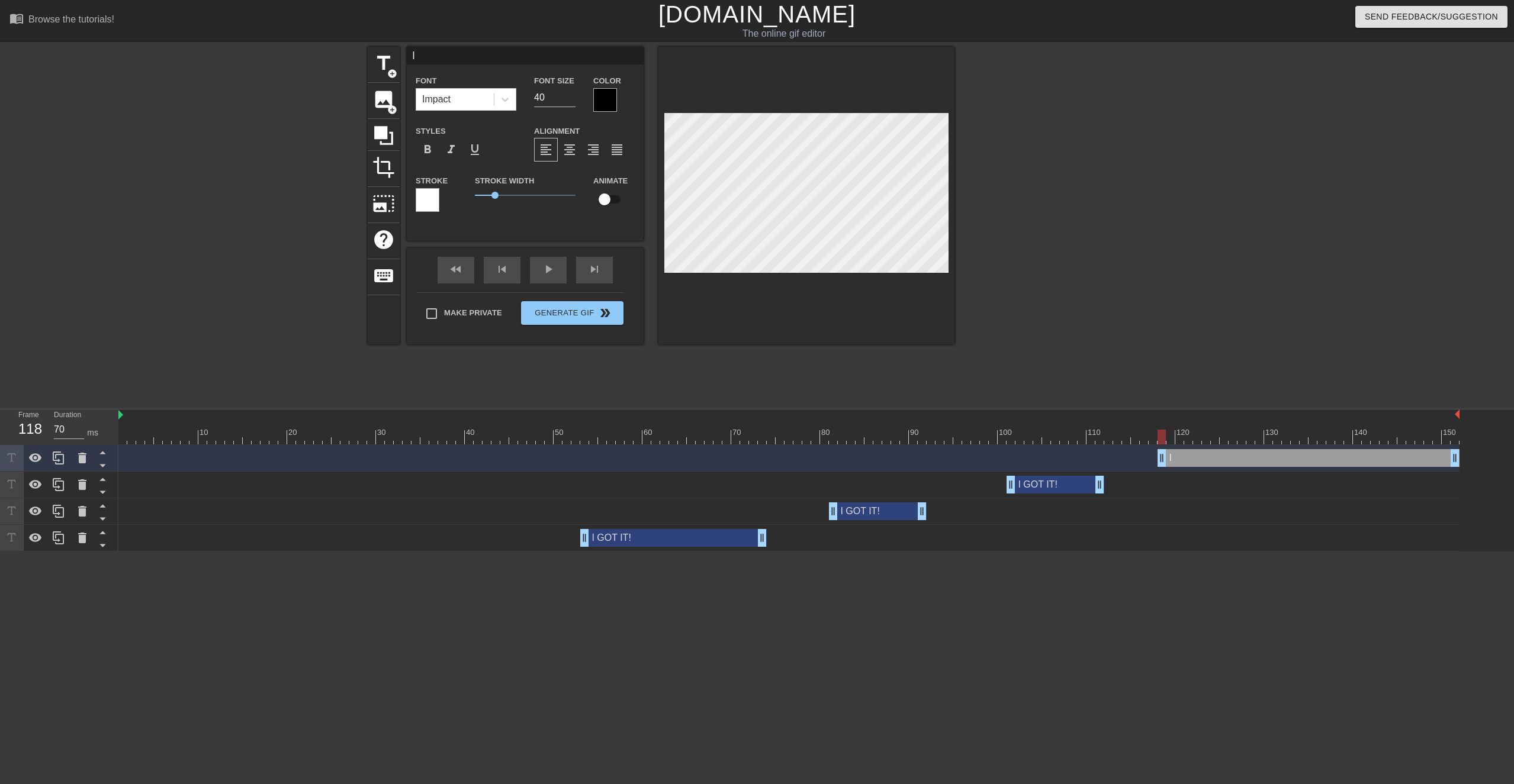
type textarea "I"
type input "I G"
type textarea "I G"
type input "I GO"
type textarea "I GO"
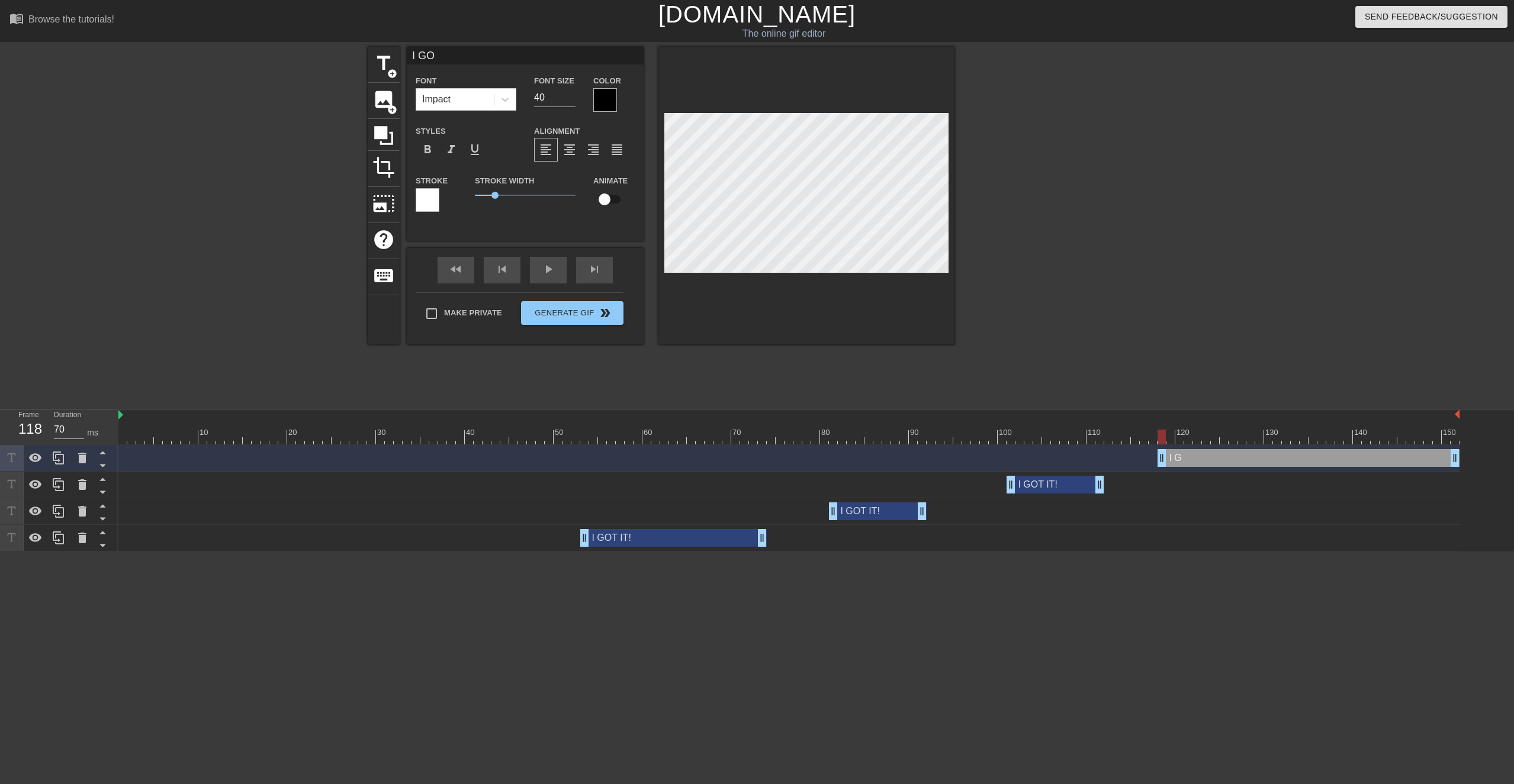
type input "I GOT"
type textarea "I GOT"
type input "I GOT"
type textarea "I GOT"
type input "I GOT I"
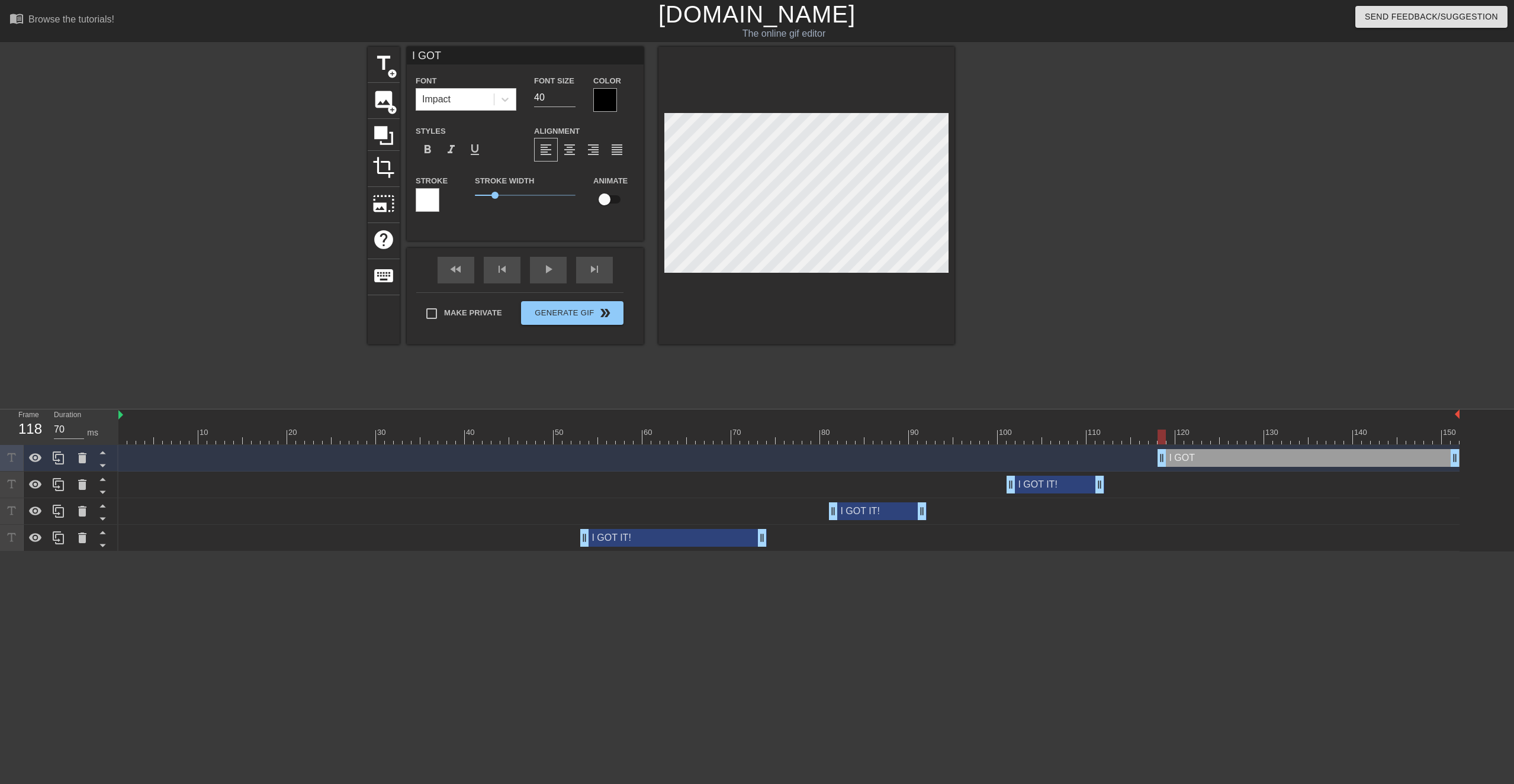
type textarea "I GOT I"
type input "I GOT IT"
type textarea "I GOT IT"
type input "I GOT IT!"
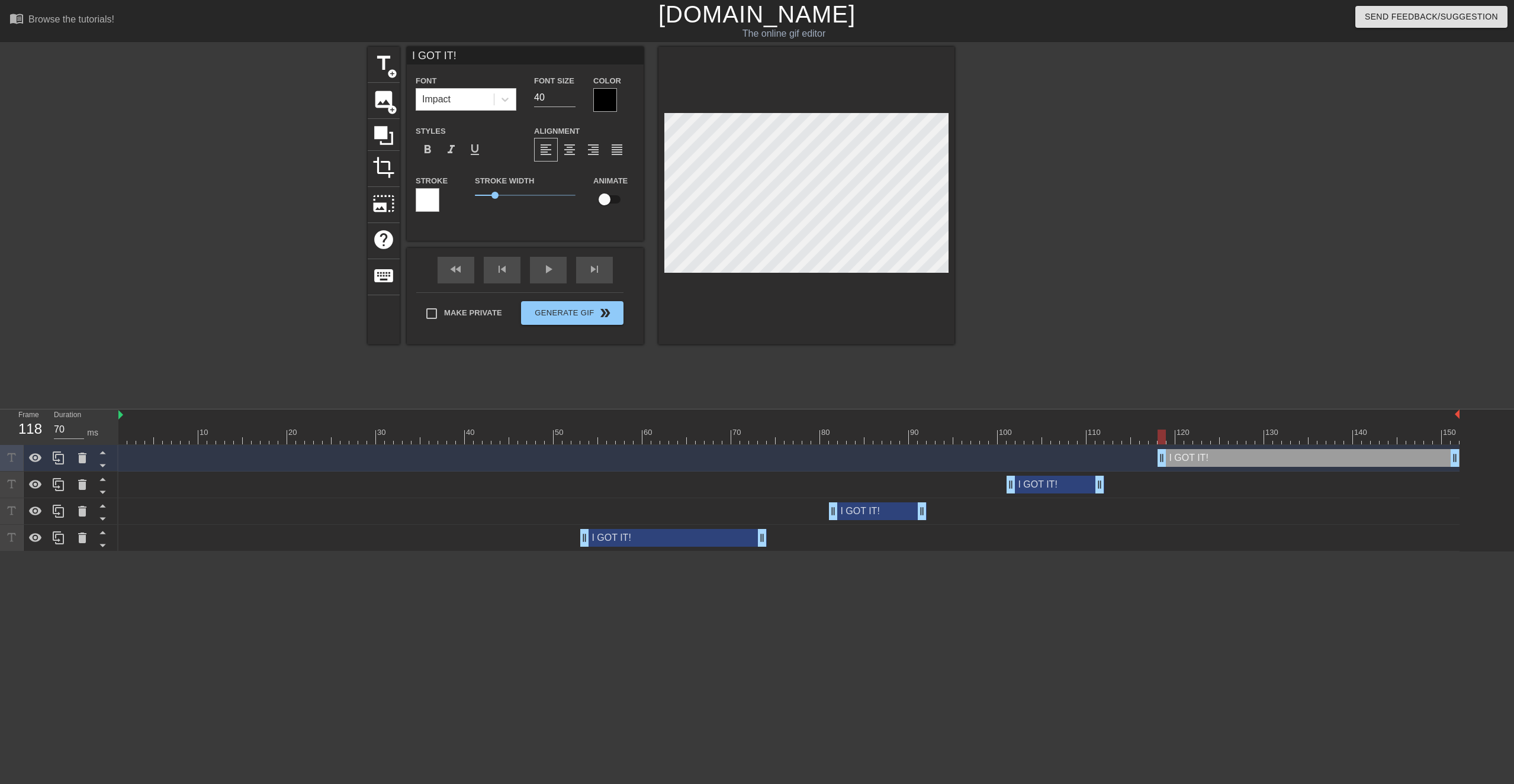
type textarea "I GOT IT!"
click at [633, 371] on div "I GOT IT! drag_handle drag_handle" at bounding box center [674, 538] width 187 height 18
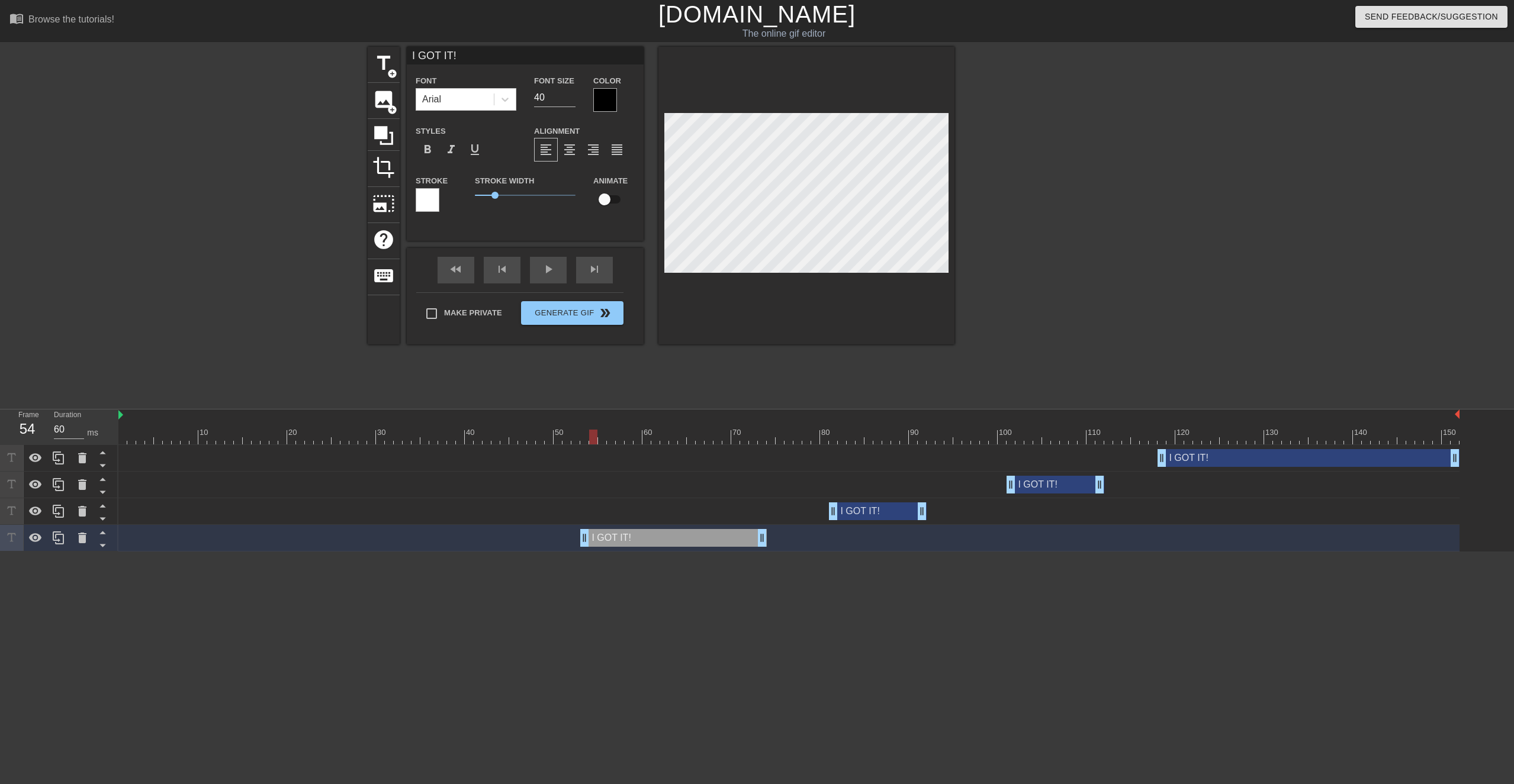
type input "70"
drag, startPoint x: 584, startPoint y: 430, endPoint x: 622, endPoint y: 436, distance: 38.5
click at [622, 371] on div at bounding box center [789, 437] width 1342 height 15
type input "I"
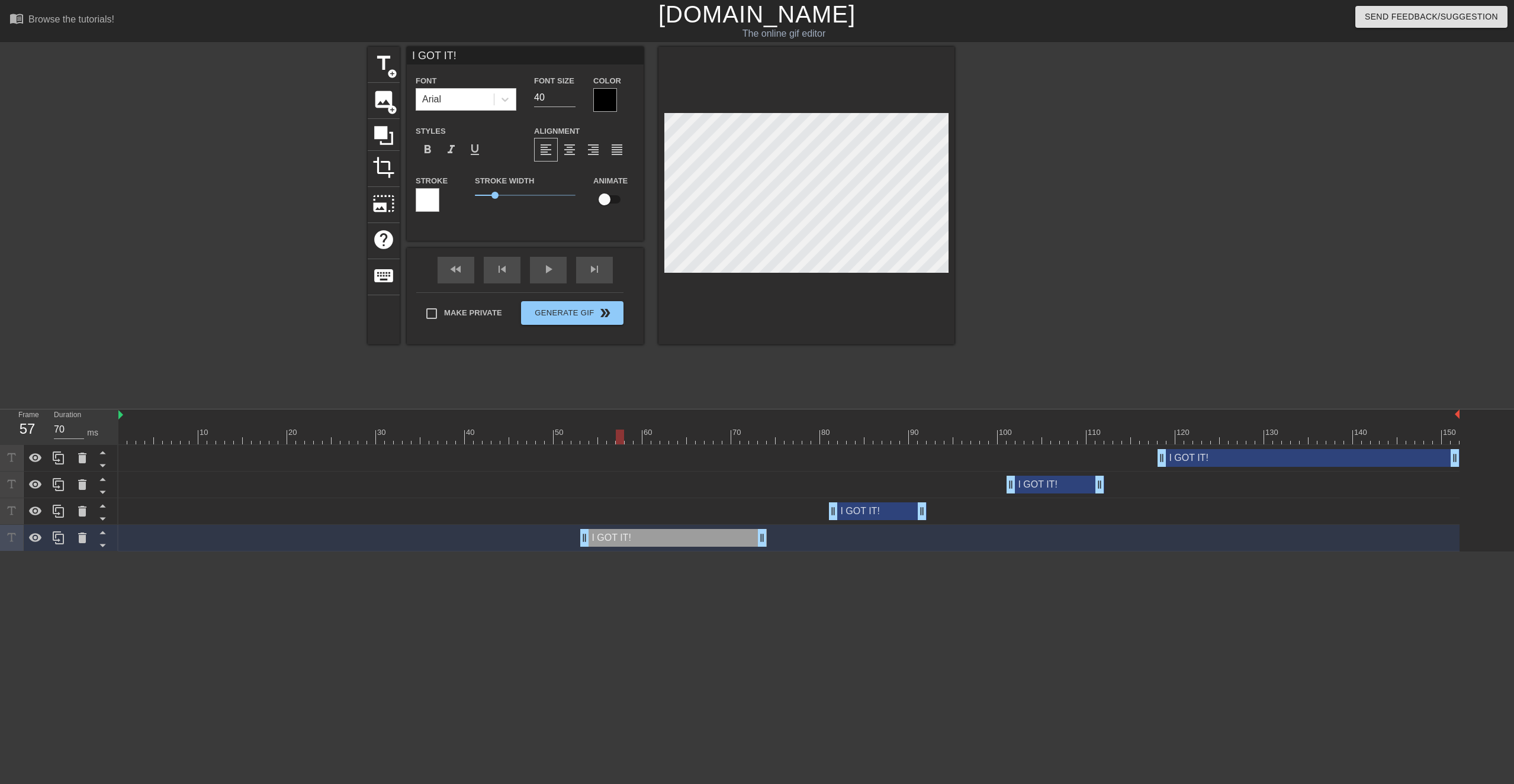
type textarea "I"
type input "I"
type textarea "I"
type input "I g"
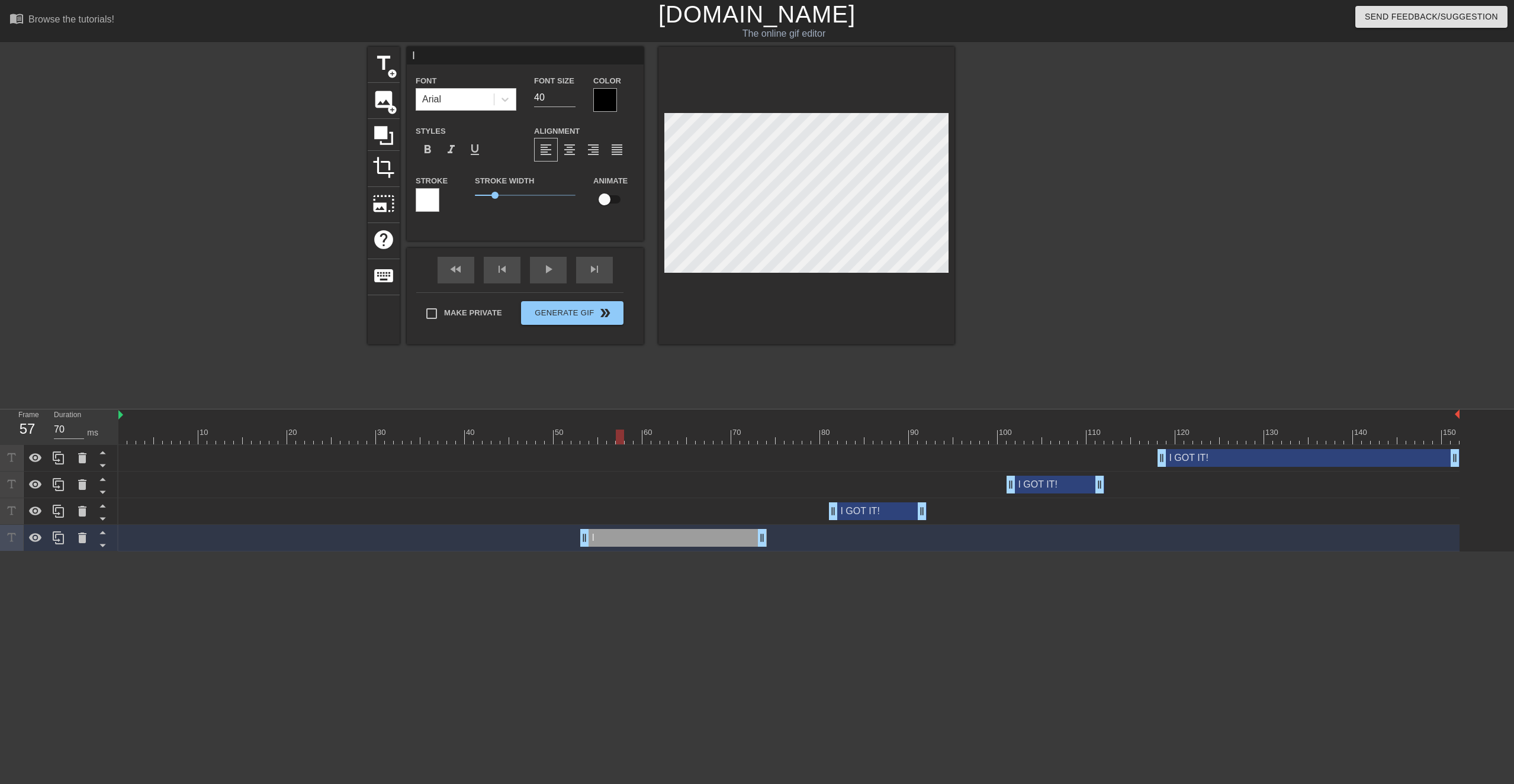
type textarea "I g"
type input "I go"
type textarea "I go"
type input "I g"
type textarea "I g"
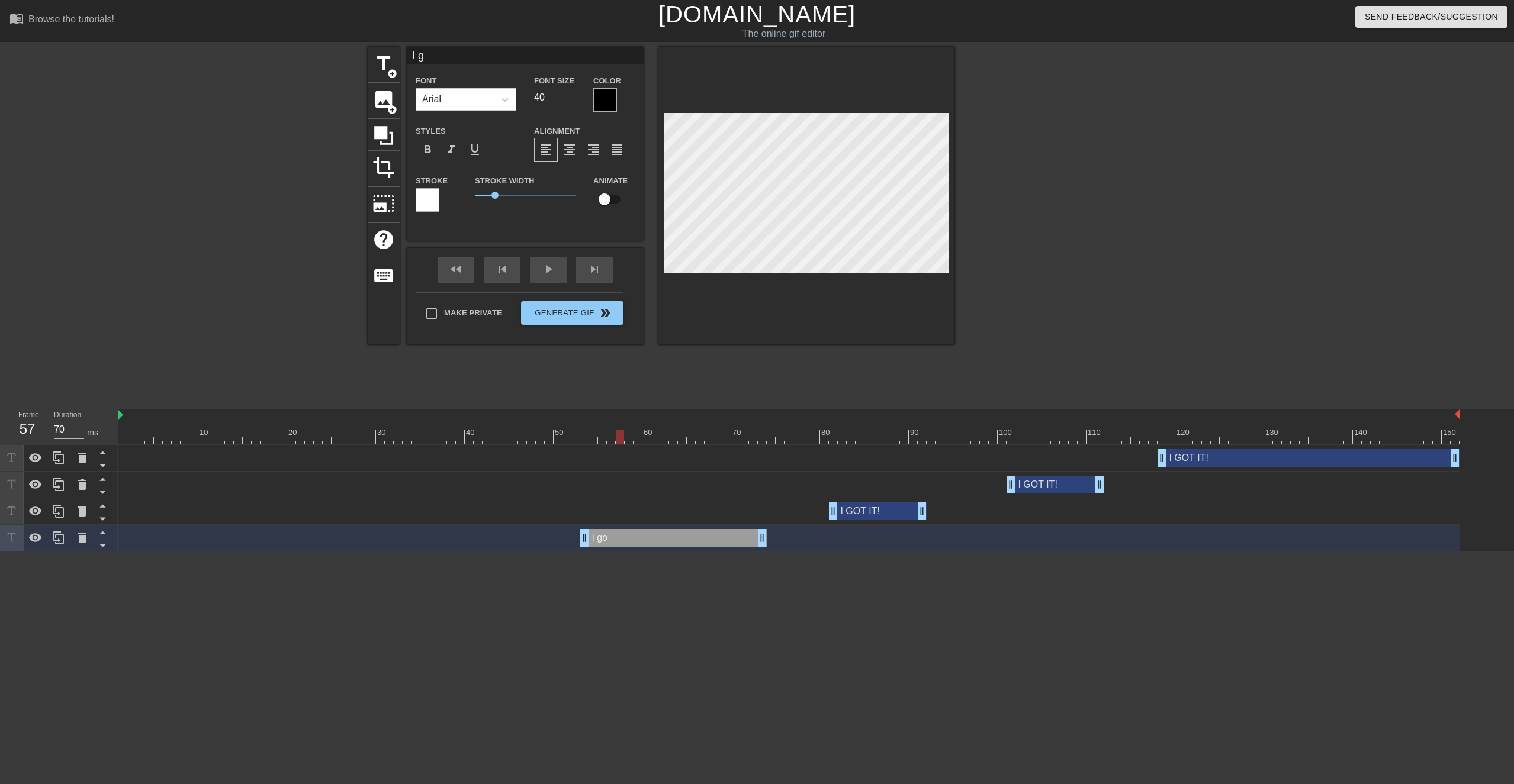
type input "I"
type textarea "I"
type input "I G"
type textarea "I G"
type input "I GO"
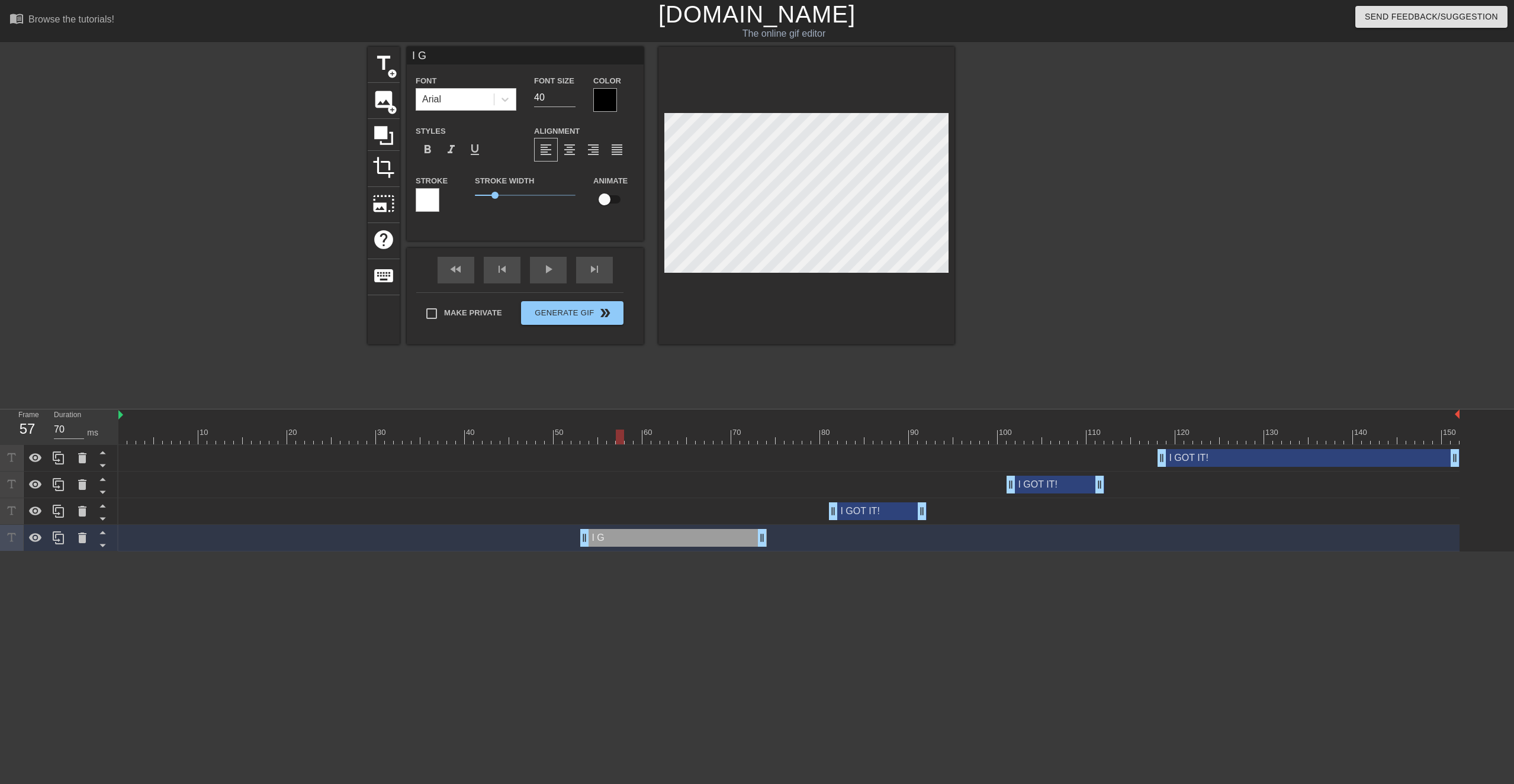
type textarea "I GO"
type input "I GOT"
type textarea "I GOT"
type input "I GOT"
type textarea "I GOT"
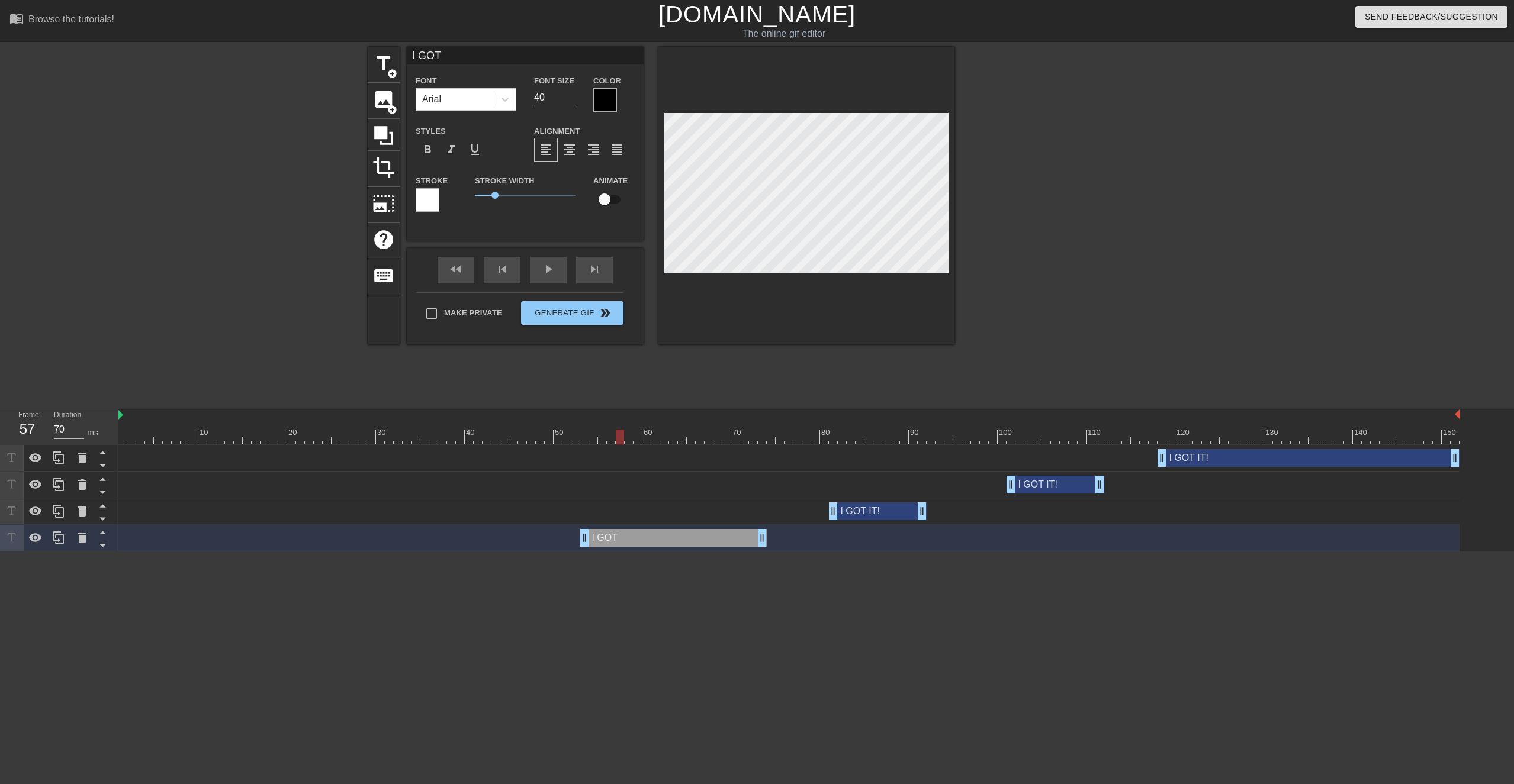
type input "I GOT T"
type textarea "I GOT T"
type input "I GOT TO"
type textarea "I GOT TO"
type input "I GOT [PERSON_NAME]"
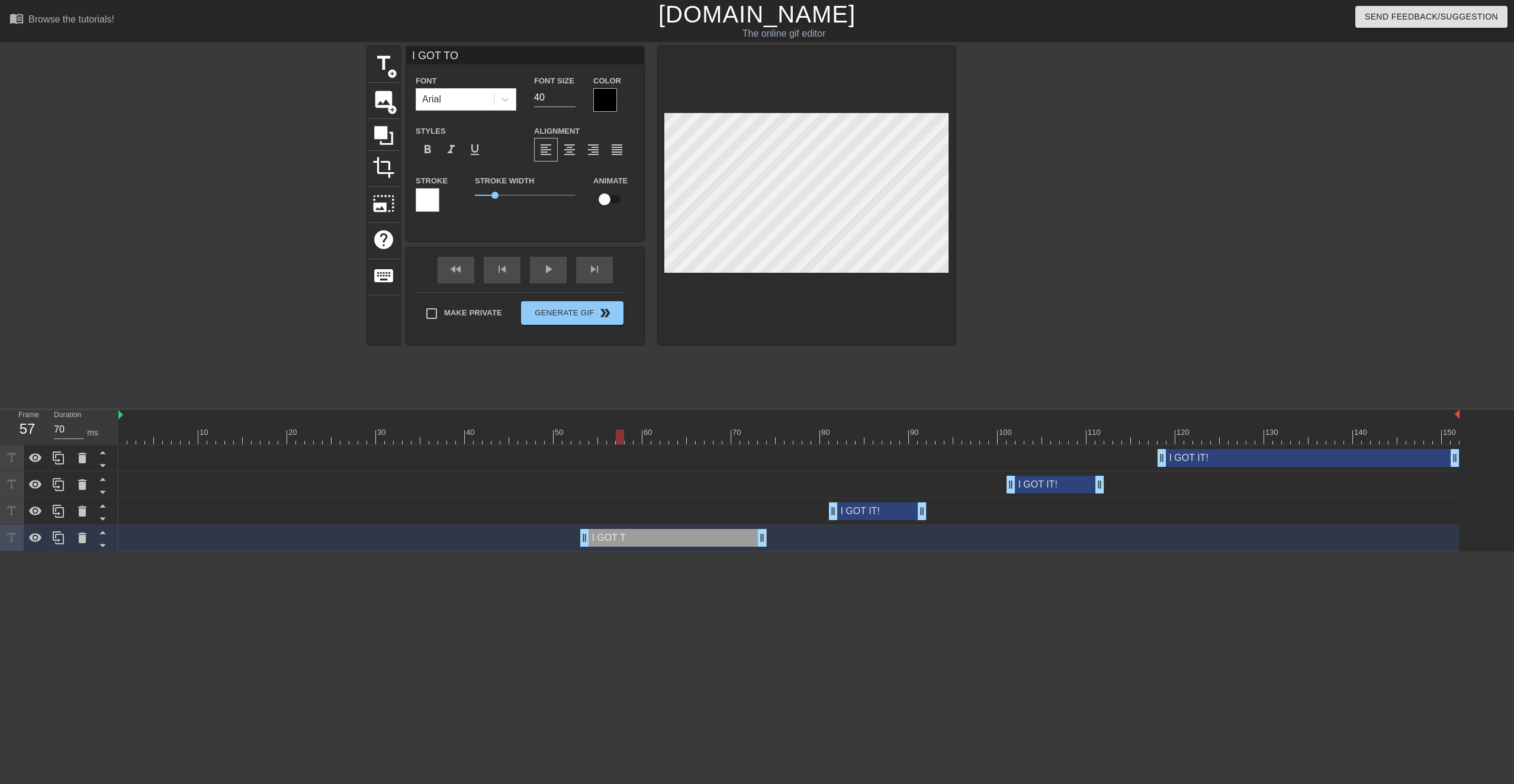
type textarea "I GOT [PERSON_NAME]"
type input "I GOT TODY"
type textarea "I GOT TODY"
type input "I GOT TODYA"
type textarea "I GOT TODYA"
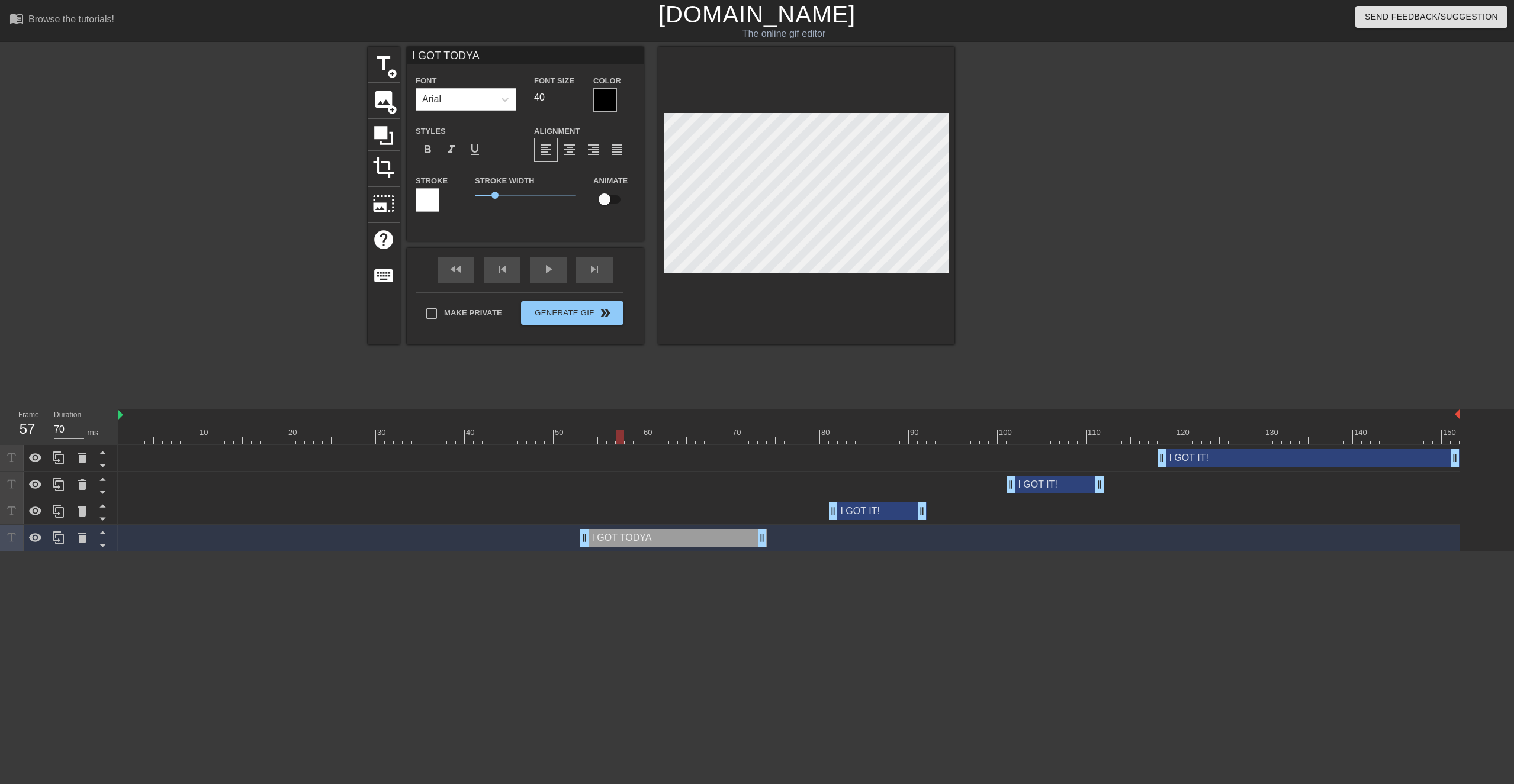
type input "I GOT TODY"
type textarea "I GOT TODY"
type input "I GOT [PERSON_NAME]"
type textarea "I GOT [PERSON_NAME]"
type input "I GOT TODA"
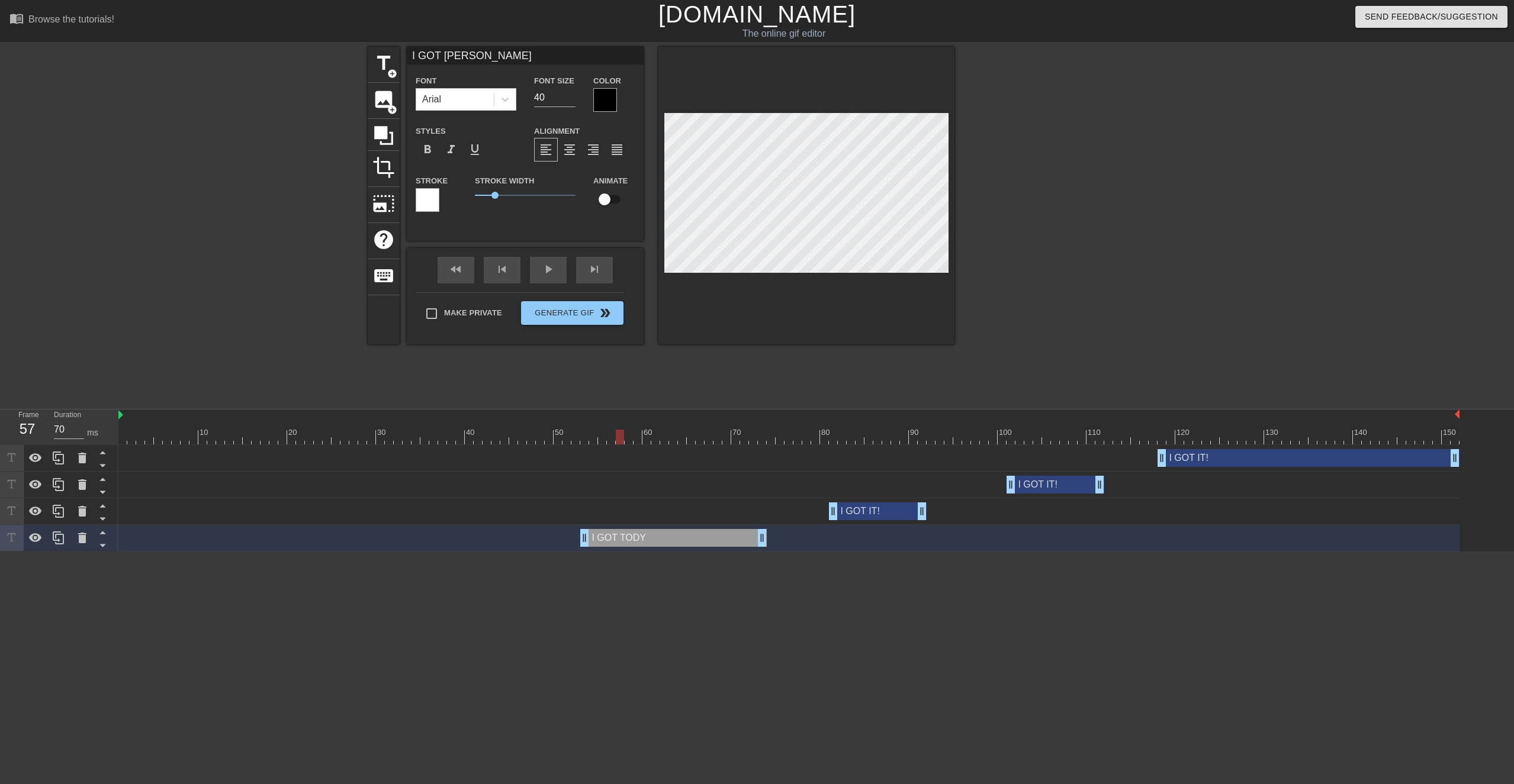
type textarea "I GOT TODA"
type input "I GOT [DATE]"
type textarea "I GOT [DATE]"
type input "I GOT [DATE]""
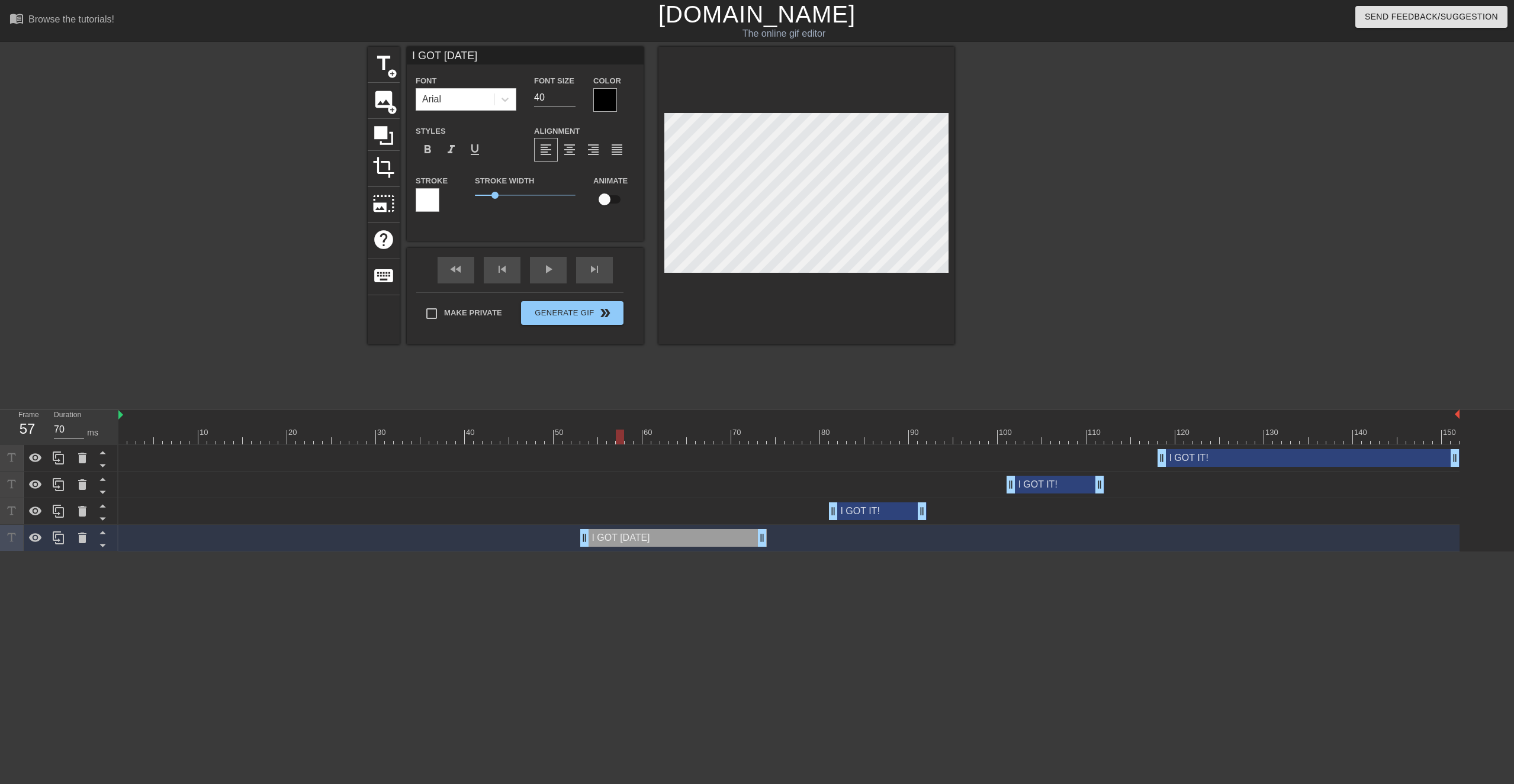
type textarea "I GOT [DATE]""
type input "I GOT [DATE]"S"
type textarea "I GOT [DATE]"S"
type input "I GOT [DATE]""
type textarea "I GOT [DATE]""
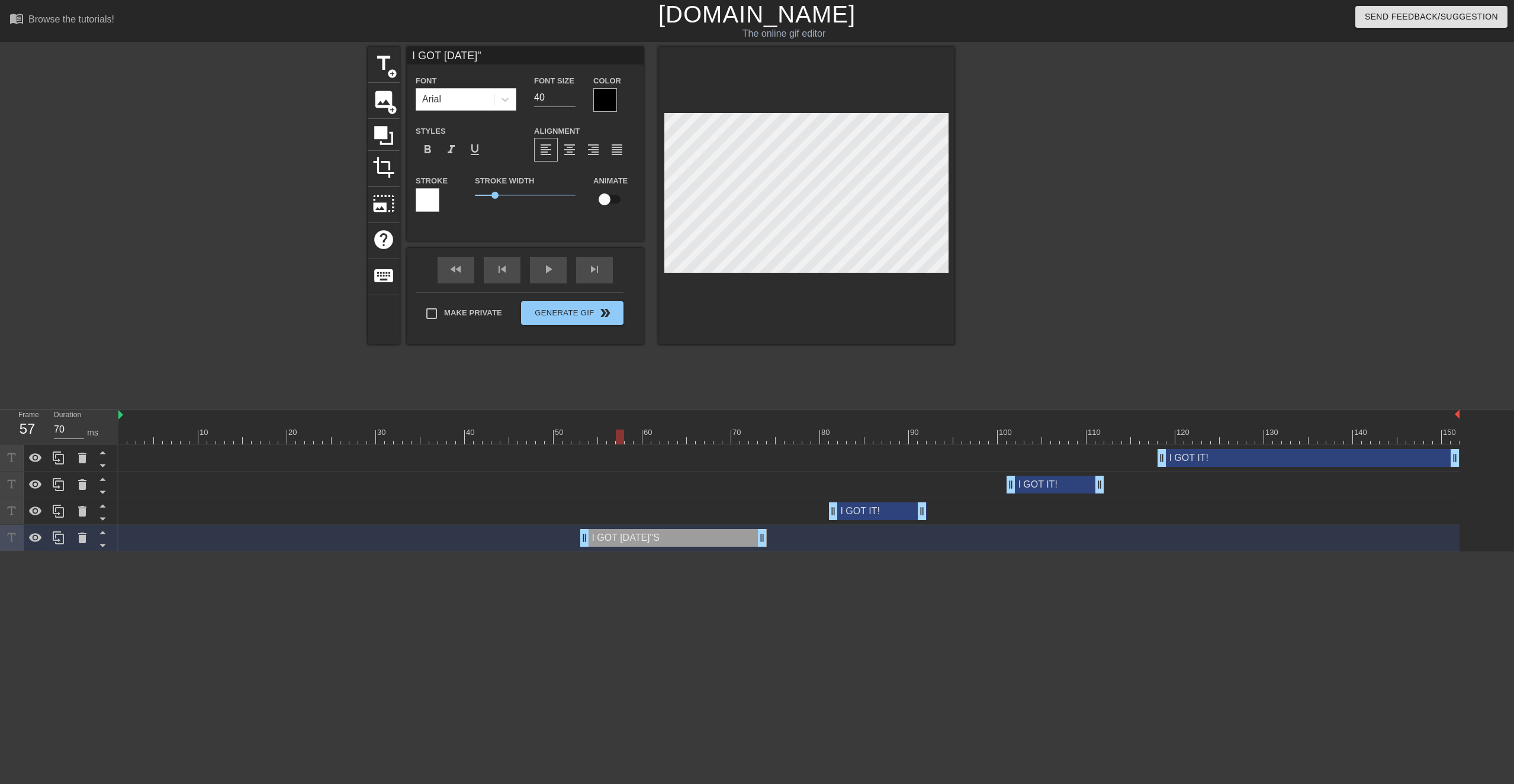
type input "I GOT [DATE]"
type textarea "I GOT [DATE]"
type input "I GOT [DATE]'"
type textarea "I GOT [DATE]'"
type input "I GOT [DATE]"
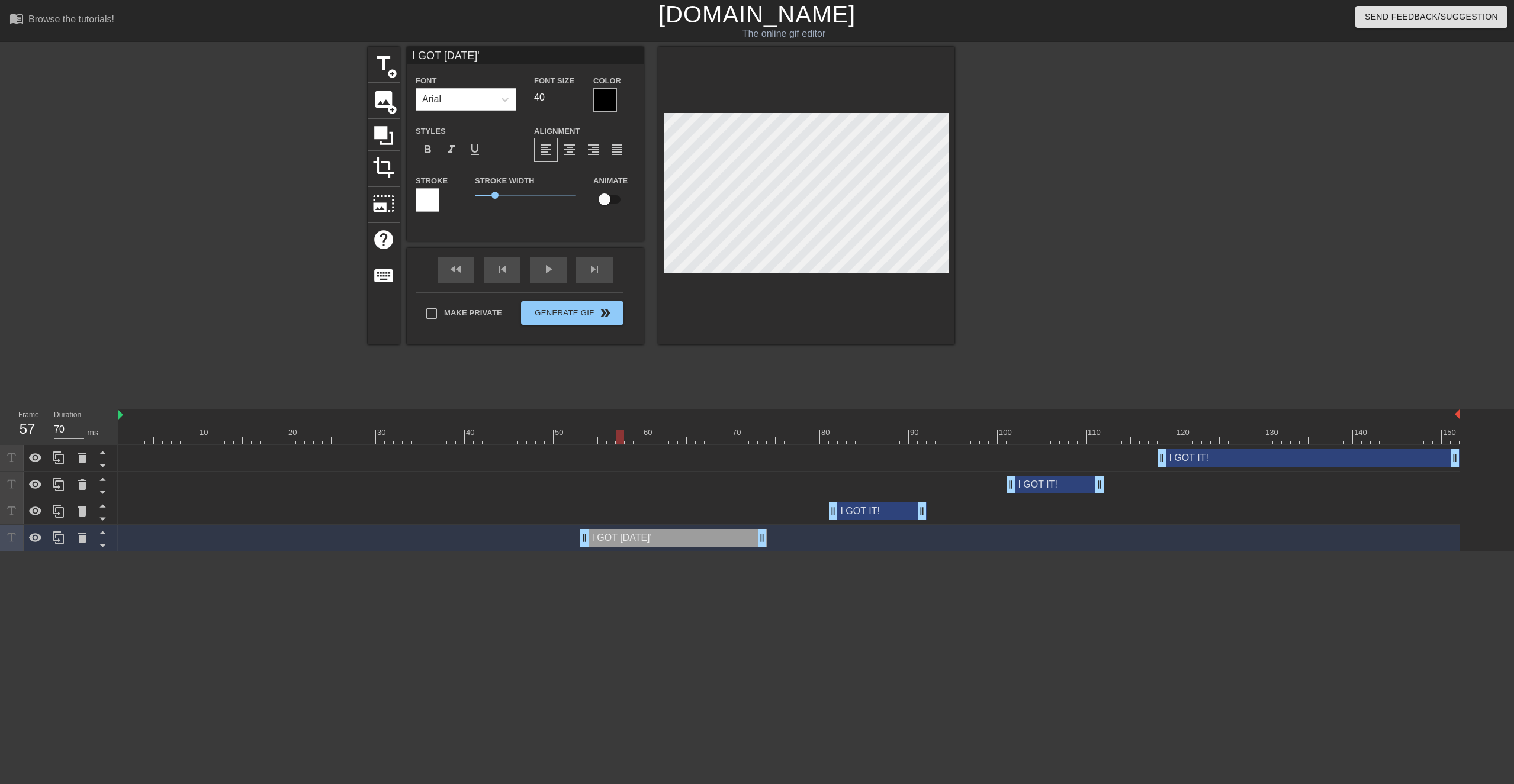
type textarea "I GOT [DATE]"
type input "I GOT [DATE]"
type textarea "I GOT [DATE]"
type input "I GOT [DATE] P"
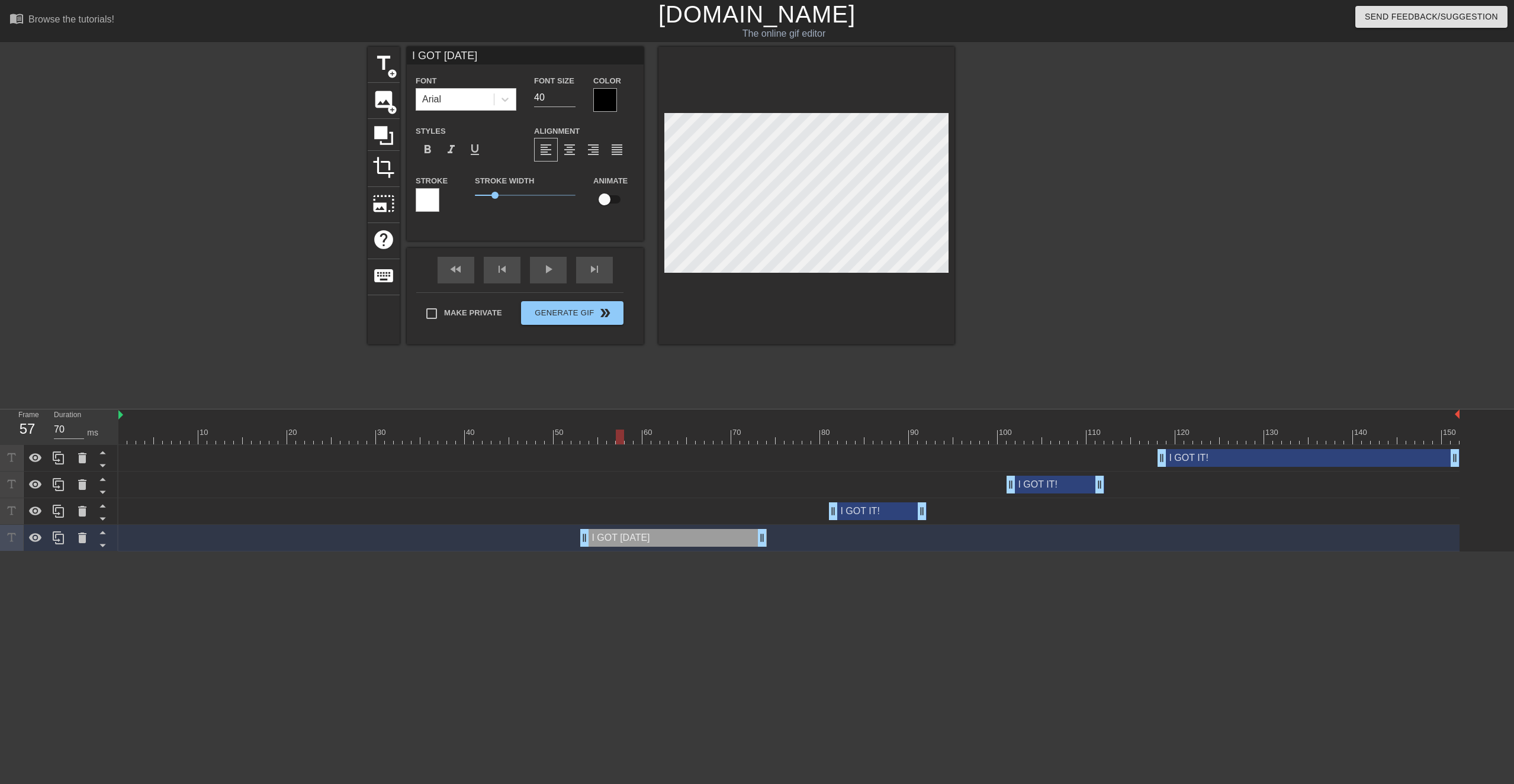
type textarea "I GOT [DATE] P"
type input "I GOT [DATE] PI"
type textarea "I GOT [DATE] PI"
type input "I GOT [DATE] PIC"
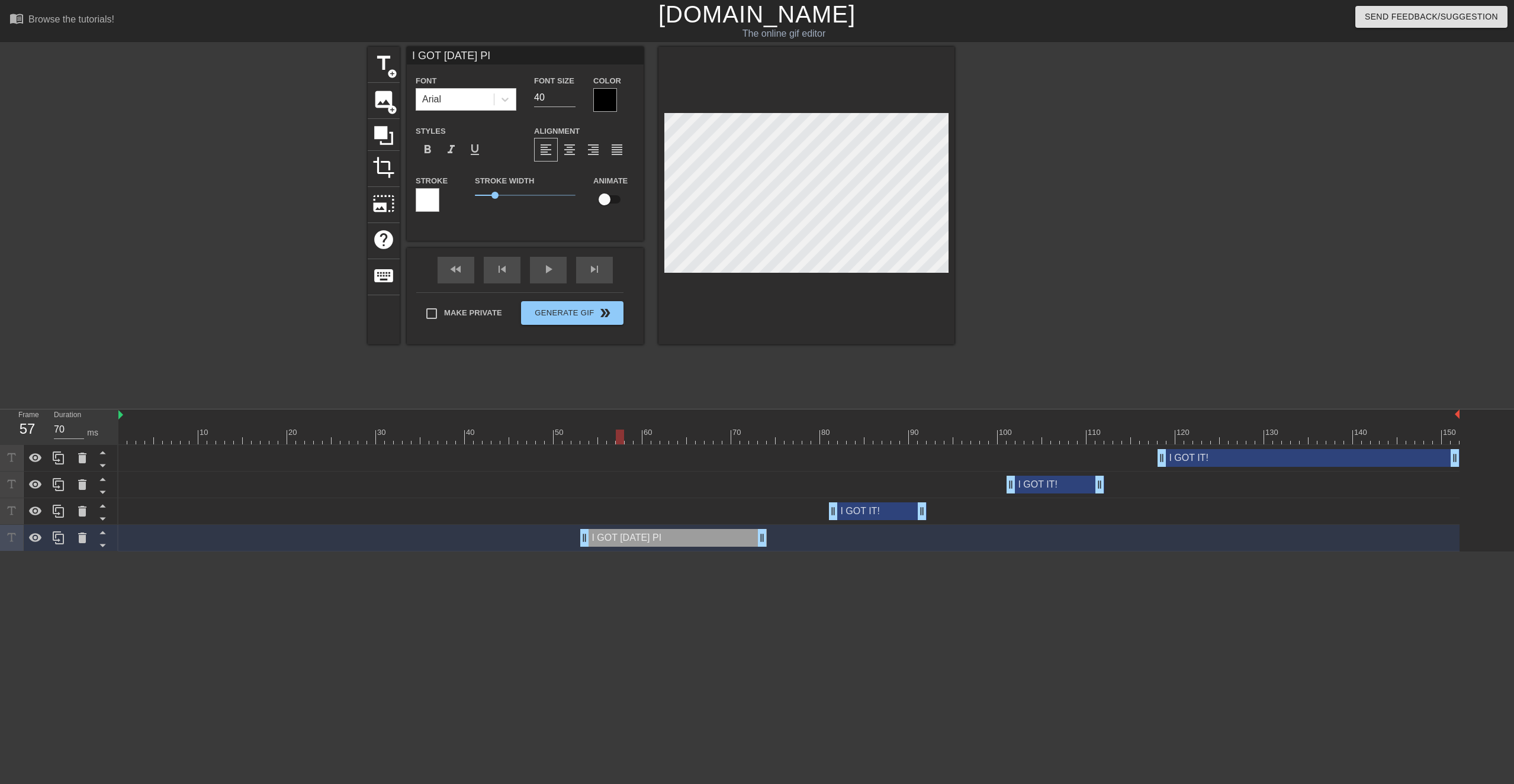
type textarea "I GOT [DATE] PIC"
type input "I GOT [DATE] PIC!"
type textarea "I GOT [DATE] PIC!"
click at [766, 371] on div at bounding box center [789, 437] width 1342 height 15
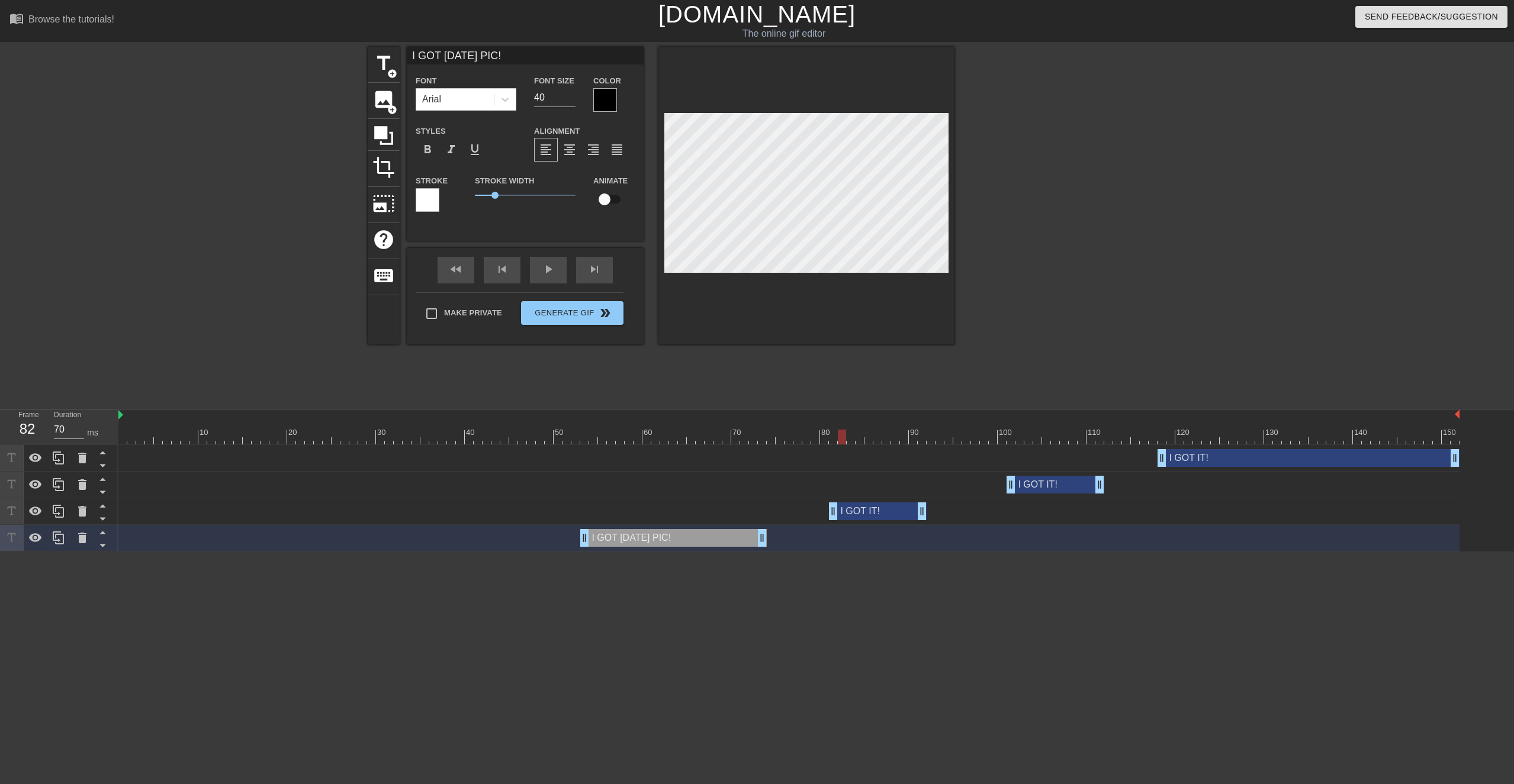
drag, startPoint x: 835, startPoint y: 430, endPoint x: 846, endPoint y: 442, distance: 16.3
click at [766, 371] on div at bounding box center [789, 437] width 1342 height 15
drag, startPoint x: 863, startPoint y: 505, endPoint x: 868, endPoint y: 509, distance: 6.4
click at [766, 371] on div "I GOT IT! drag_handle drag_handle" at bounding box center [878, 511] width 98 height 18
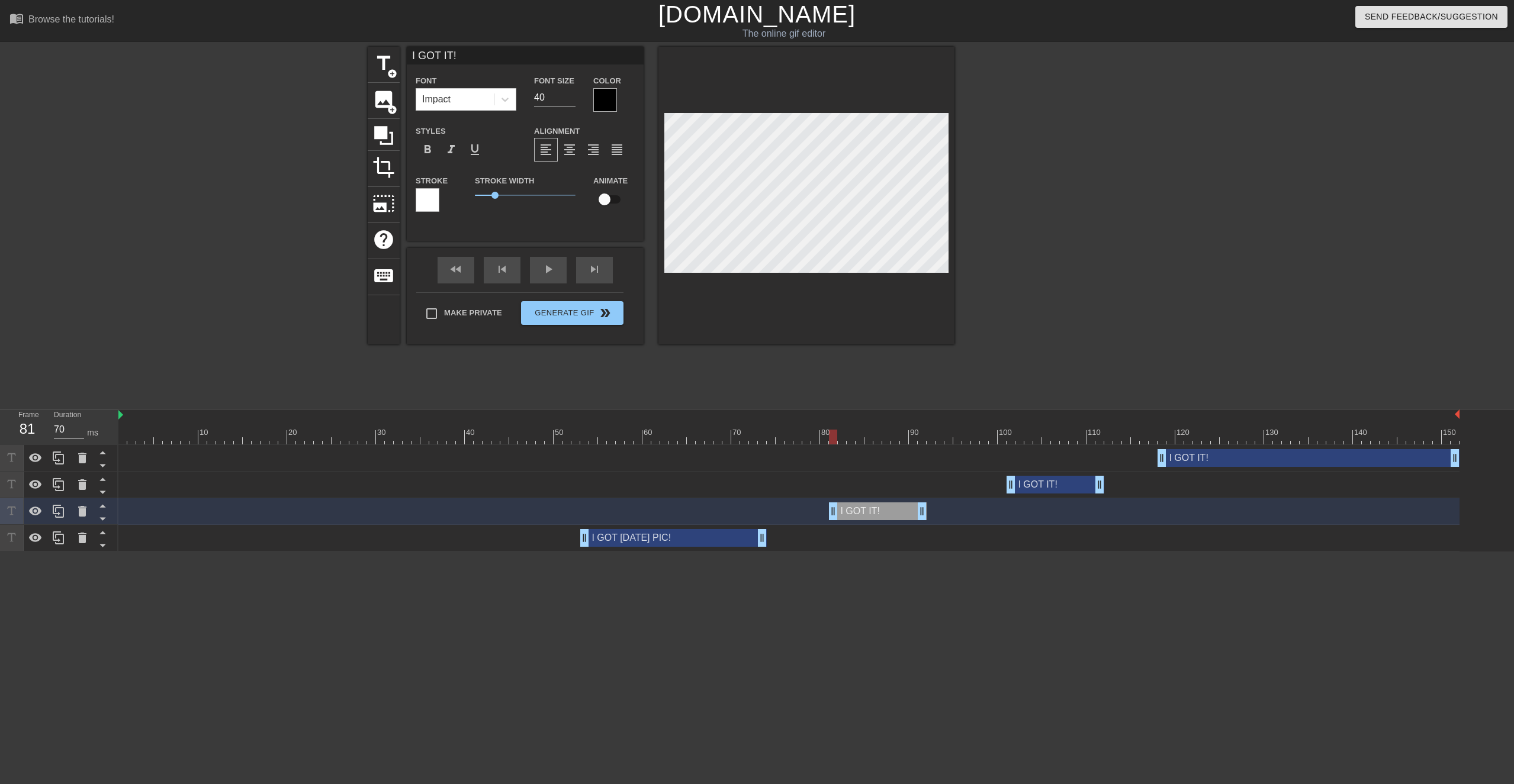
click at [766, 371] on div "I GOT IT! drag_handle drag_handle" at bounding box center [878, 511] width 98 height 18
type input "M"
type textarea "M"
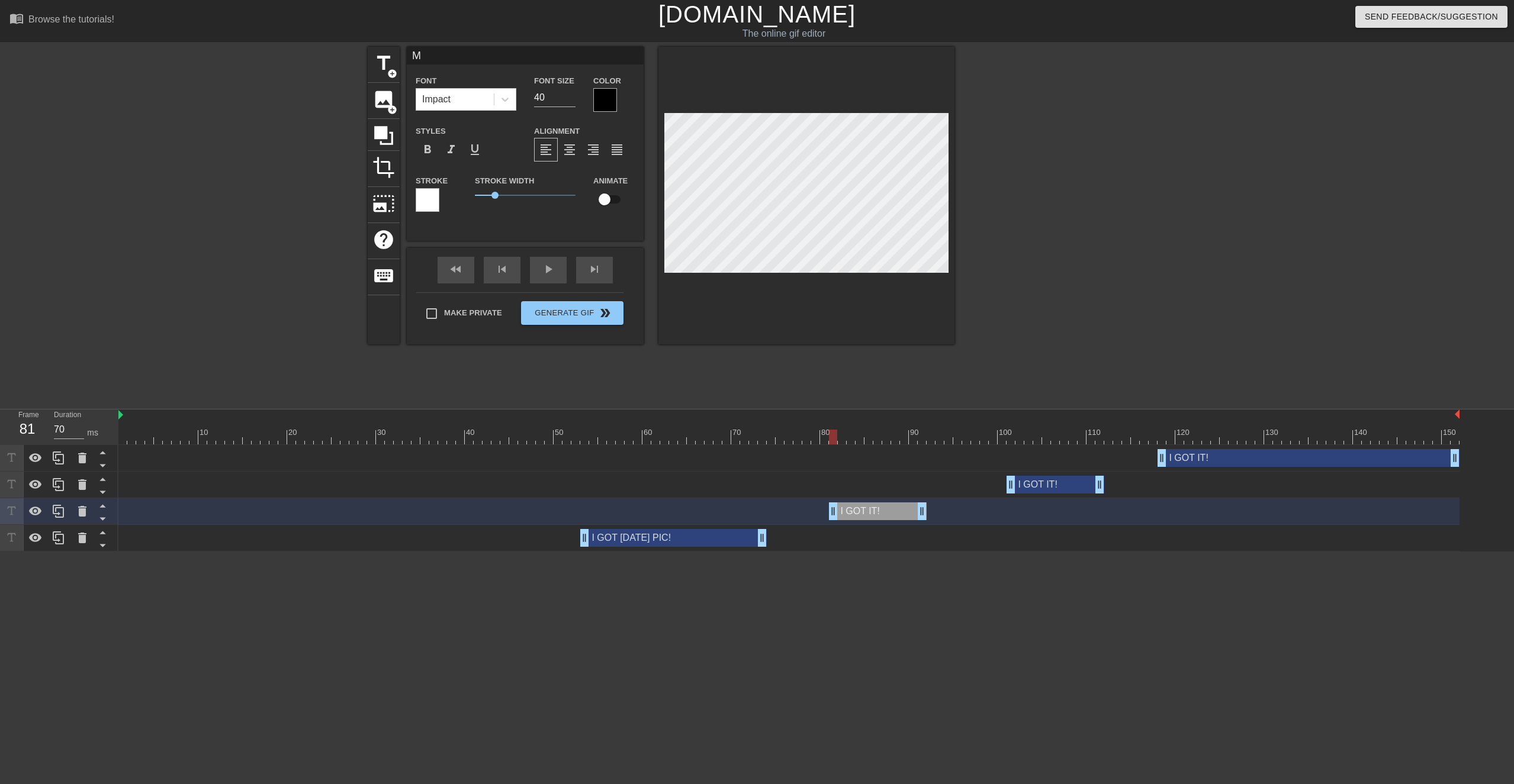
scroll to position [0, 0]
type input "ME"
type textarea "ME"
type input "ME"
type textarea "ME"
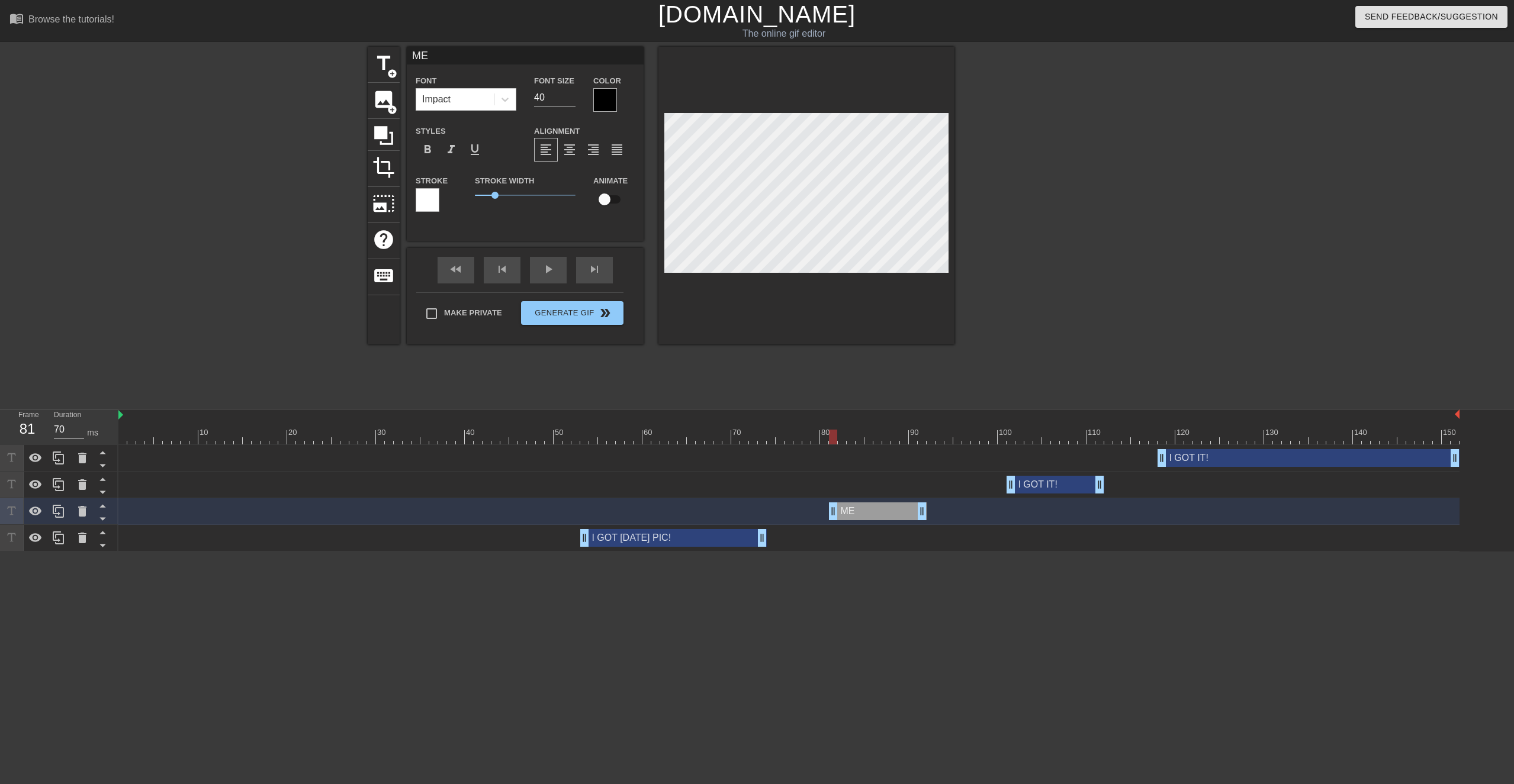
type input "ME T"
type textarea "ME TO"
type input "ME TOO"
type textarea "ME TOO"
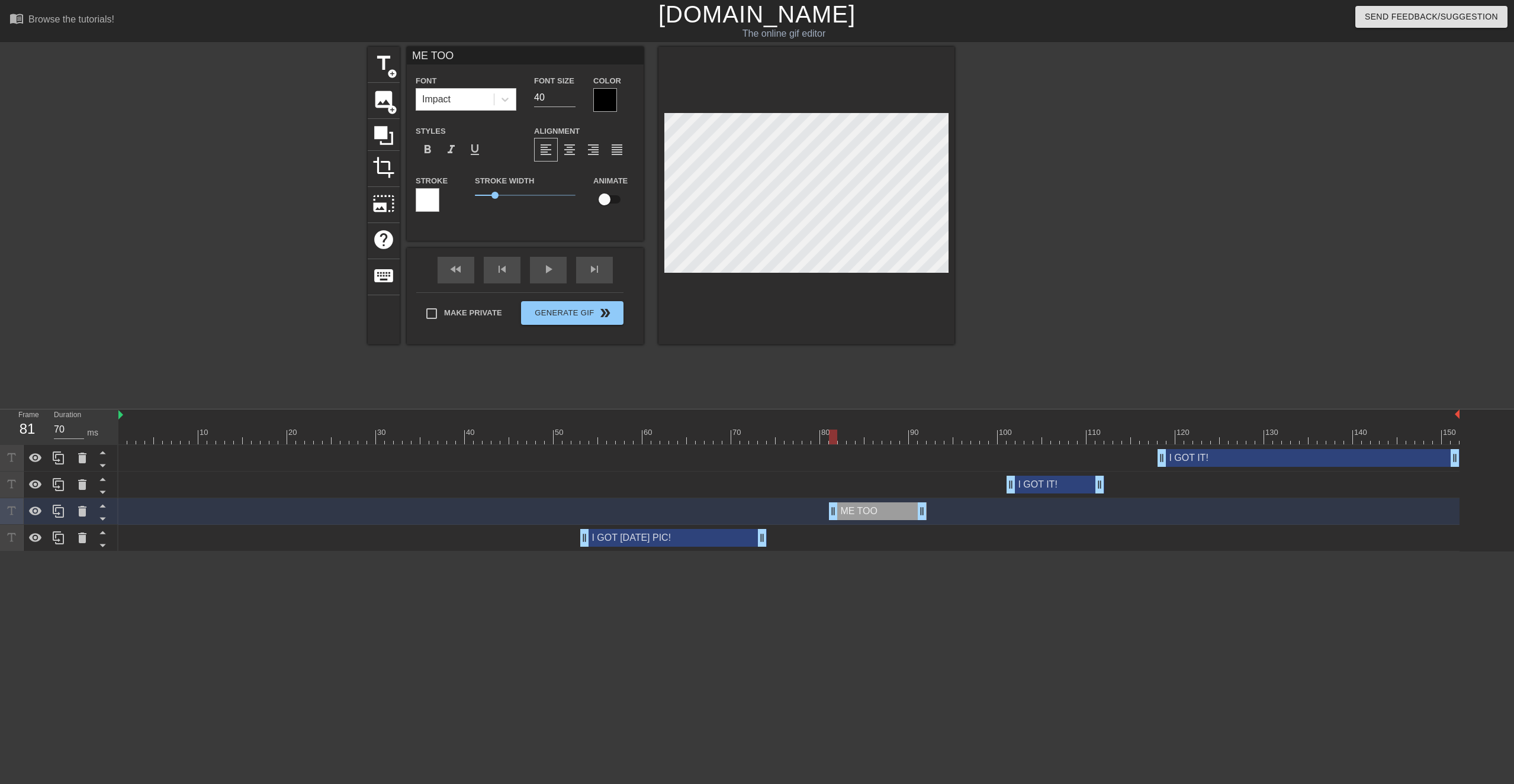
type input "ME TOO!"
type textarea "ME TOO!"
click at [766, 371] on div "I GOT IT! drag_handle drag_handle" at bounding box center [1056, 485] width 98 height 18
type input "I GOT IT!"
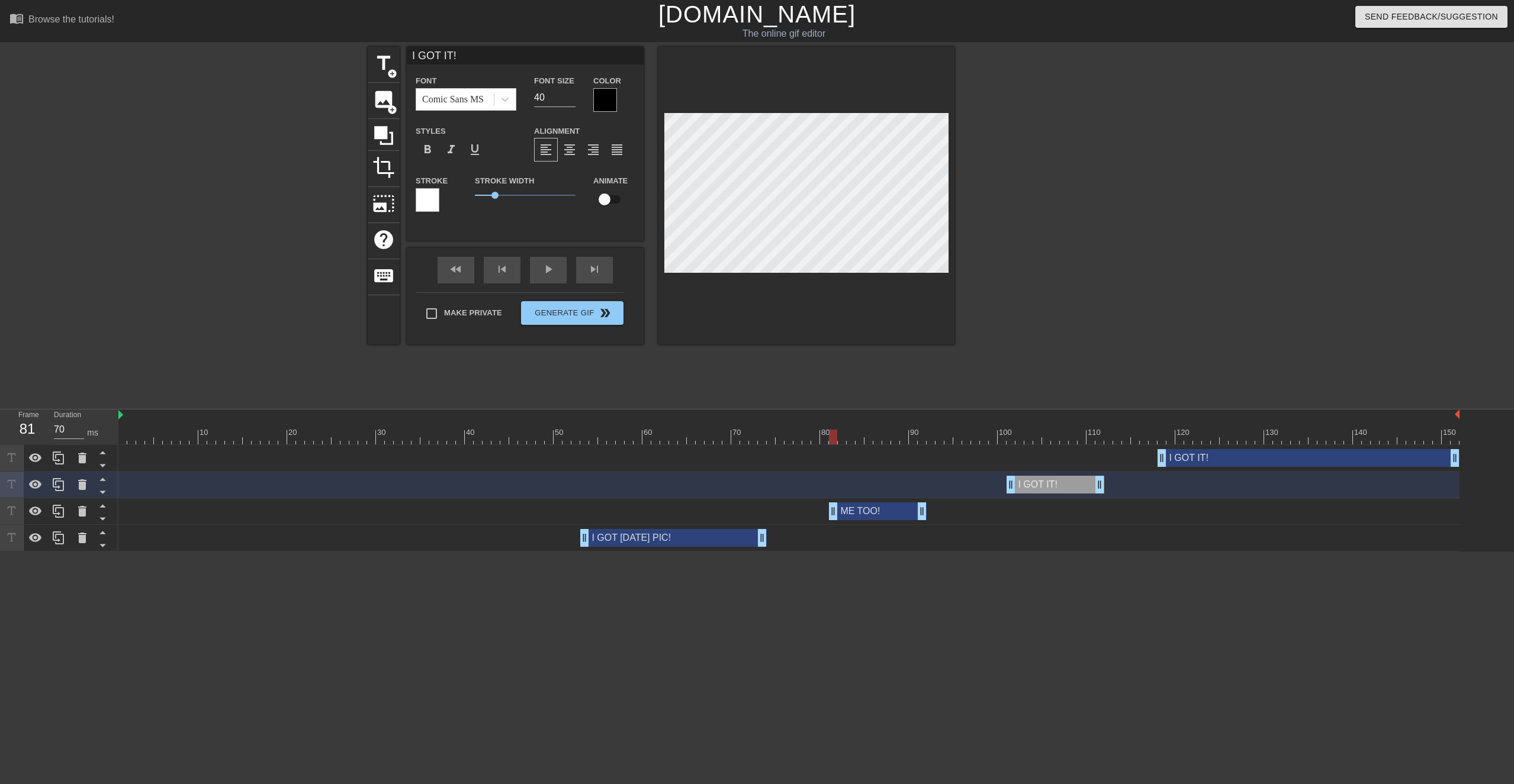
click at [766, 371] on div "I GOT IT! drag_handle drag_handle" at bounding box center [1056, 485] width 98 height 18
drag, startPoint x: 1076, startPoint y: 409, endPoint x: 1052, endPoint y: 429, distance: 31.2
click at [766, 371] on div at bounding box center [789, 415] width 1342 height 12
type input "60"
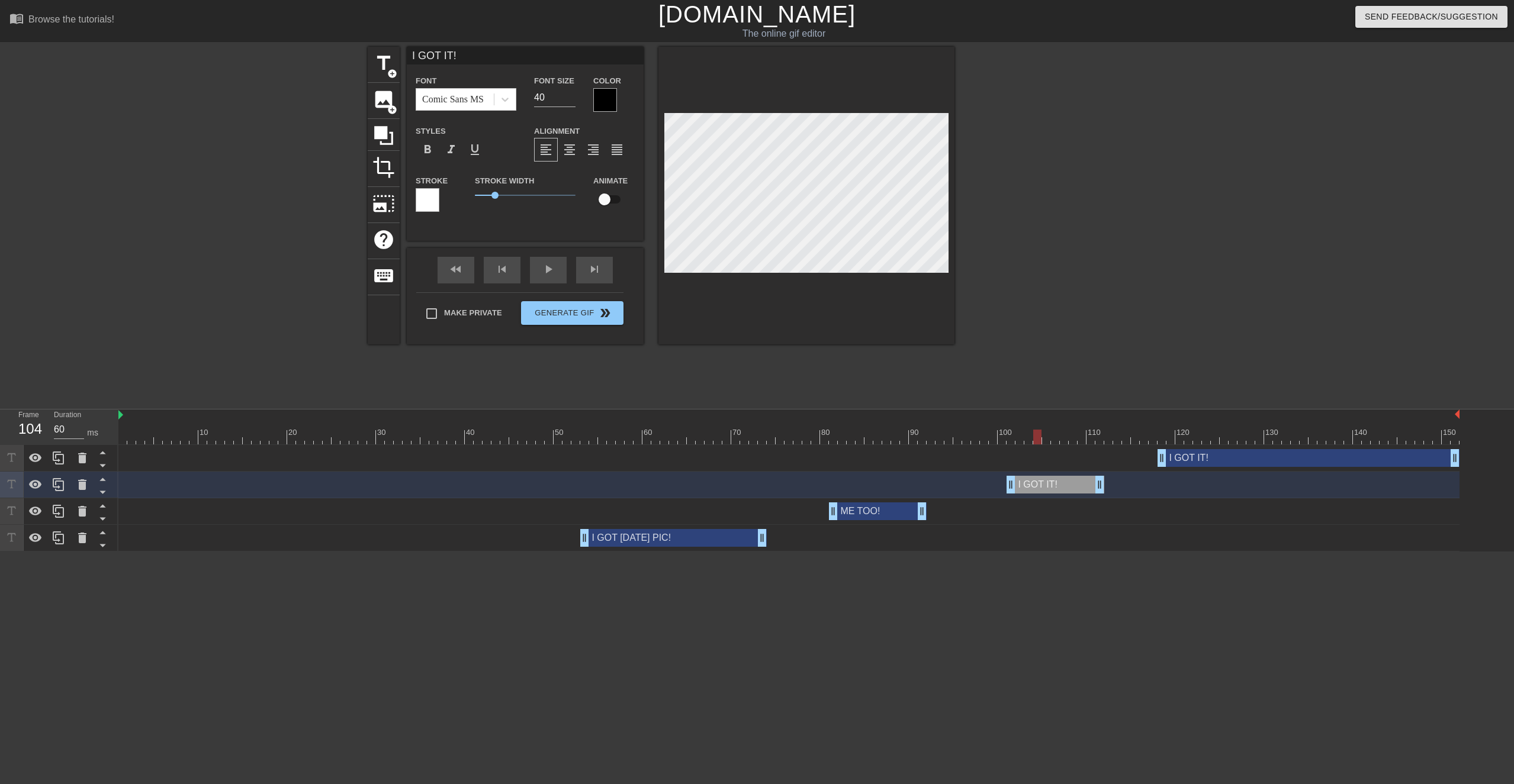
click at [766, 371] on div at bounding box center [1037, 429] width 9 height 15
click at [766, 371] on div "I GOT IT! drag_handle drag_handle" at bounding box center [1056, 485] width 98 height 18
type input "M"
type textarea "M"
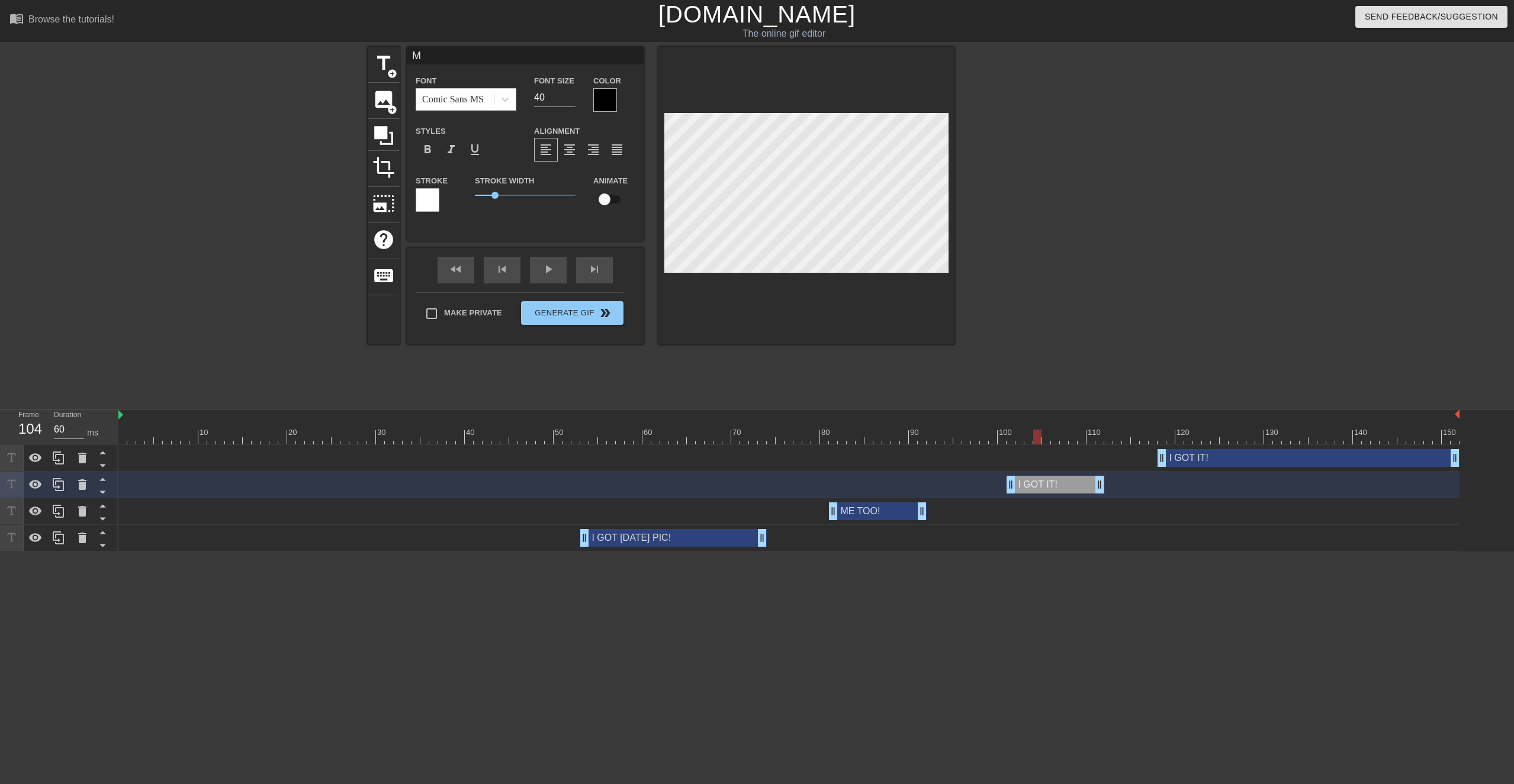
type input "ME"
type textarea "ME"
type input "ME"
type textarea "ME"
type input "ME T"
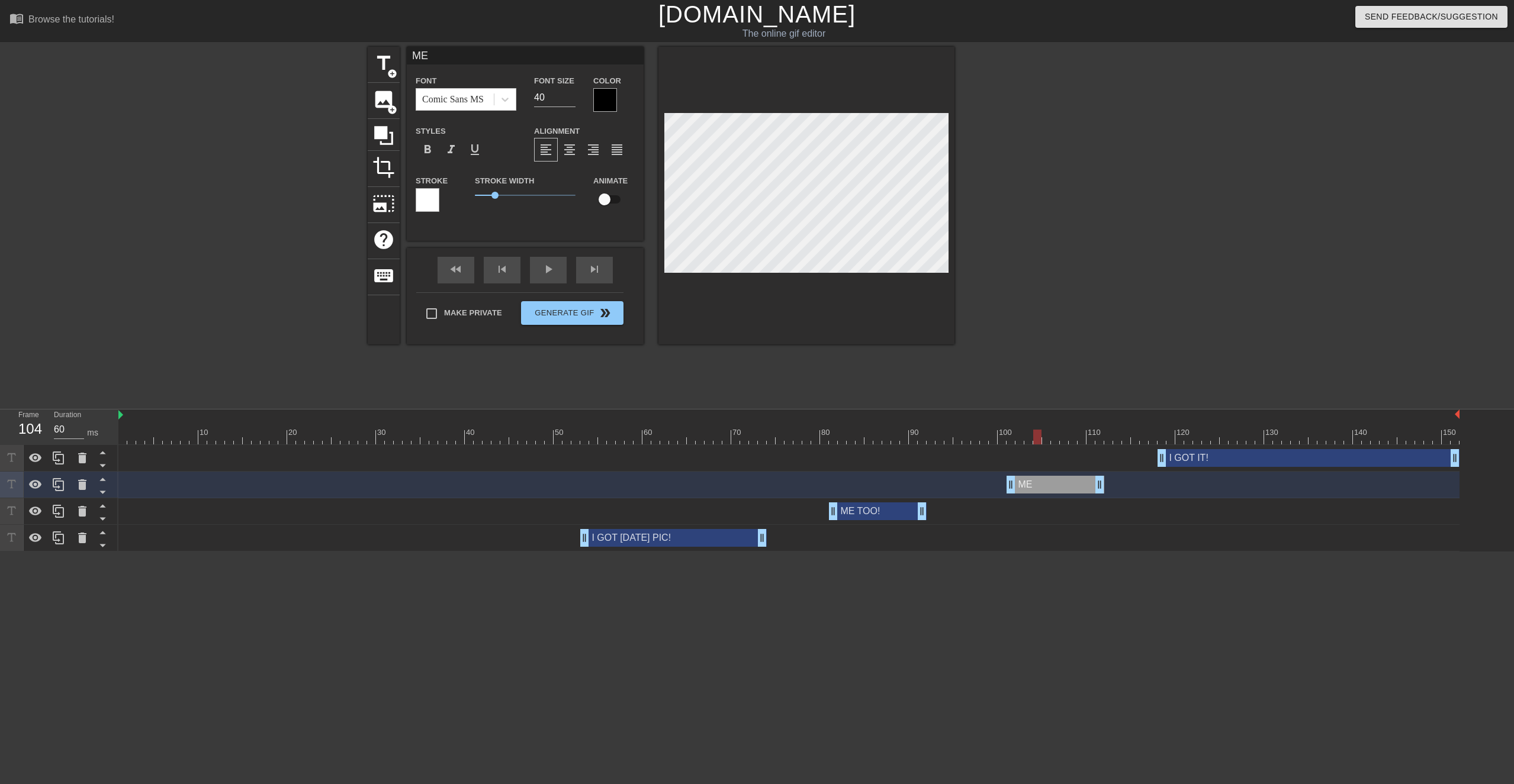
type textarea "ME T"
type input "ME TH"
type textarea "ME TH"
type input "ME THR"
type textarea "ME THR"
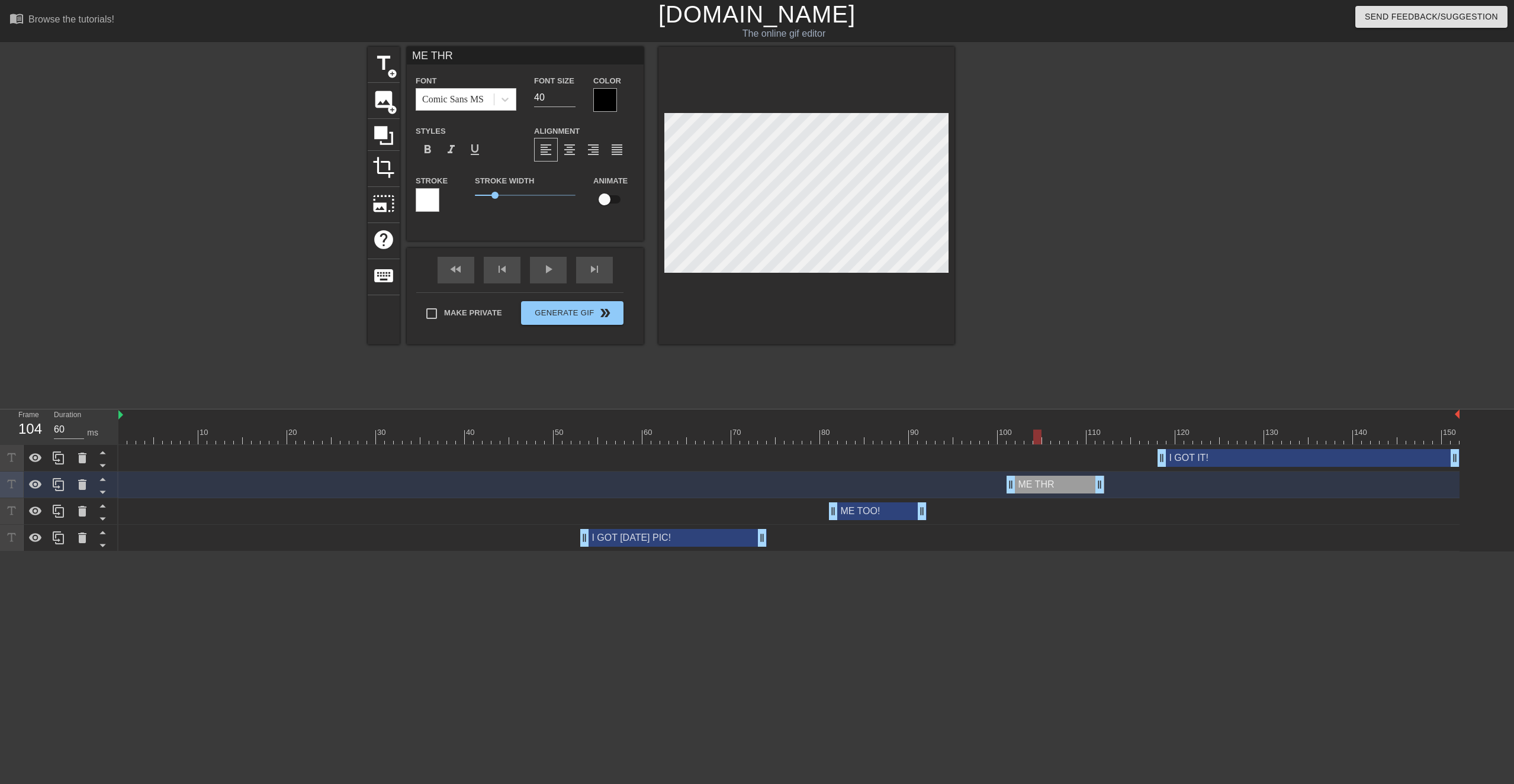
type input "ME THRE"
type textarea "ME THRE"
type input "ME THREE"
type textarea "ME THREE"
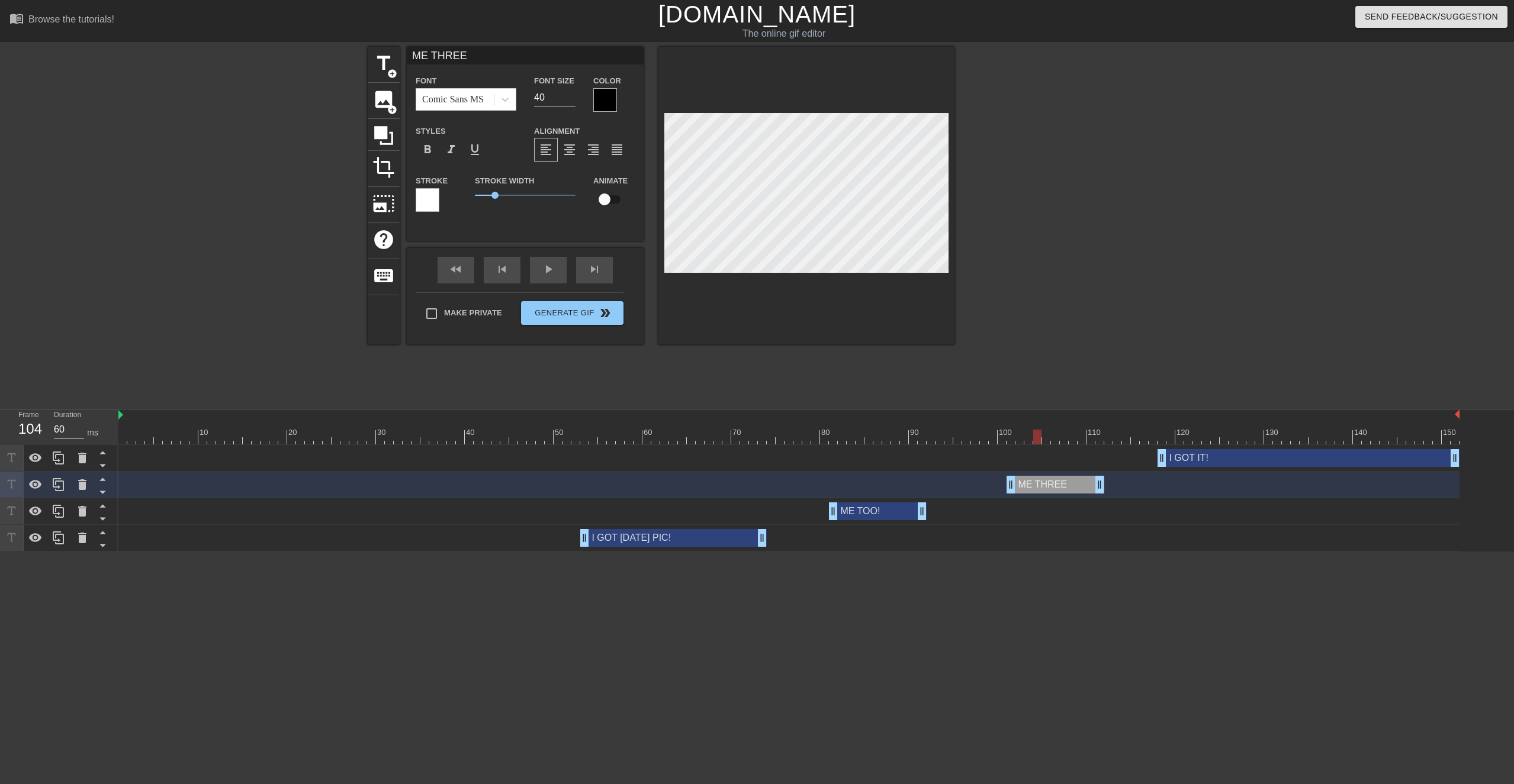
type input "ME THREE!"
type textarea "ME THREE!"
click at [766, 371] on div "I GOT IT! drag_handle drag_handle" at bounding box center [1309, 458] width 302 height 18
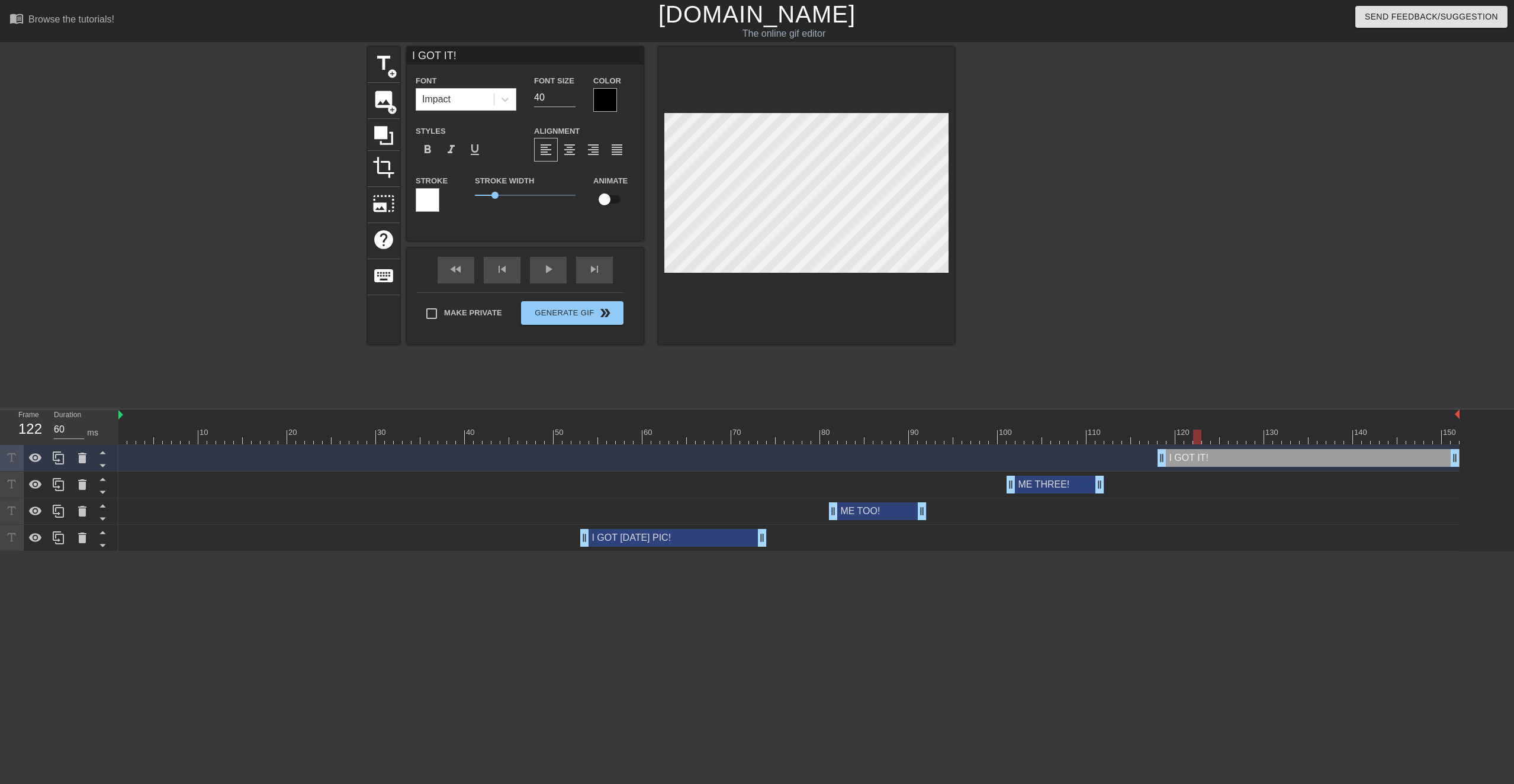
click at [766, 371] on div at bounding box center [789, 437] width 1342 height 15
type input "O"
type textarea "O"
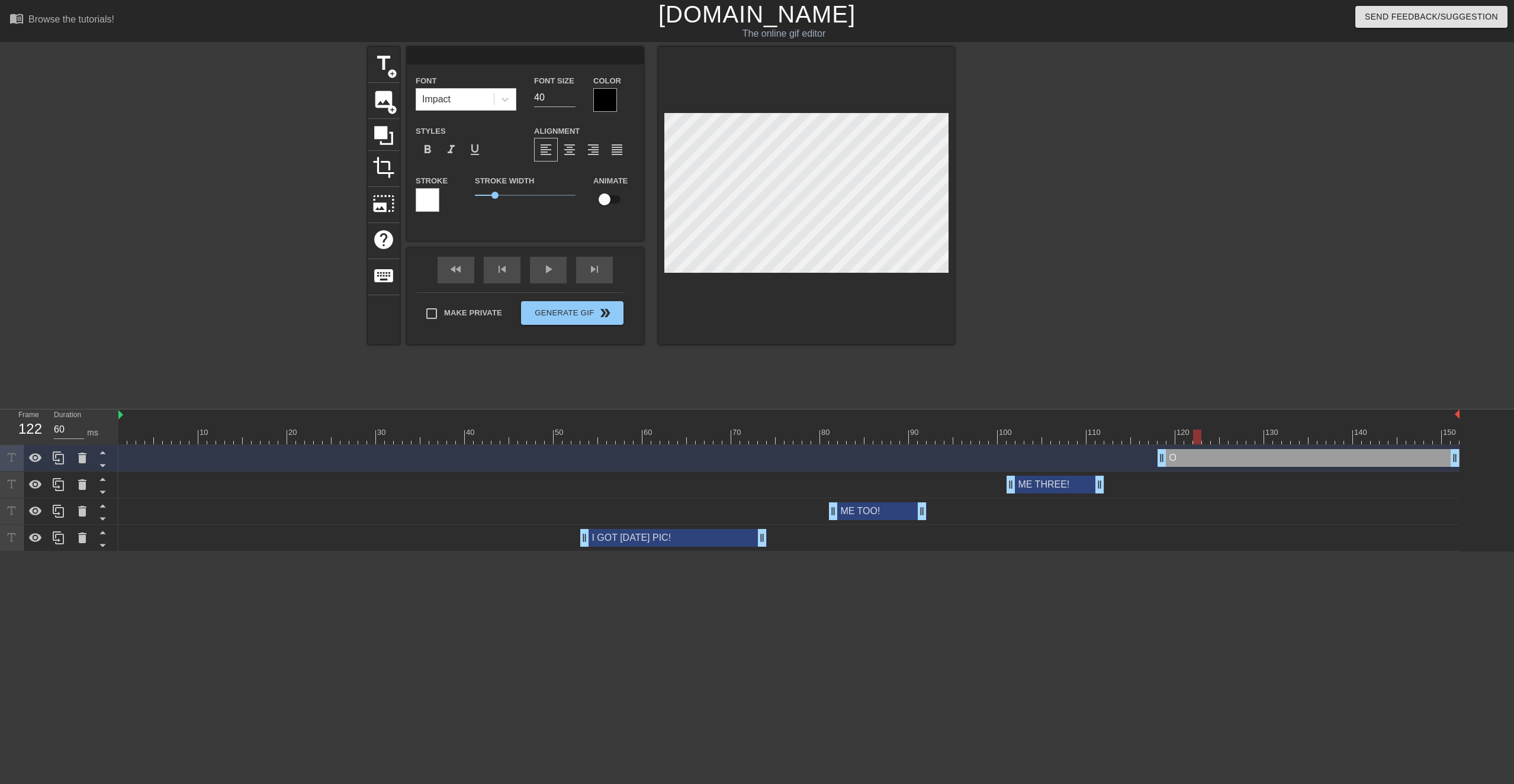
type input "G"
type textarea "G"
type input "GO"
type textarea "GO"
type input "GOT"
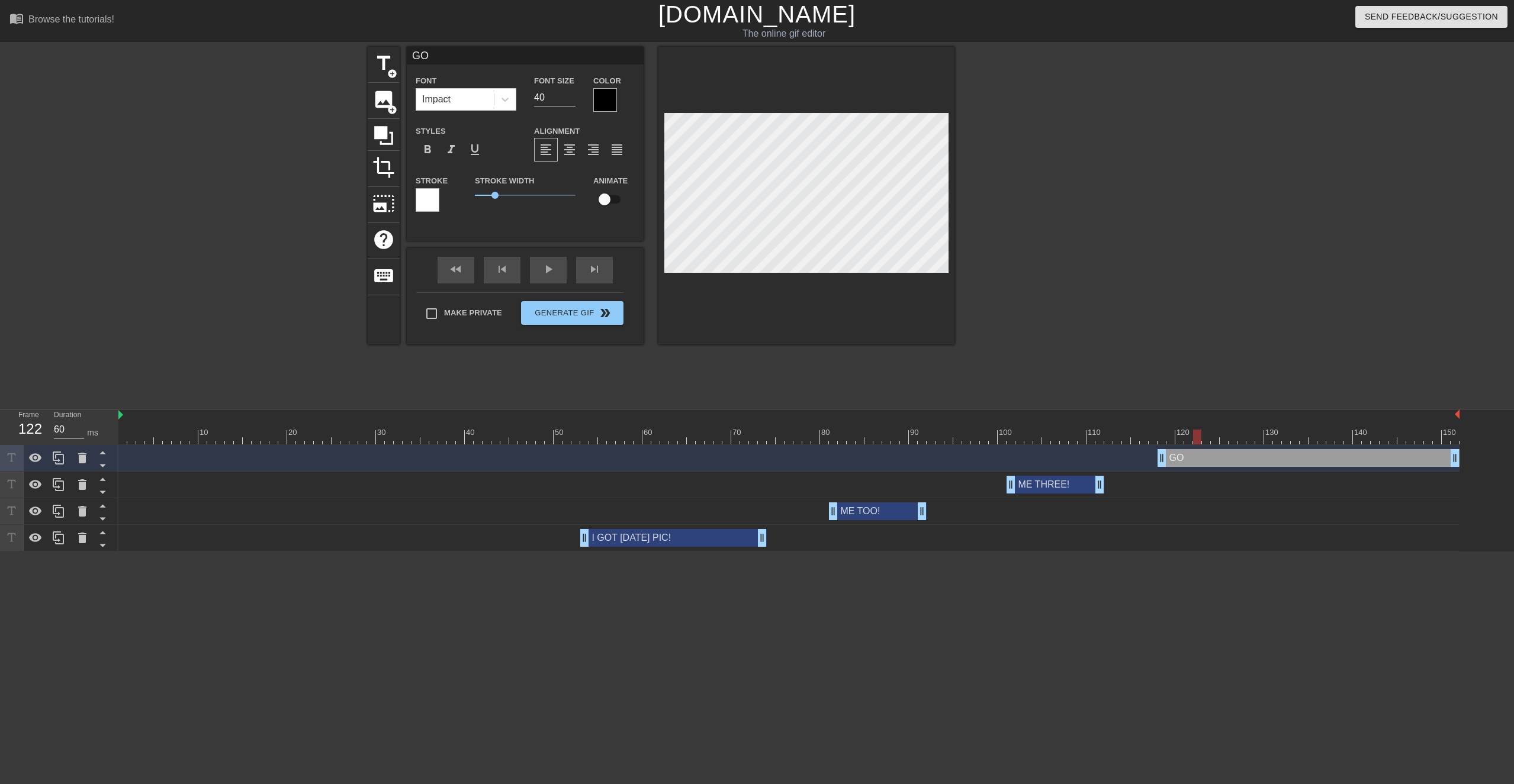
type textarea "GOT"
type input "GOT"
type textarea "GOT"
type input "GOT I"
type textarea "GOT IT"
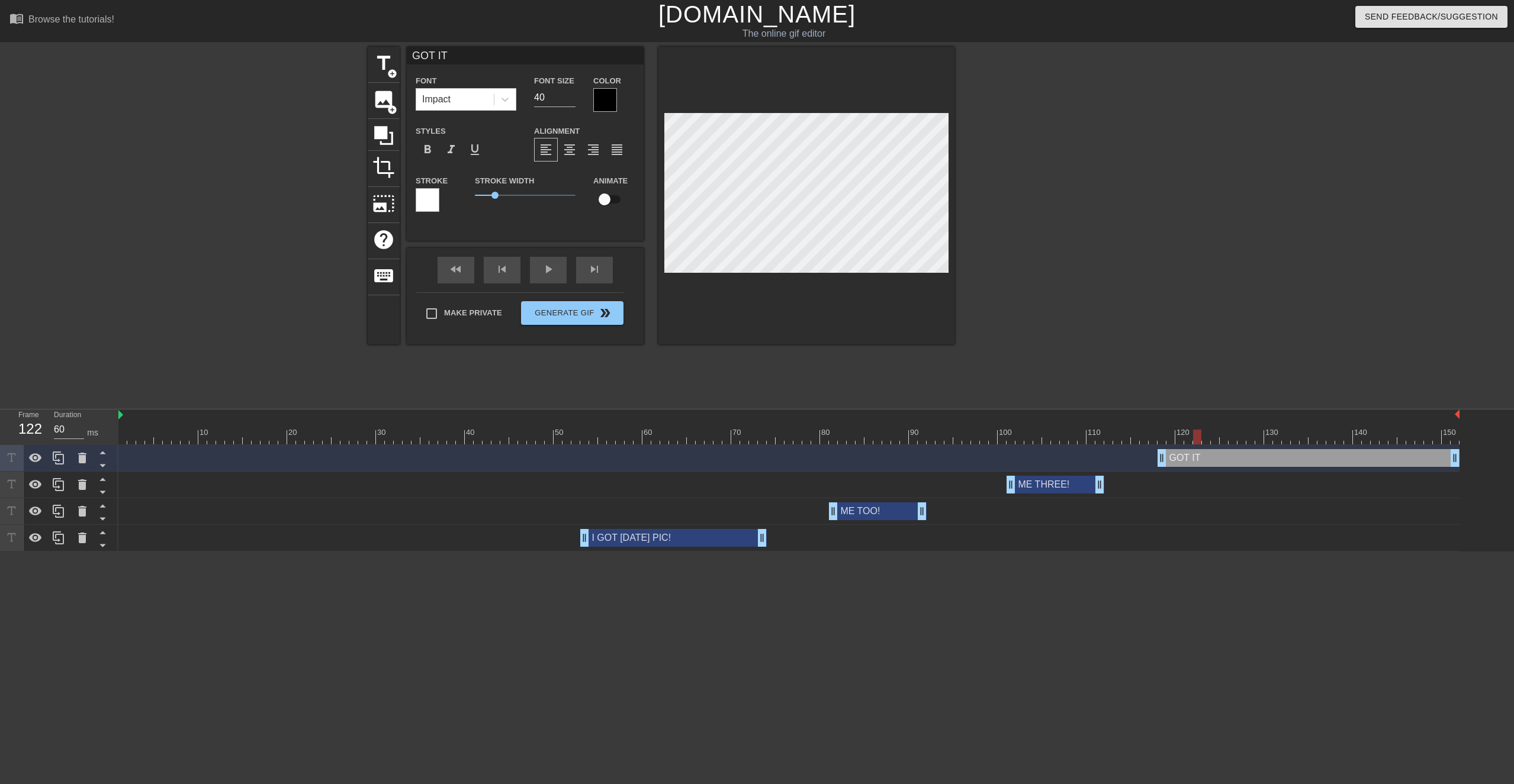
type input "GOT IT!"
type textarea "GOT IT!"
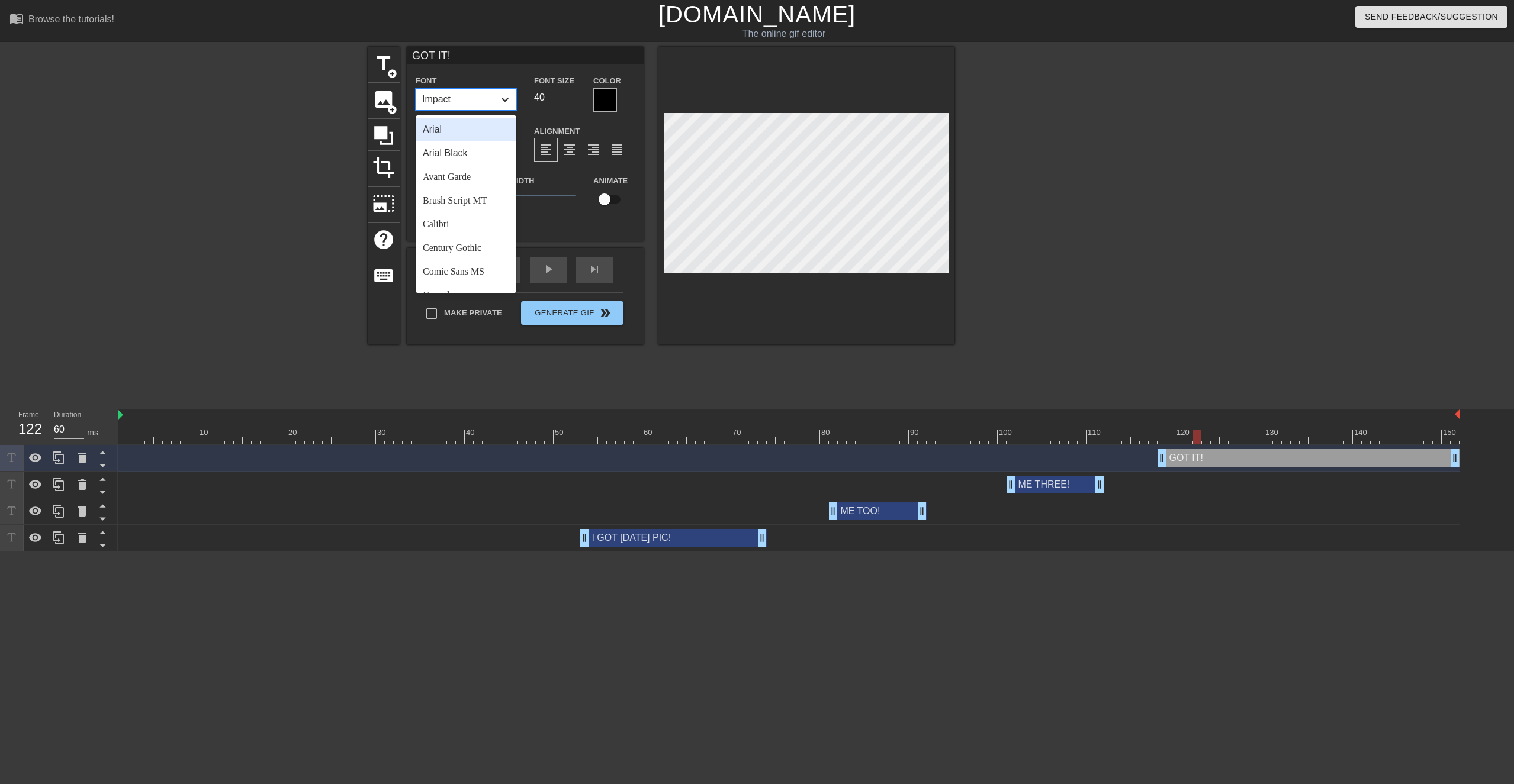
click at [505, 105] on div at bounding box center [505, 99] width 21 height 21
click at [470, 210] on div "[DEMOGRAPHIC_DATA]" at bounding box center [466, 207] width 101 height 23
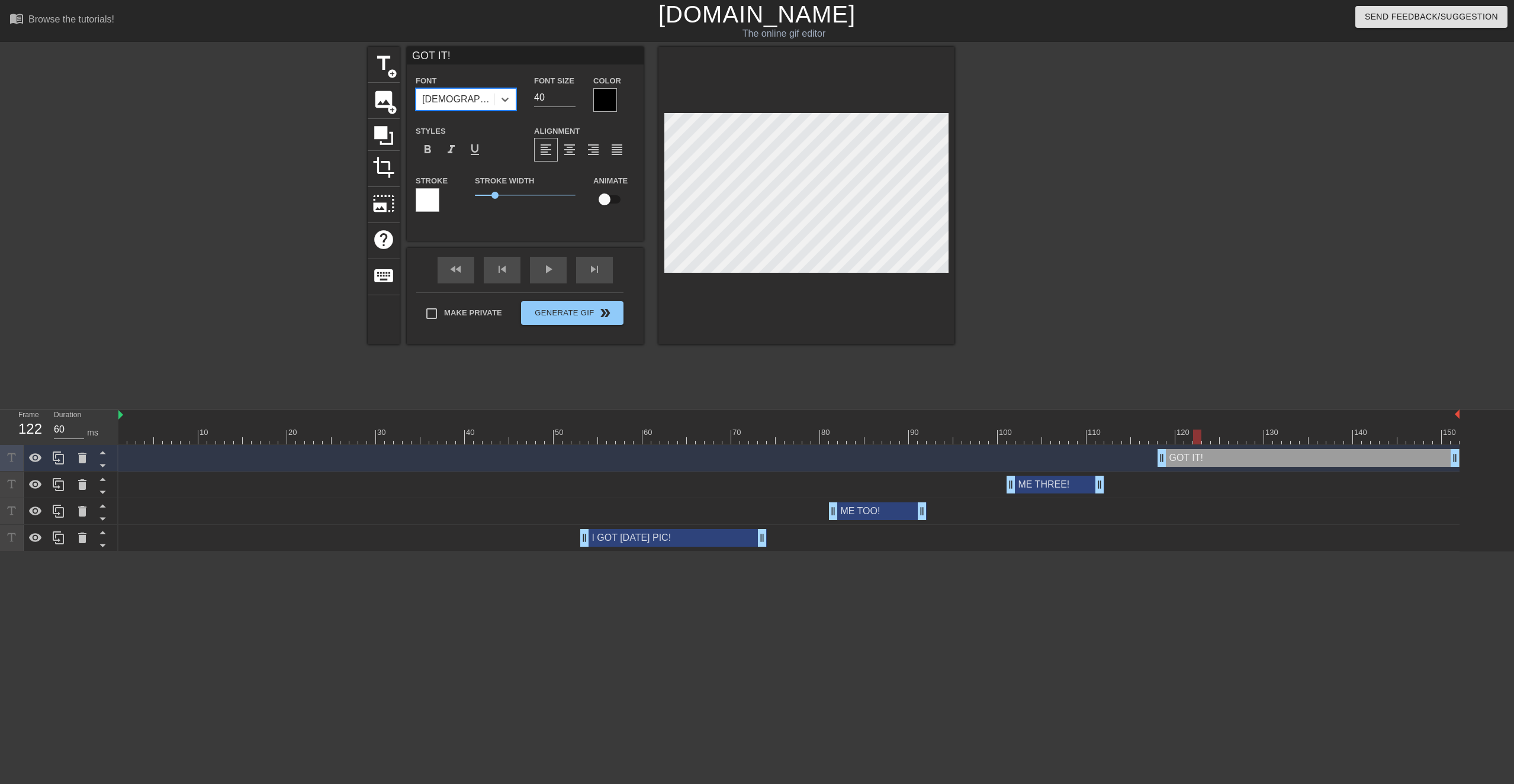
click at [766, 229] on div at bounding box center [1057, 224] width 178 height 355
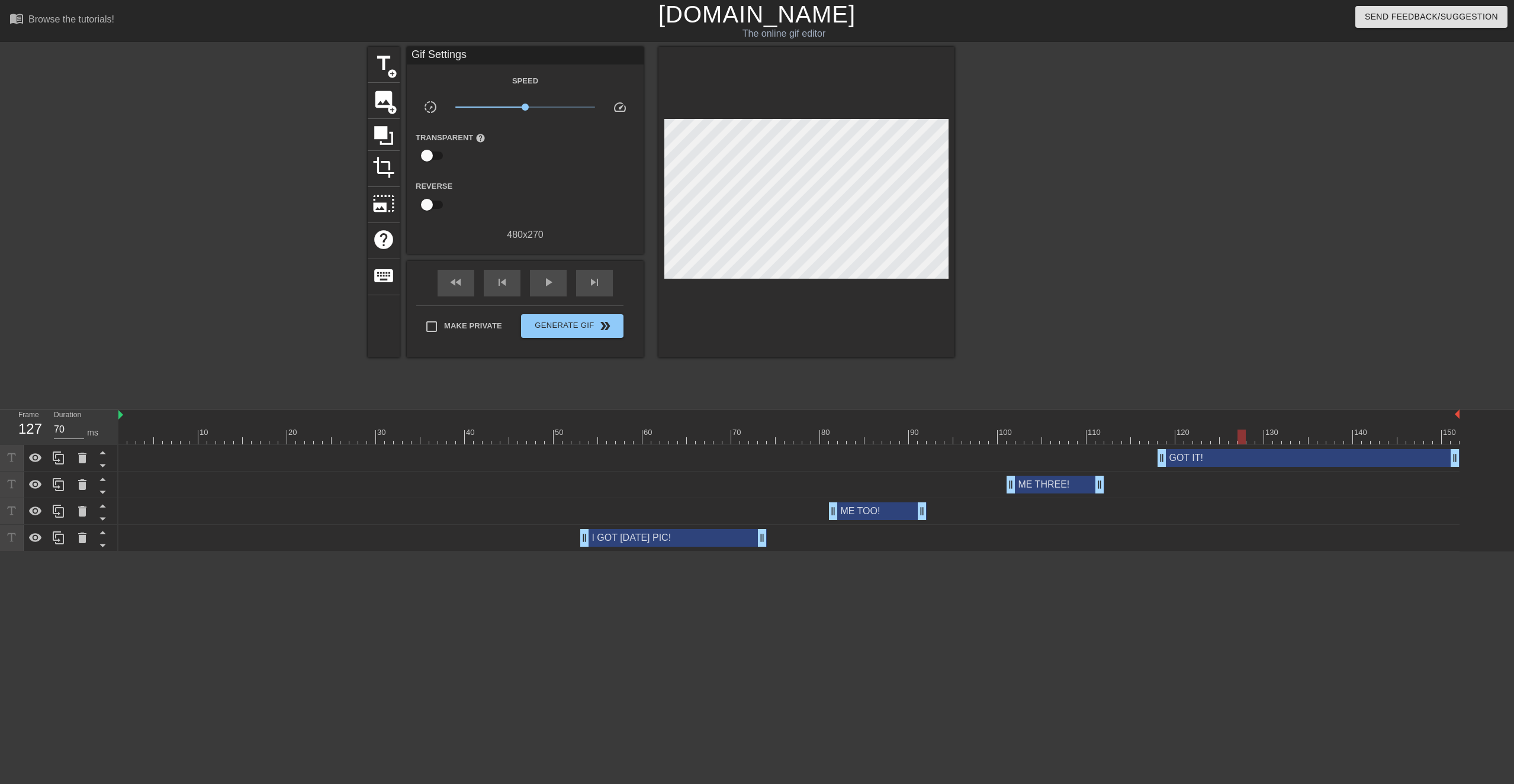
drag, startPoint x: 1226, startPoint y: 432, endPoint x: 1250, endPoint y: 444, distance: 26.8
click at [766, 371] on div at bounding box center [789, 437] width 1342 height 15
drag, startPoint x: 1453, startPoint y: 458, endPoint x: 1221, endPoint y: 465, distance: 232.1
click at [766, 371] on div at bounding box center [789, 415] width 1342 height 12
drag, startPoint x: 1287, startPoint y: 434, endPoint x: 1267, endPoint y: 439, distance: 20.6
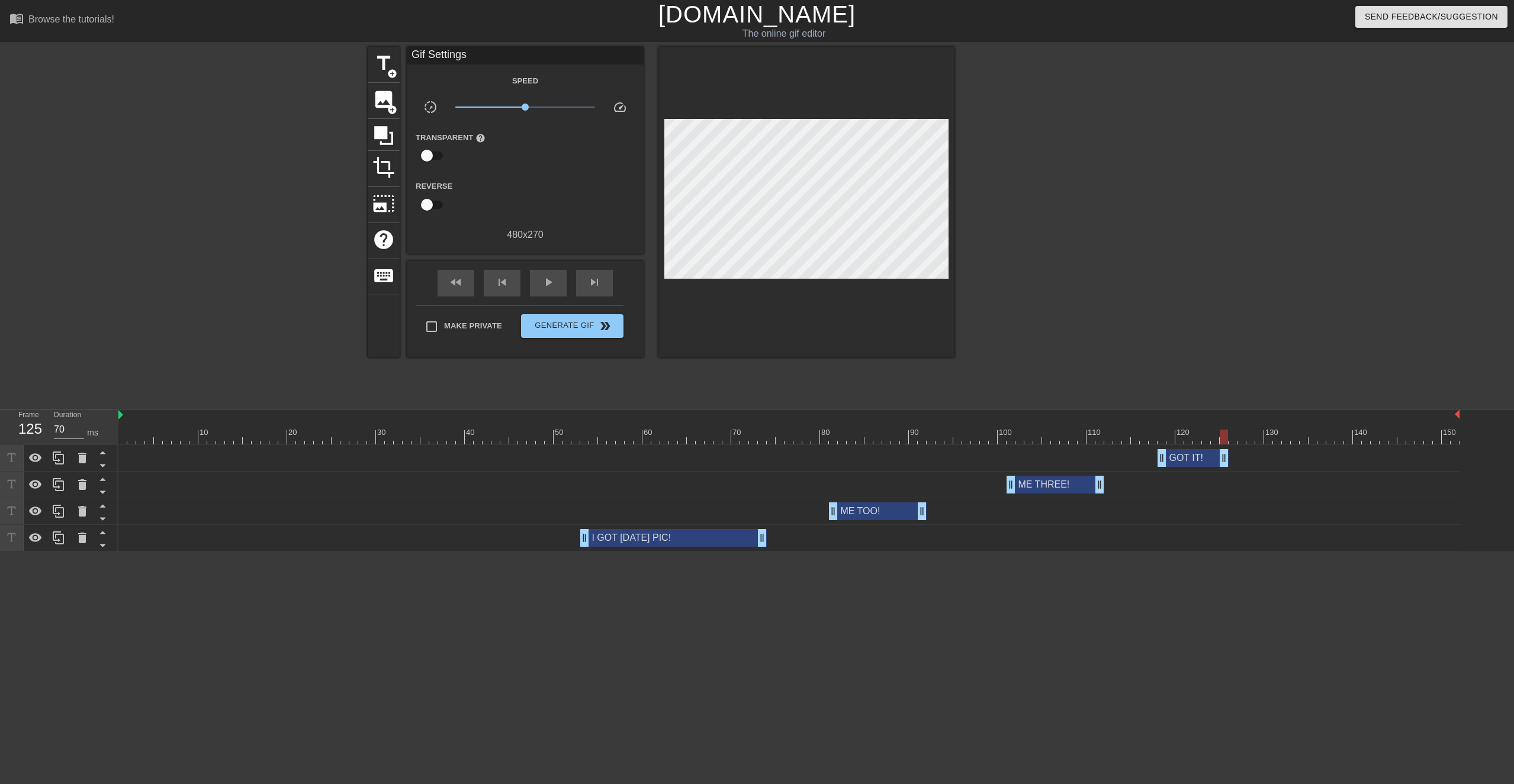
click at [766, 371] on div at bounding box center [789, 437] width 1342 height 15
type input "70"
drag, startPoint x: 1286, startPoint y: 437, endPoint x: 1316, endPoint y: 440, distance: 30.1
click at [766, 371] on div at bounding box center [1313, 437] width 8 height 15
click at [385, 69] on span "title" at bounding box center [383, 63] width 23 height 23
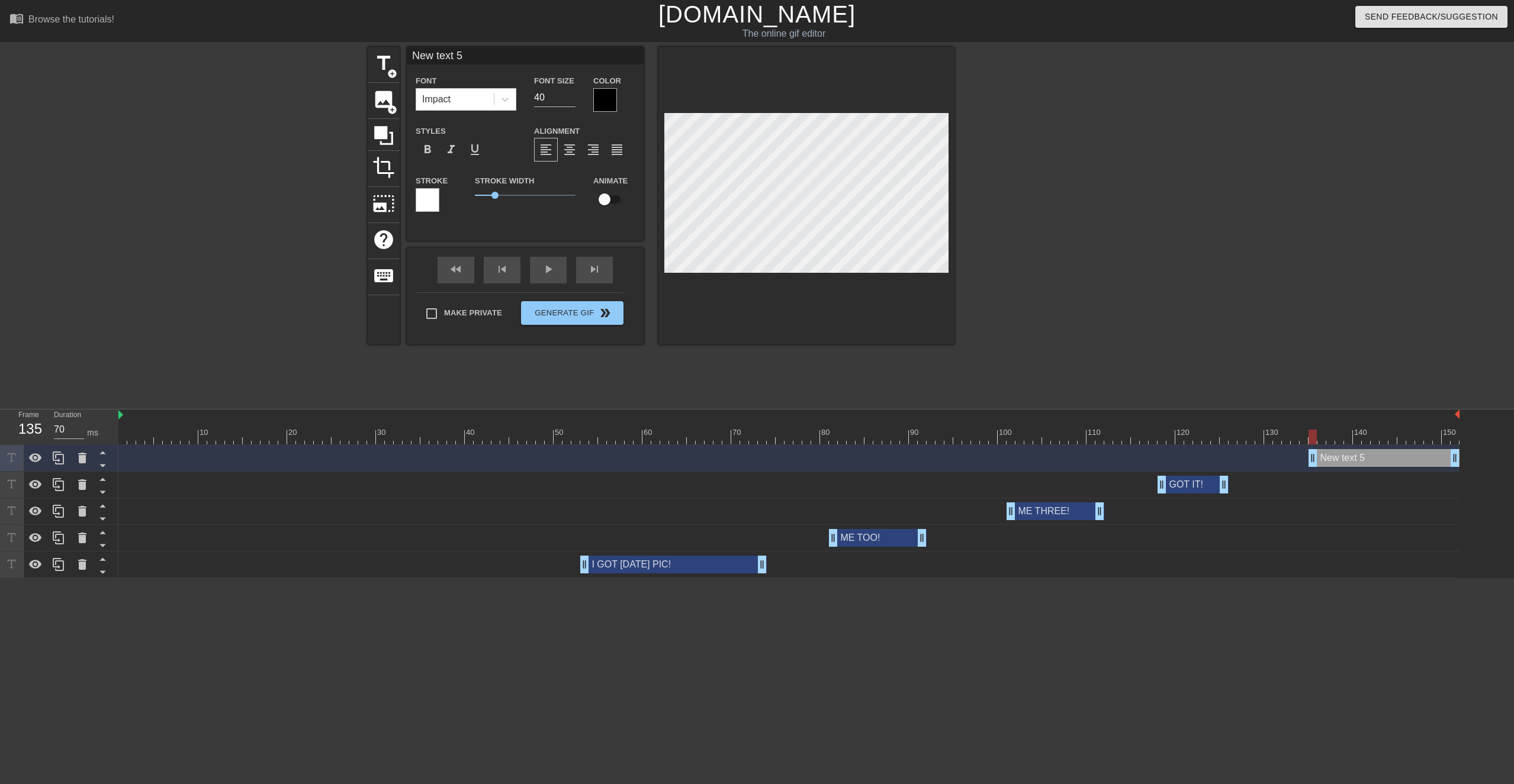
type input "W"
type textarea "W"
type input "WE"
type textarea "WE"
type input "WE"
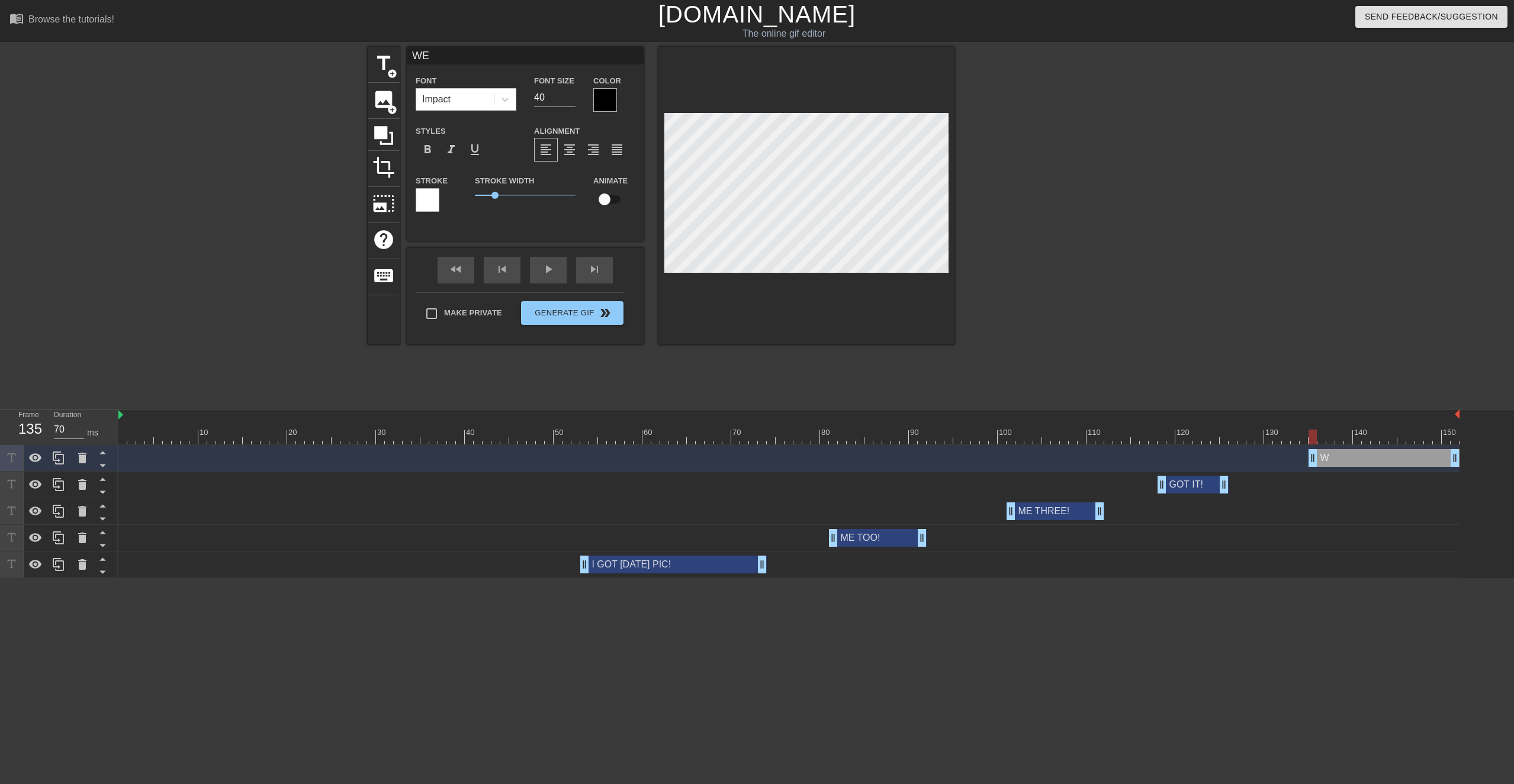
type textarea "WE"
type input "WE A"
type textarea "WE A"
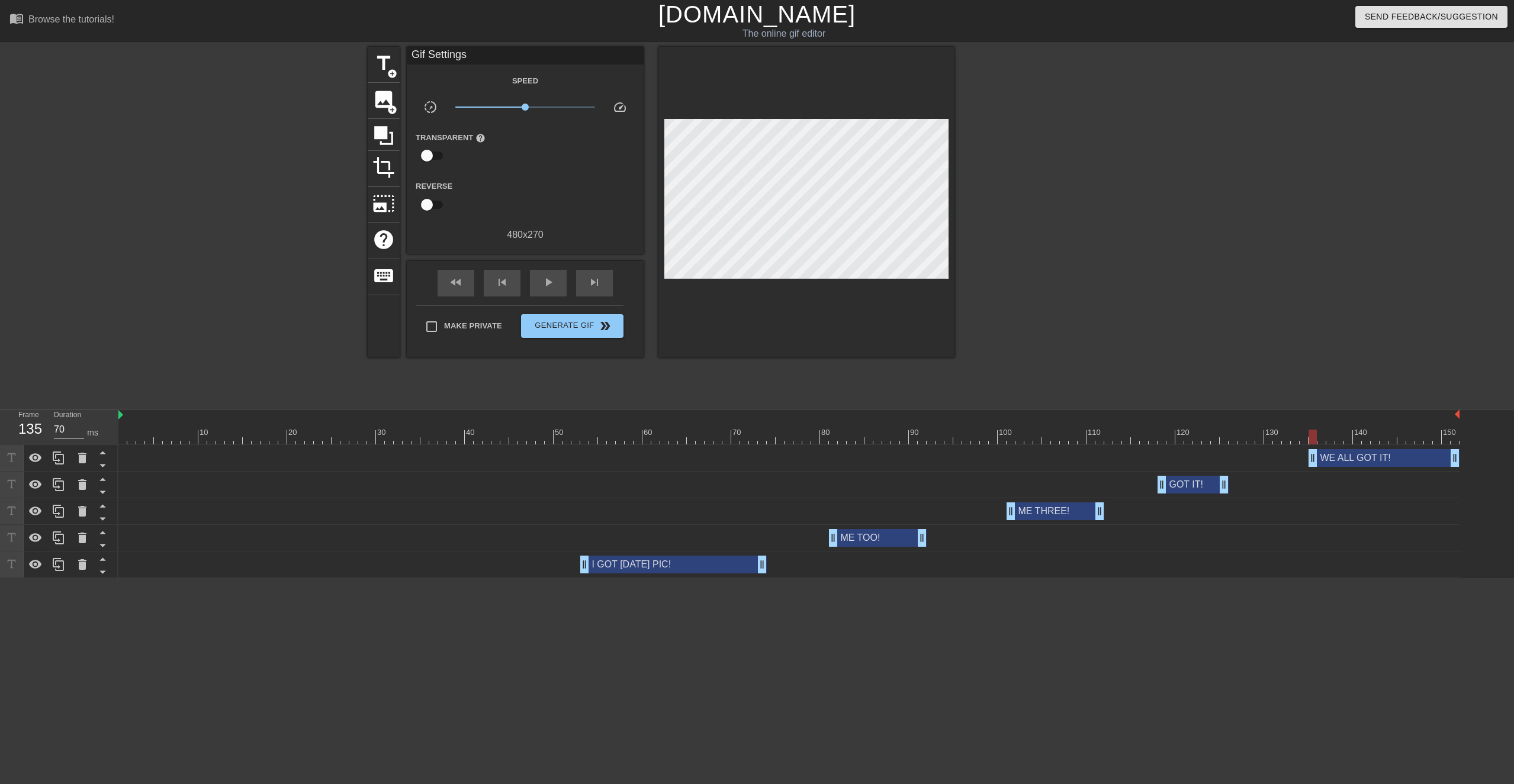
click at [766, 168] on div at bounding box center [1057, 224] width 178 height 355
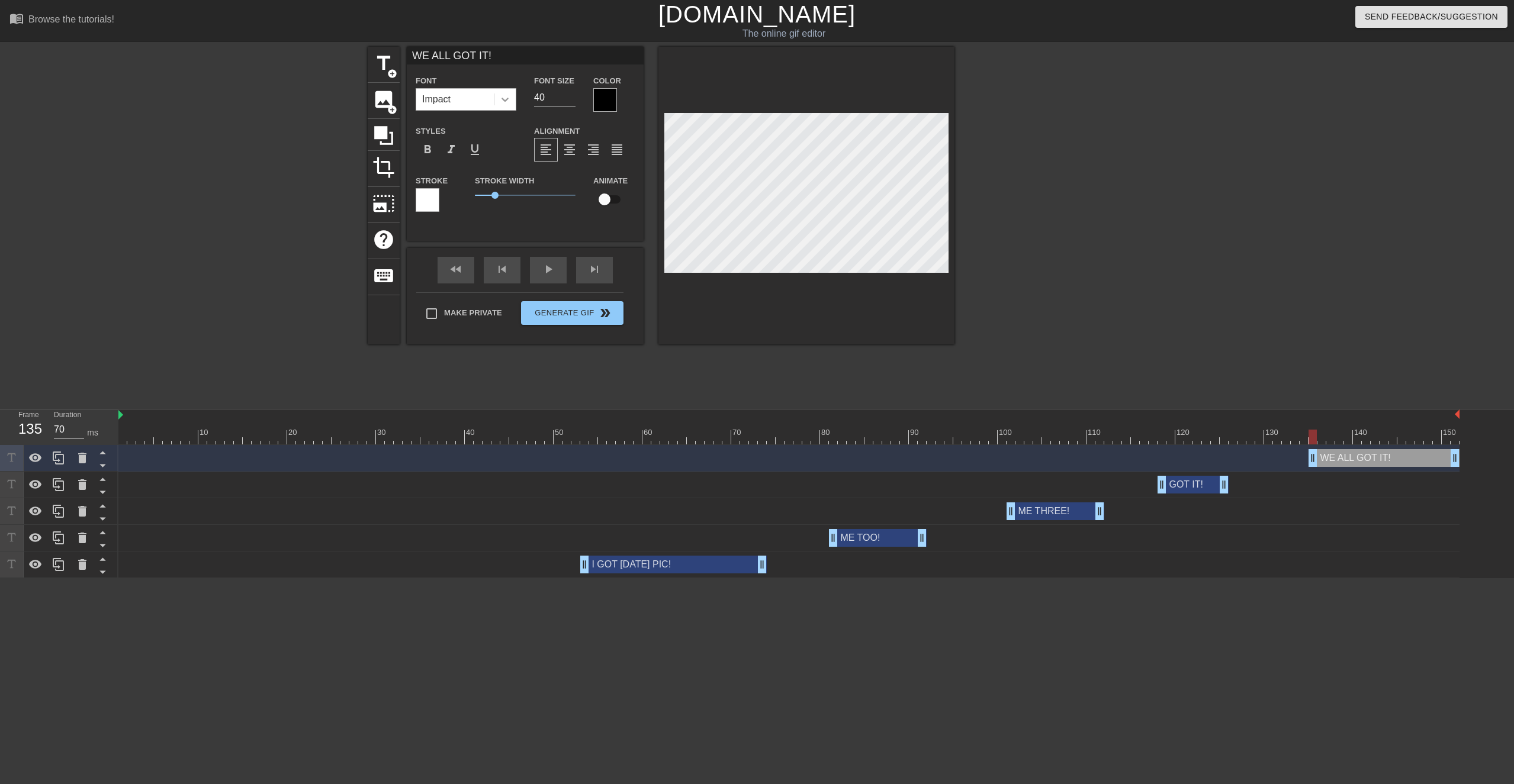
drag, startPoint x: 505, startPoint y: 100, endPoint x: 502, endPoint y: 110, distance: 10.4
click at [505, 100] on icon at bounding box center [505, 99] width 12 height 12
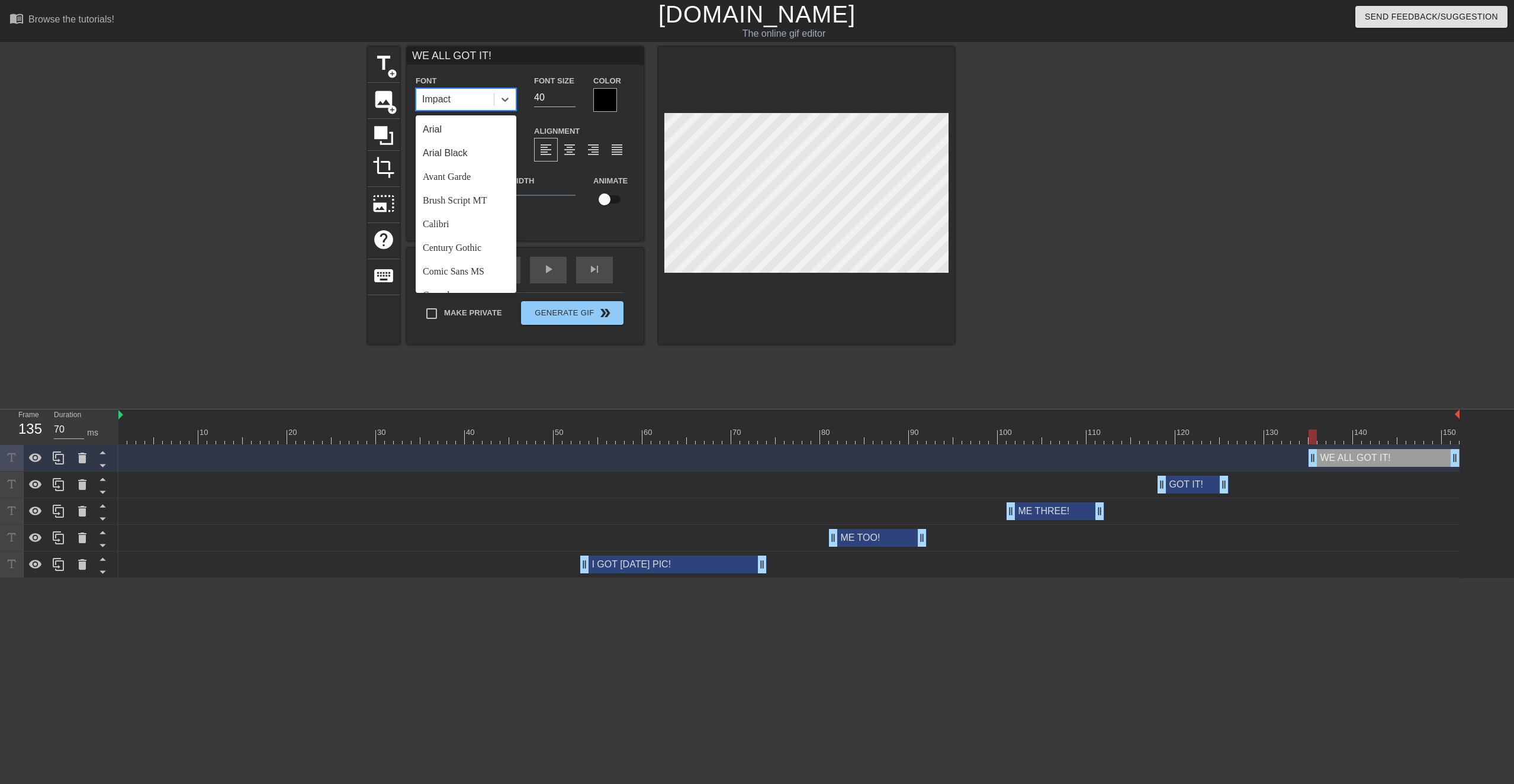
scroll to position [410, 0]
click at [451, 277] on div "Verdana" at bounding box center [466, 279] width 101 height 23
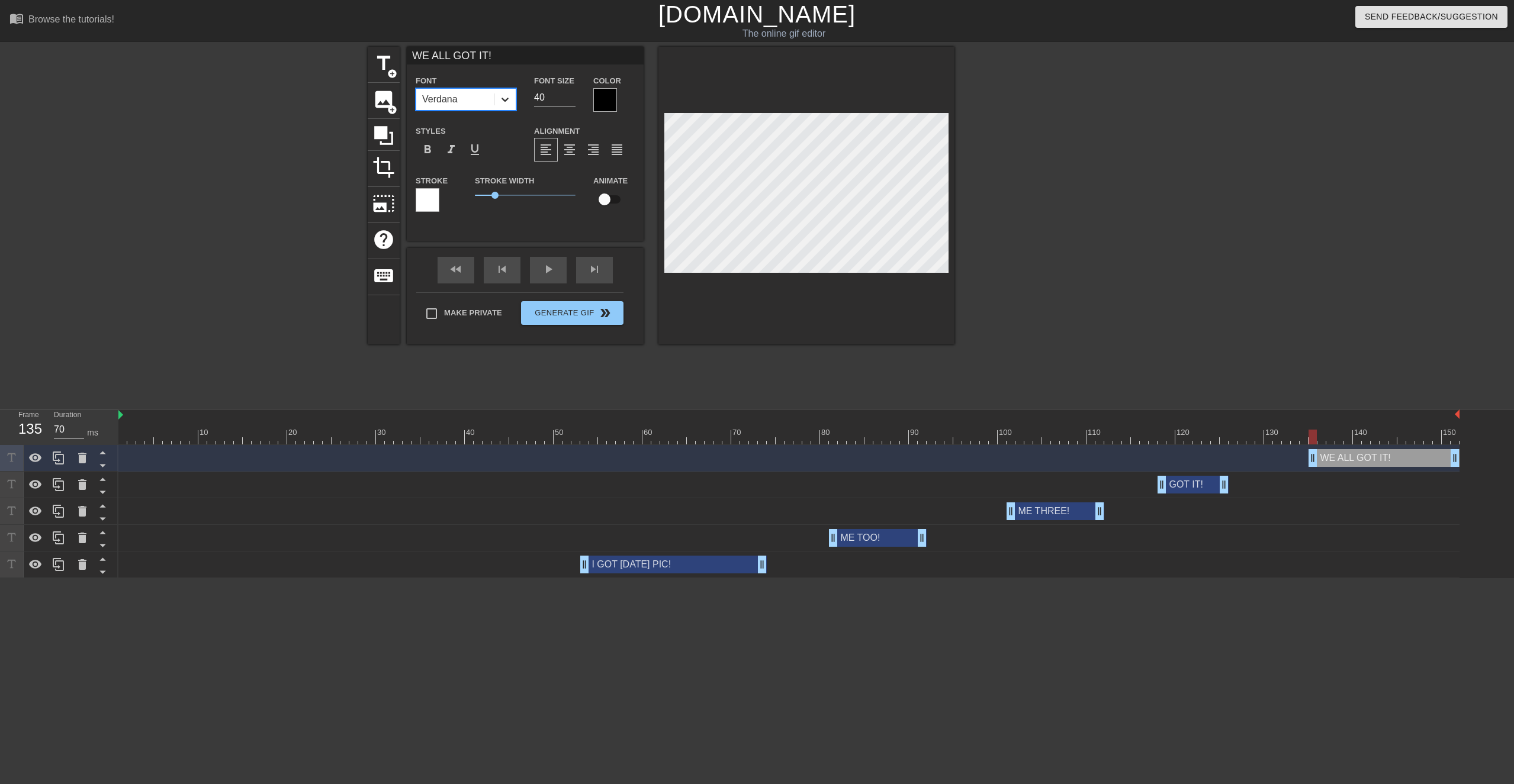
drag, startPoint x: 506, startPoint y: 101, endPoint x: 506, endPoint y: 109, distance: 8.0
click at [506, 101] on icon at bounding box center [505, 100] width 7 height 4
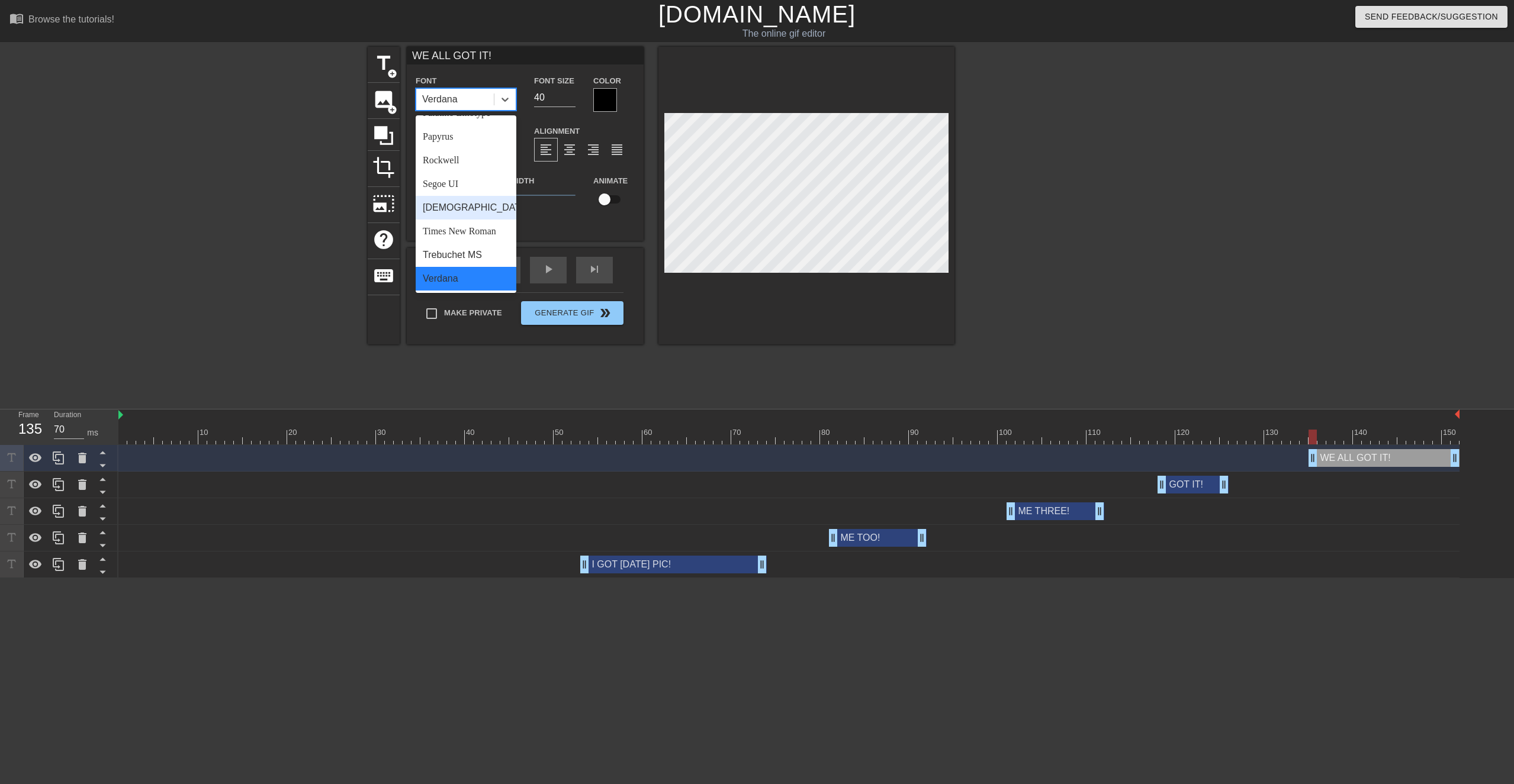
click at [457, 212] on div "[DEMOGRAPHIC_DATA]" at bounding box center [466, 207] width 101 height 23
drag, startPoint x: 501, startPoint y: 101, endPoint x: 479, endPoint y: 185, distance: 86.8
click at [501, 102] on icon at bounding box center [505, 99] width 12 height 12
click at [464, 235] on div "Times New Roman" at bounding box center [466, 231] width 101 height 23
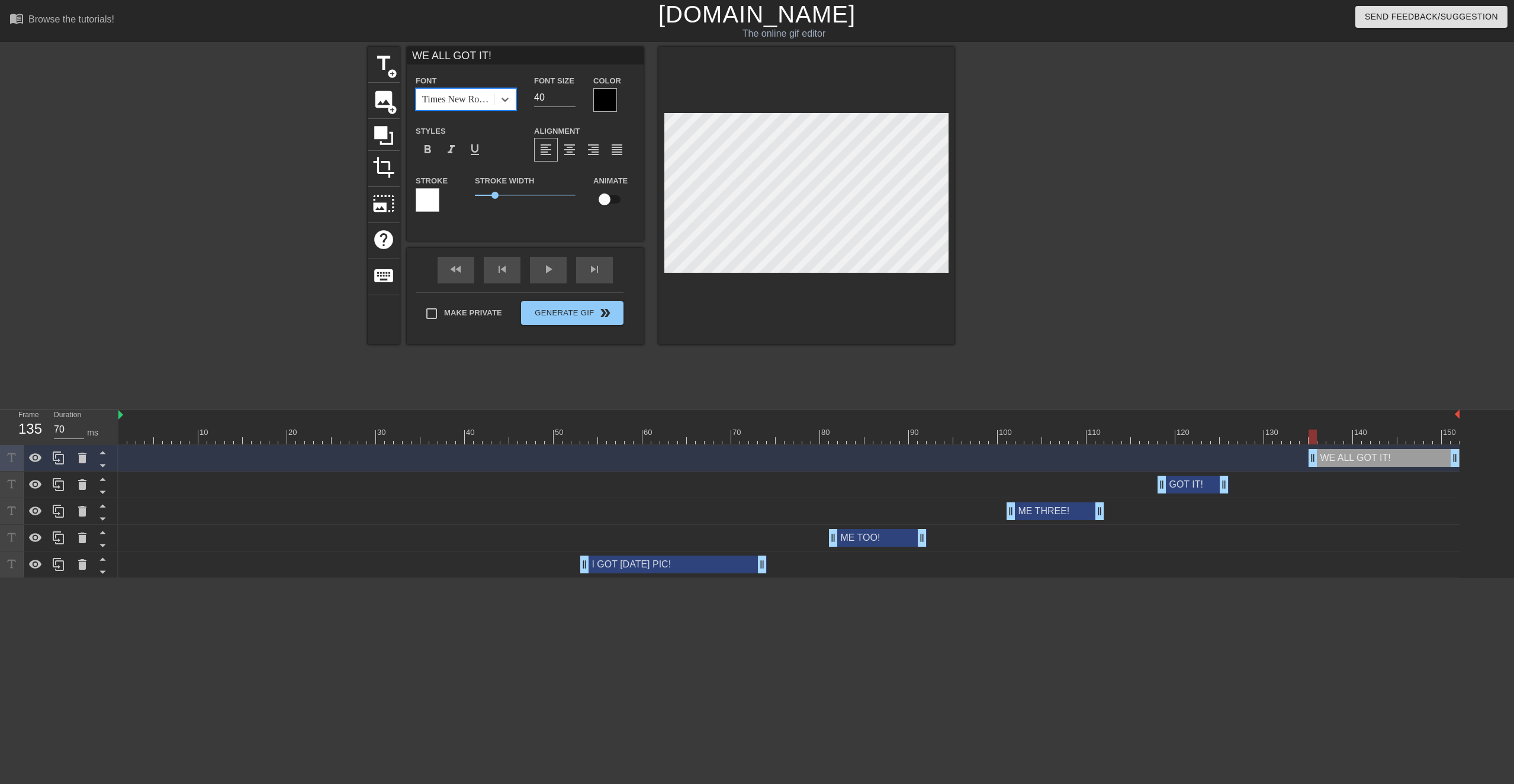
click at [766, 153] on div at bounding box center [1057, 224] width 178 height 355
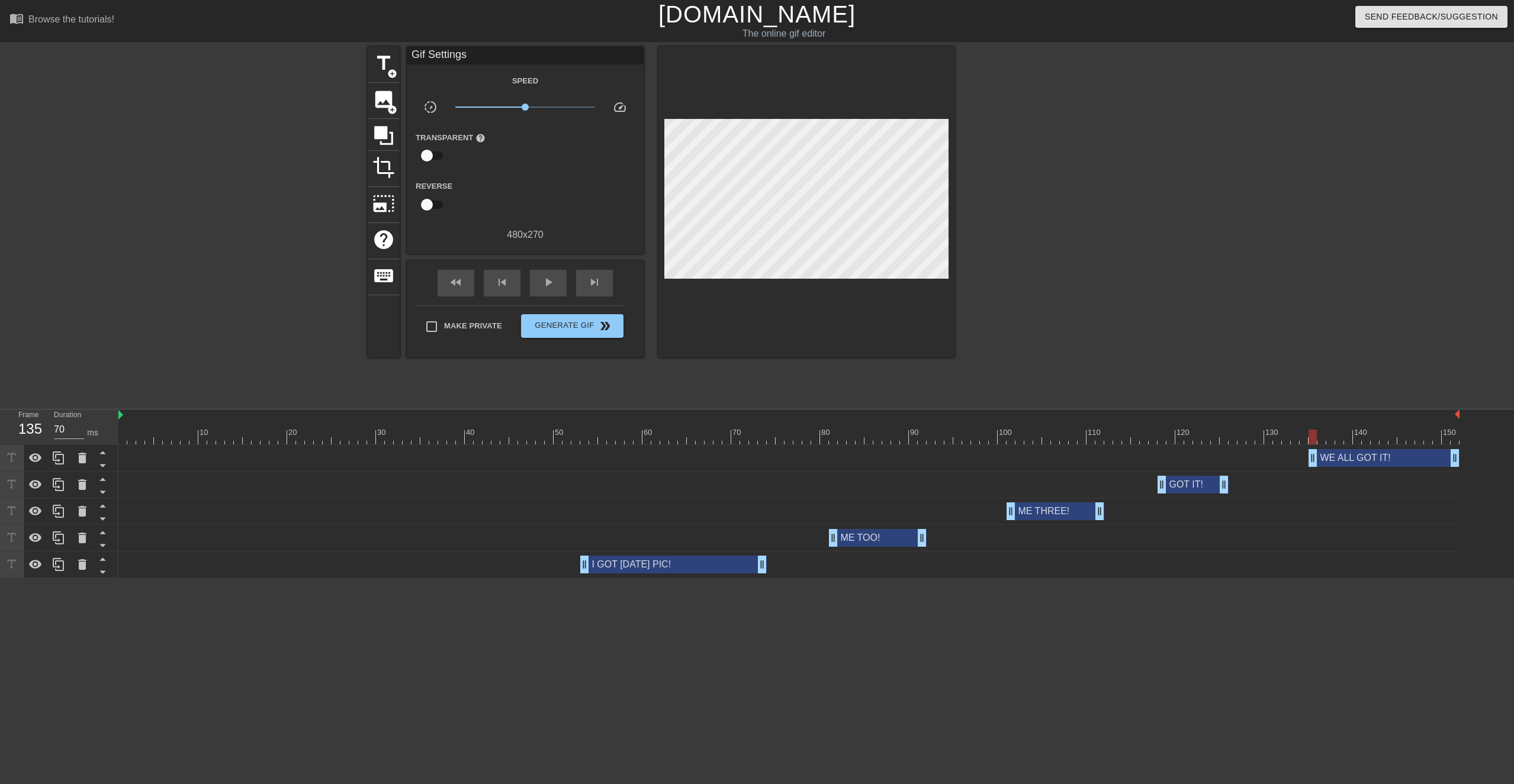
click at [766, 367] on div "title add_circle image add_circle crop photo_size_select_large help keyboard Gi…" at bounding box center [757, 224] width 1514 height 355
drag, startPoint x: 1331, startPoint y: 432, endPoint x: 1459, endPoint y: 441, distance: 128.3
click at [766, 371] on div "10 20 30 40 50 60 70 80 90 100 110 120 130 140 150 WE ALL GOT IT! drag_handle d…" at bounding box center [816, 494] width 1396 height 169
drag, startPoint x: 155, startPoint y: 437, endPoint x: 36, endPoint y: 451, distance: 119.8
click at [32, 371] on div "Frame 1 Duration 70 ms 10 20 30 40 50 60 70 80 90 100 110 120 130 140 150 WE AL…" at bounding box center [757, 494] width 1514 height 169
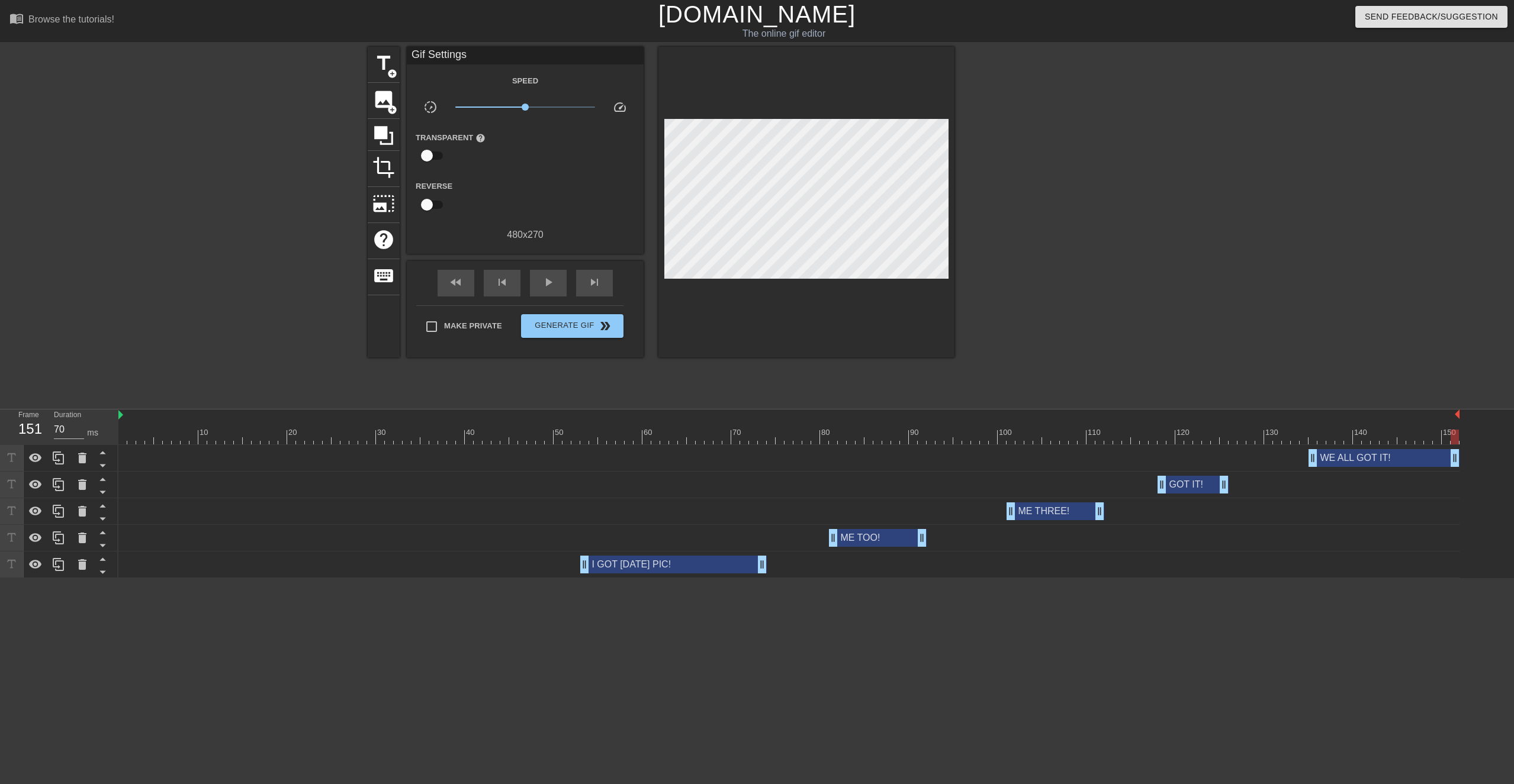
drag, startPoint x: 166, startPoint y: 437, endPoint x: 1473, endPoint y: 487, distance: 1308.0
click at [766, 371] on div "10 20 30 40 50 60 70 80 90 100 110 120 130 140 150 WE ALL GOT IT! drag_handle d…" at bounding box center [816, 494] width 1396 height 169
click at [389, 71] on span "add_circle" at bounding box center [392, 73] width 10 height 10
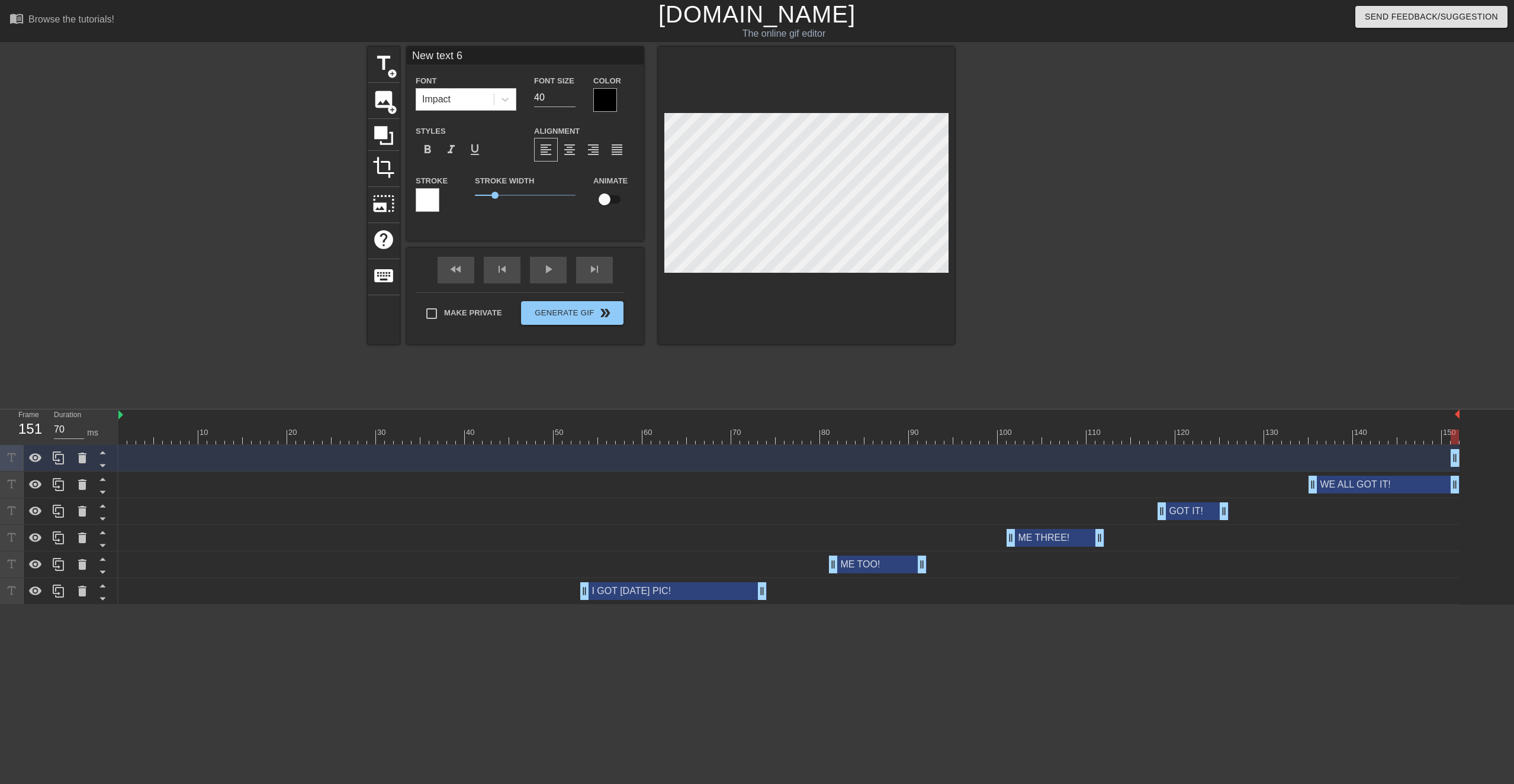
scroll to position [0, 1]
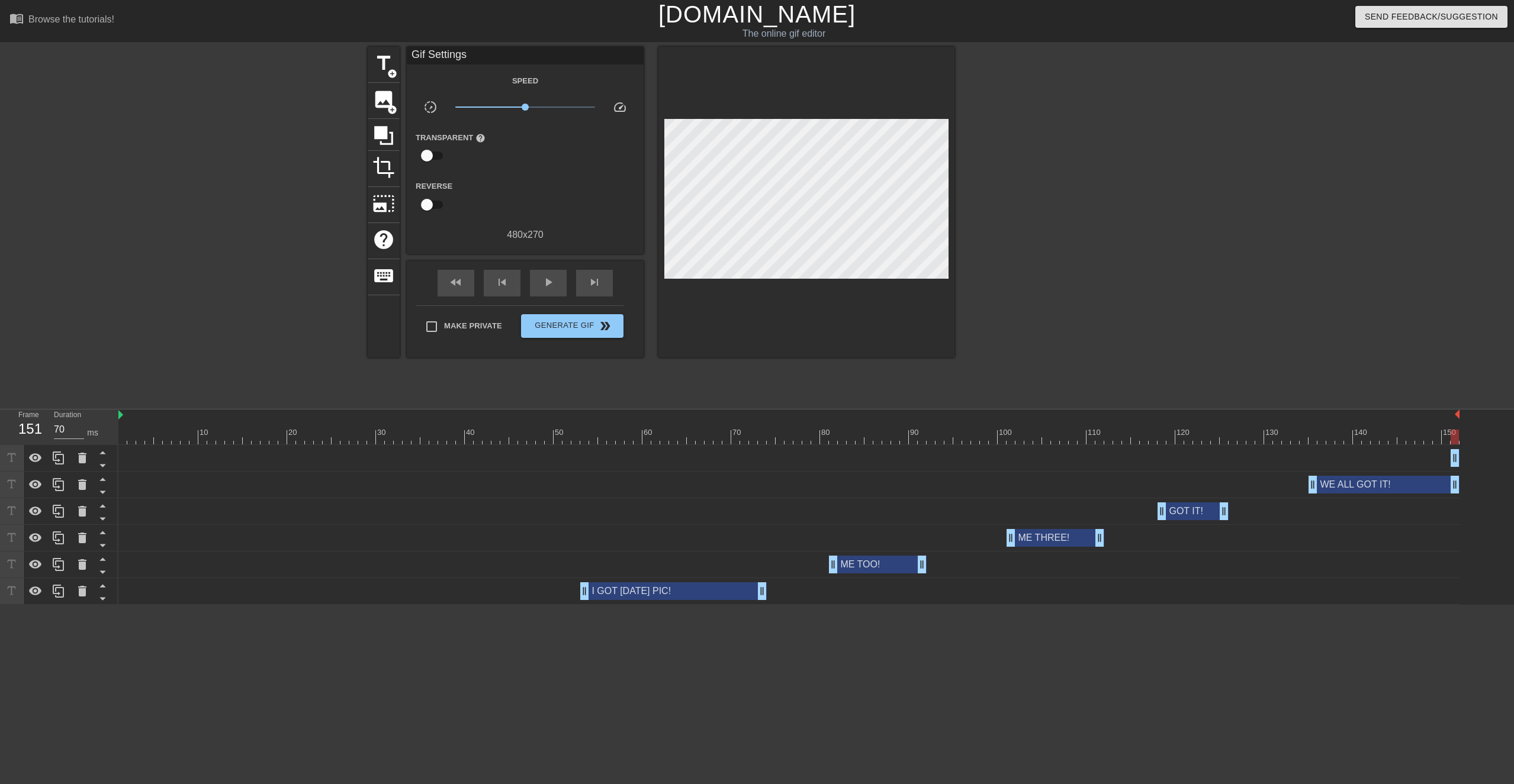
drag, startPoint x: 1096, startPoint y: 232, endPoint x: 969, endPoint y: 243, distance: 127.5
click at [766, 231] on div at bounding box center [1057, 224] width 178 height 355
click at [766, 371] on div "title add_circle image add_circle crop photo_size_select_large help keyboard Gi…" at bounding box center [757, 224] width 1514 height 355
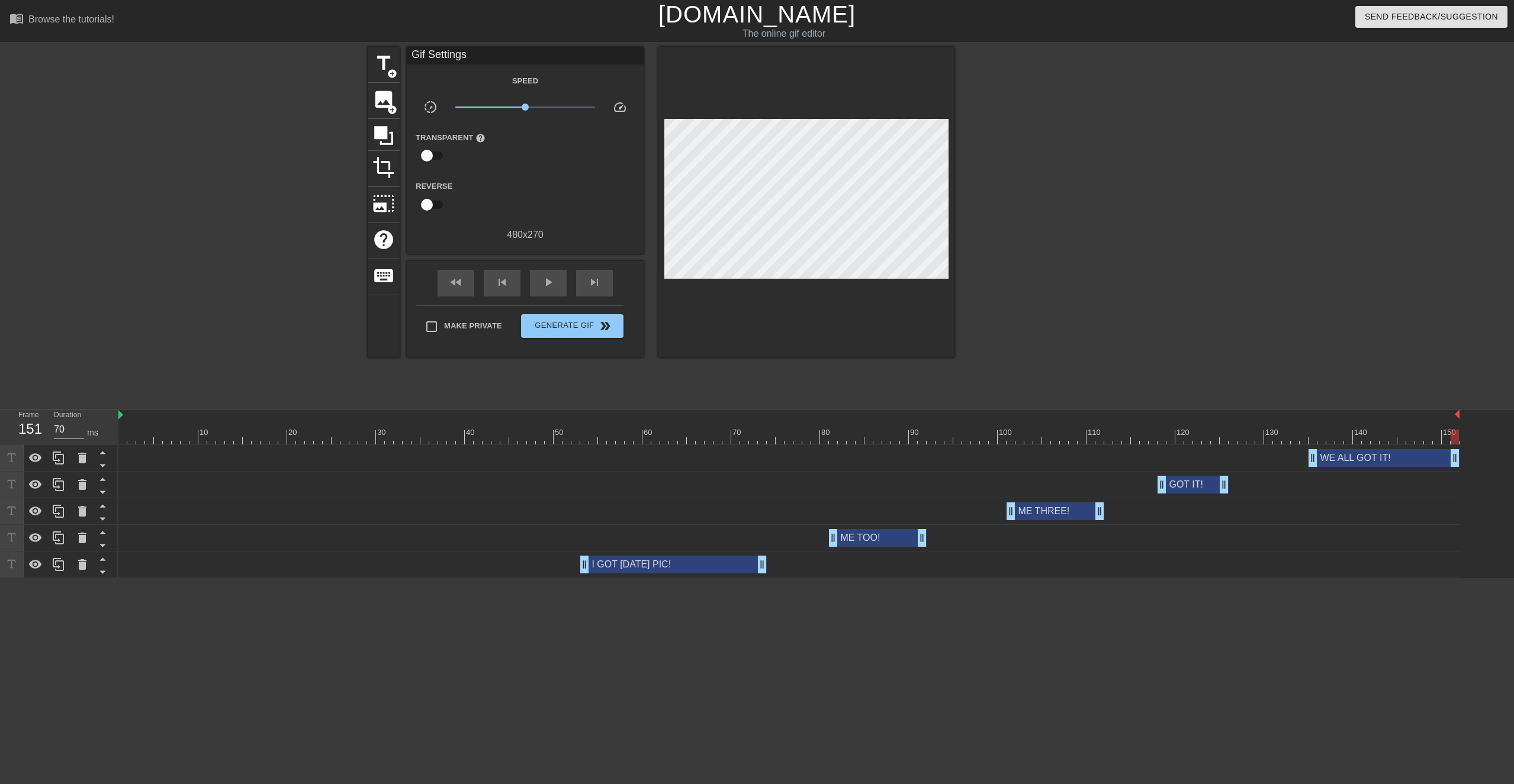
click at [766, 247] on div at bounding box center [1057, 224] width 178 height 355
drag, startPoint x: 128, startPoint y: 437, endPoint x: 93, endPoint y: 441, distance: 35.2
click at [93, 371] on div "Frame 2 Duration 70 ms 10 20 30 40 50 60 70 80 90 100 110 120 130 140 150 WE AL…" at bounding box center [757, 494] width 1514 height 169
click at [538, 286] on div "play_arrow" at bounding box center [548, 283] width 36 height 27
click at [538, 286] on div "pause" at bounding box center [548, 283] width 36 height 27
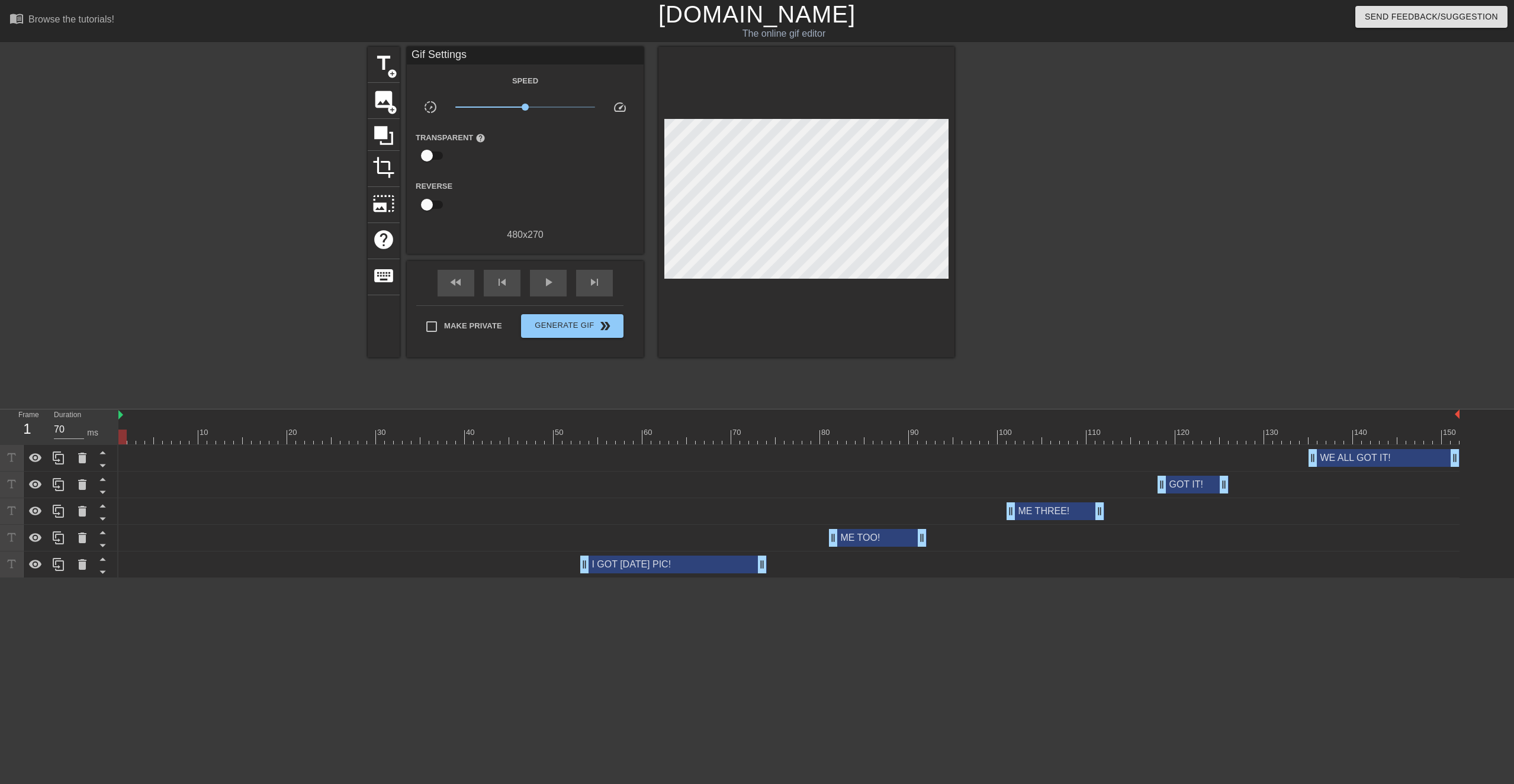
drag, startPoint x: 186, startPoint y: 434, endPoint x: 107, endPoint y: 434, distance: 79.0
click at [92, 371] on div "Frame 1 Duration 70 ms 10 20 30 40 50 60 70 80 90 100 110 120 130 140 150 WE AL…" at bounding box center [757, 494] width 1514 height 169
click at [430, 327] on input "Make Private" at bounding box center [431, 327] width 25 height 25
click at [589, 323] on span "Generate Gif double_arrow" at bounding box center [572, 326] width 93 height 14
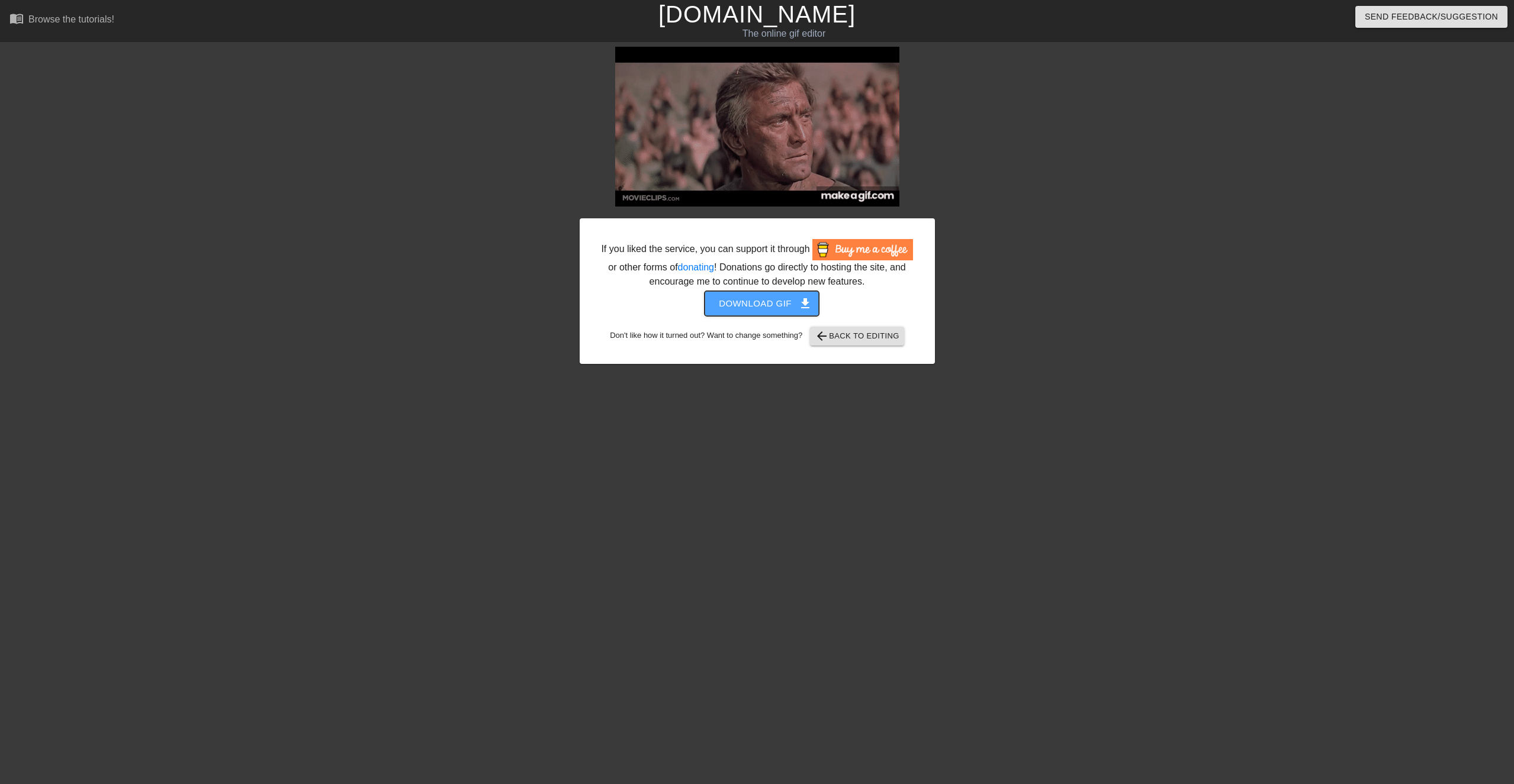
click at [742, 311] on span "Download gif get_app" at bounding box center [762, 303] width 86 height 15
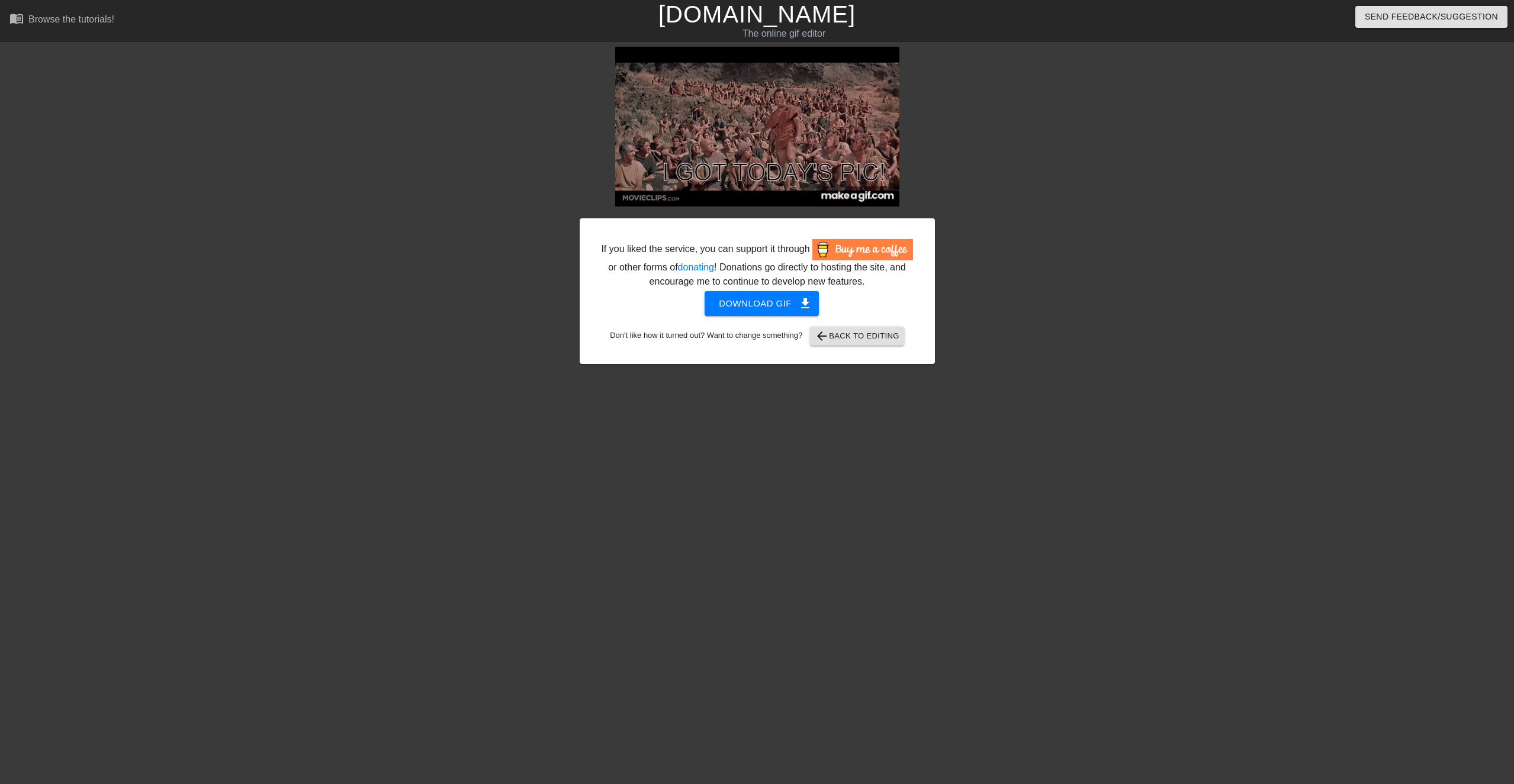
click at [766, 118] on div "If you liked the service, you can support it through or other forms of donating…" at bounding box center [757, 224] width 1514 height 355
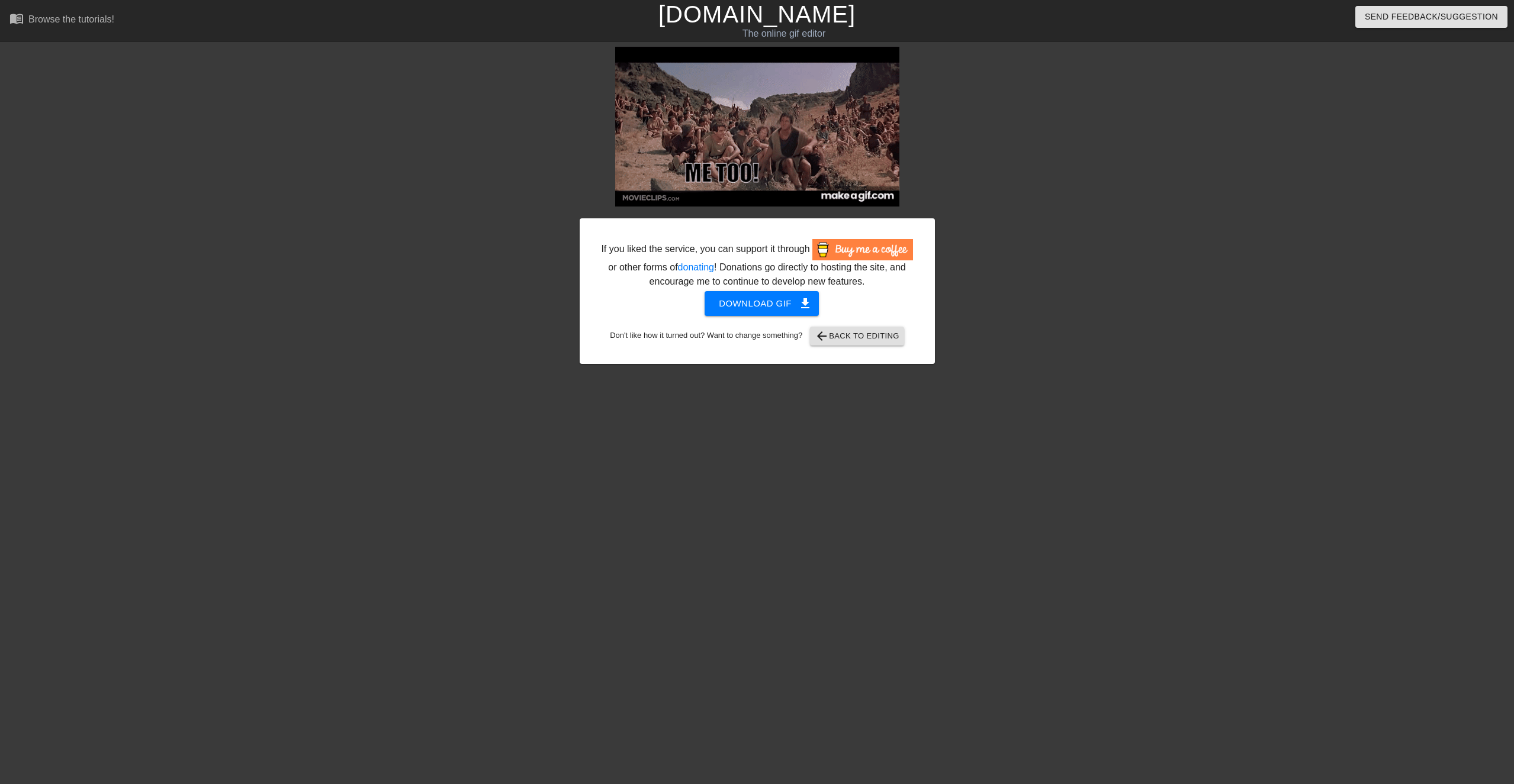
click at [636, 371] on html "menu_book Browse the tutorials! [DOMAIN_NAME] The online gif editor Send Feedba…" at bounding box center [757, 203] width 1514 height 407
